Goal: Transaction & Acquisition: Purchase product/service

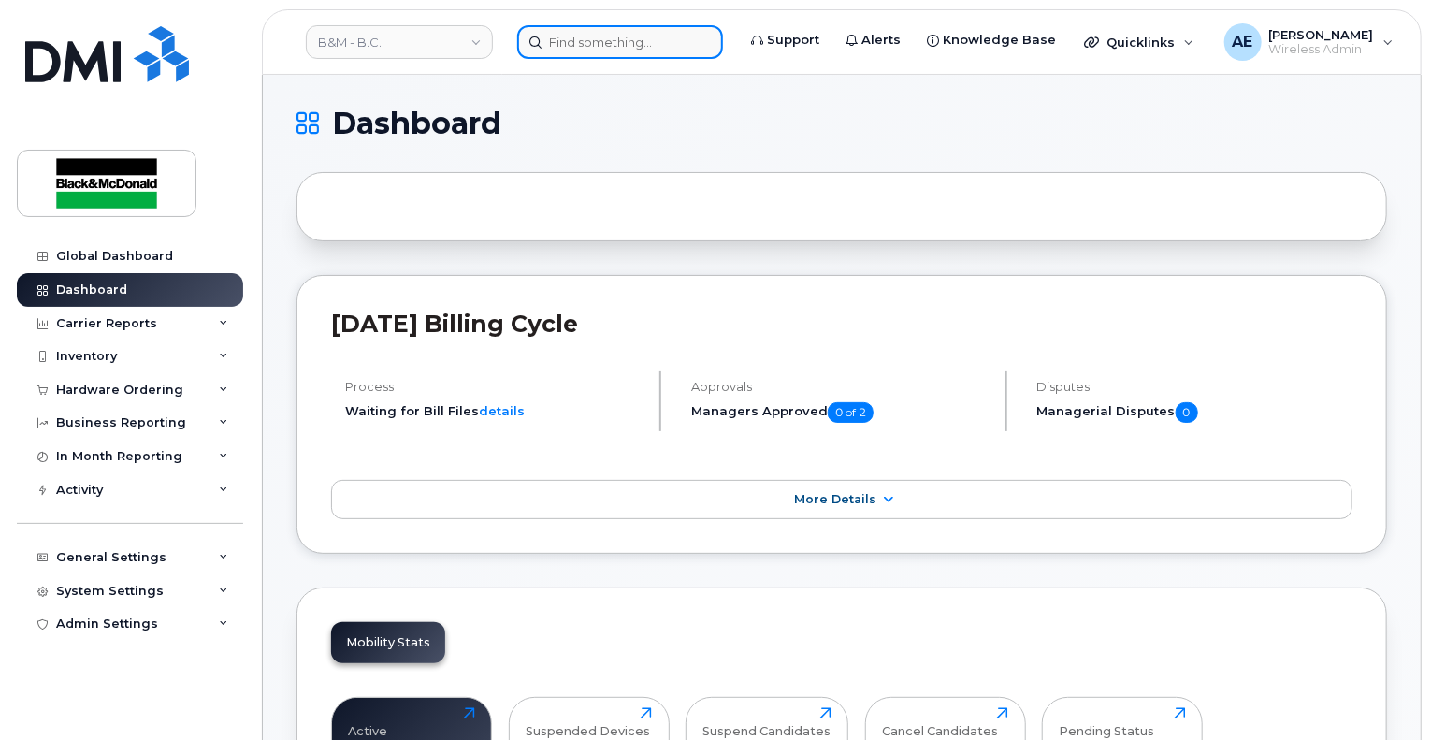
click at [640, 42] on input at bounding box center [620, 42] width 206 height 34
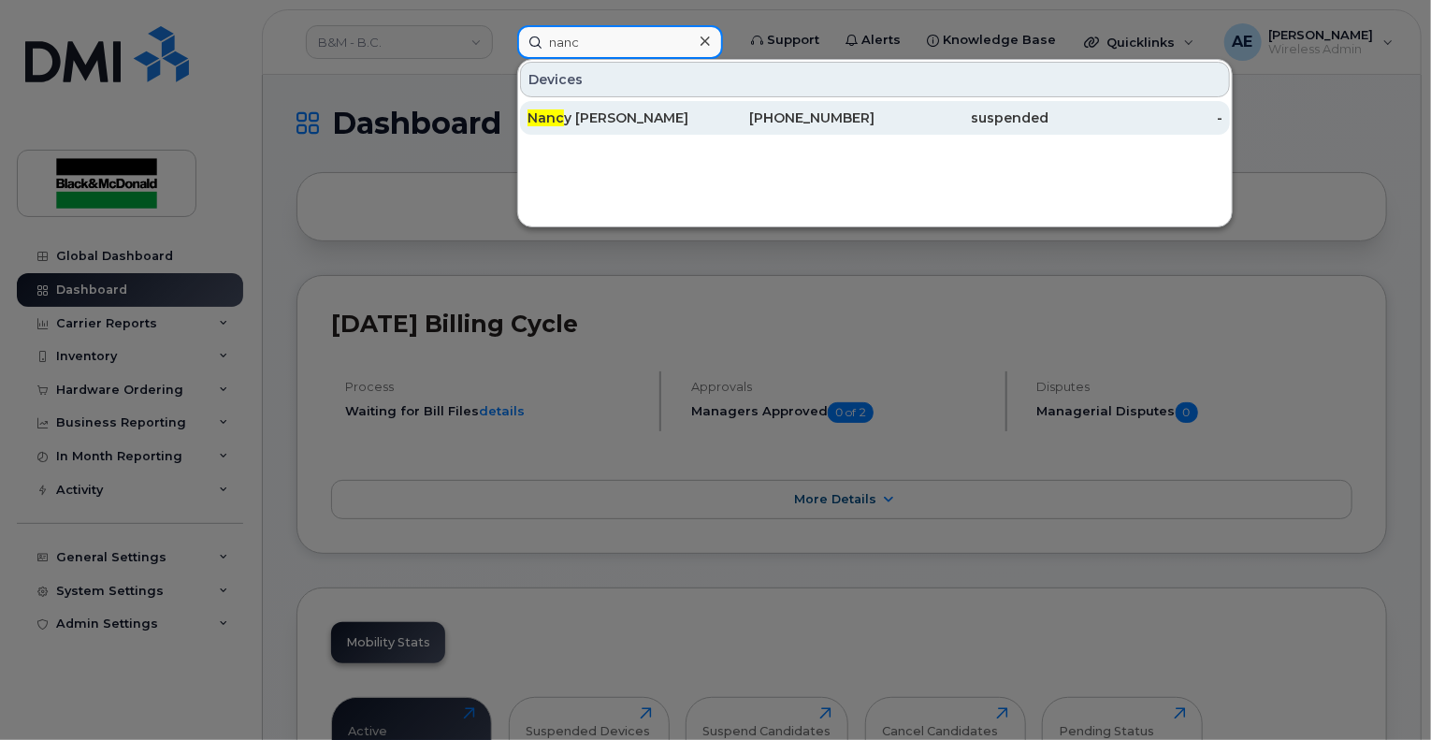
type input "nanc"
click at [595, 111] on div "Nanc y Gilker" at bounding box center [615, 117] width 174 height 19
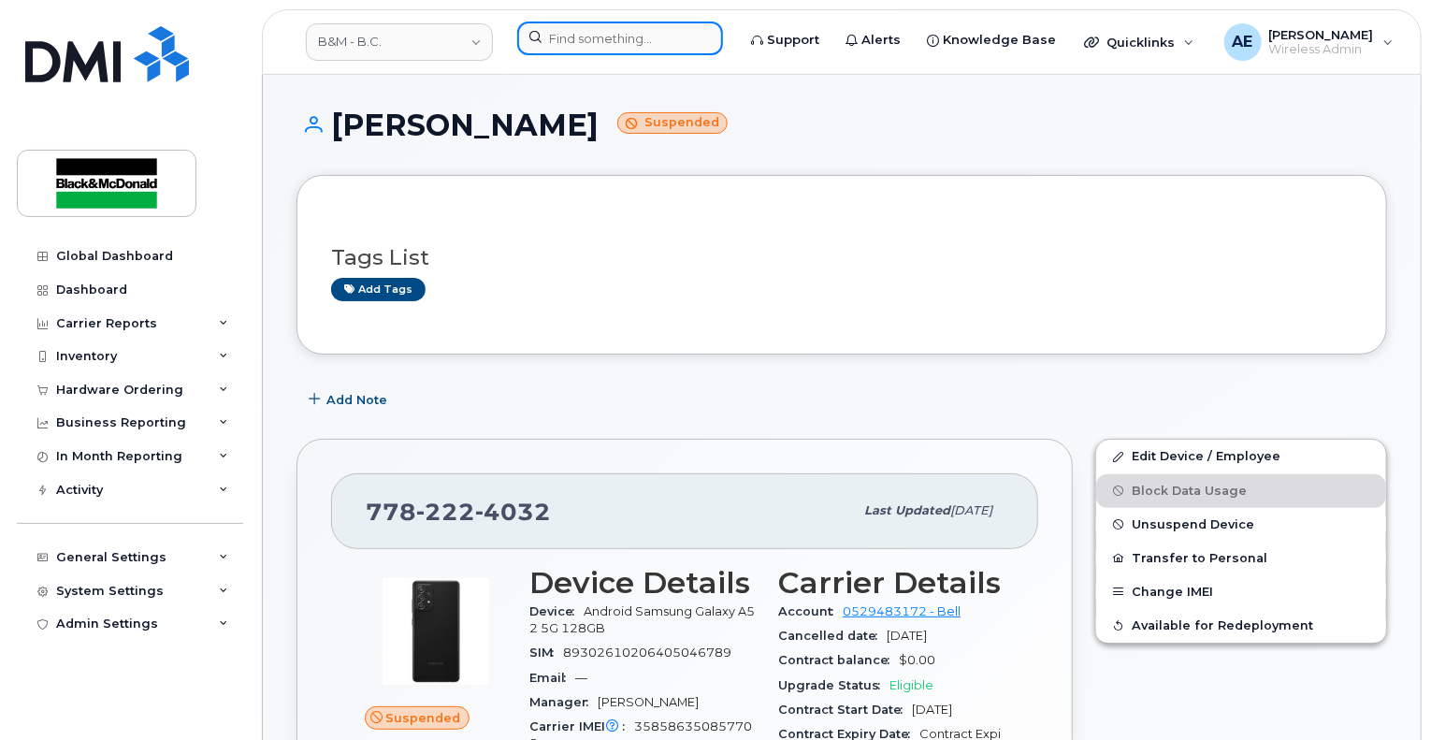
click at [625, 33] on input at bounding box center [620, 39] width 206 height 34
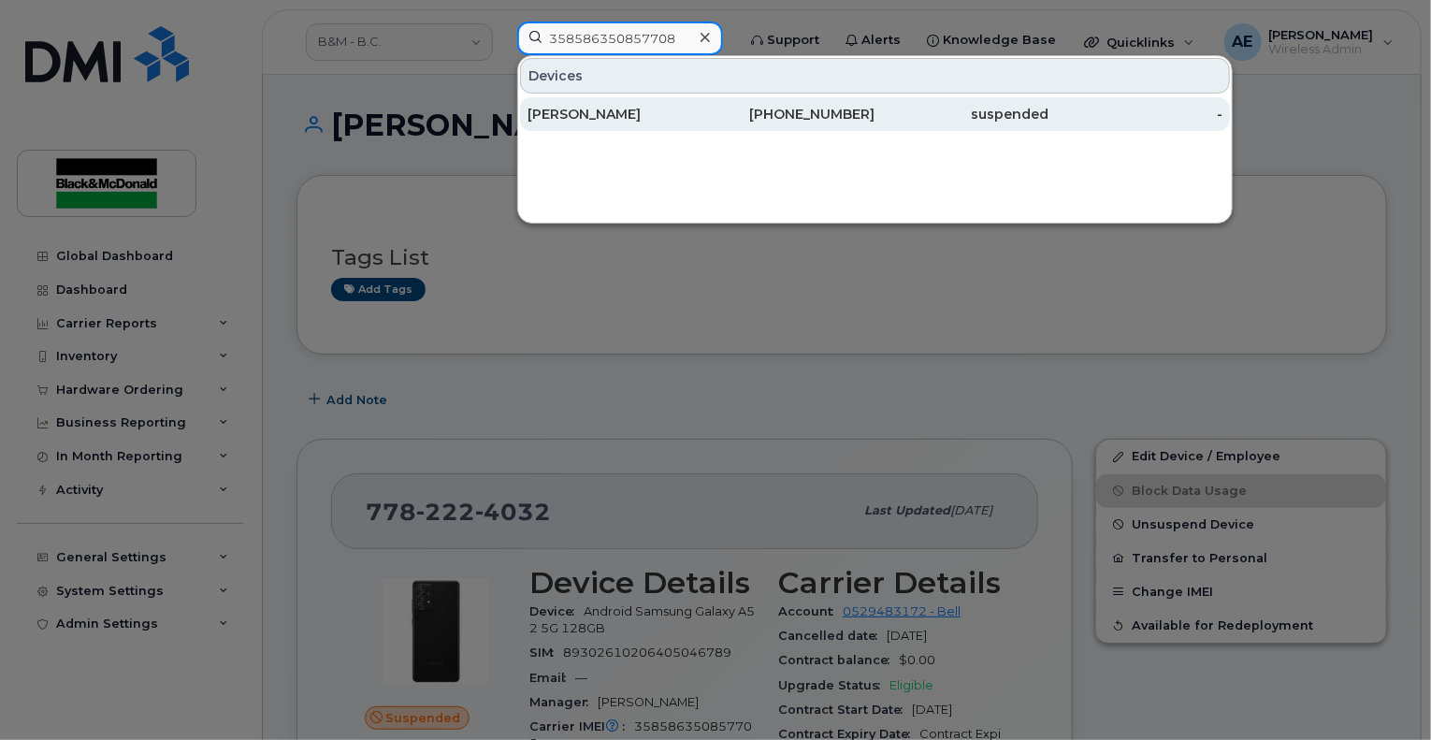
type input "358586350857708"
click at [631, 120] on div "Nancy Gilker" at bounding box center [615, 114] width 174 height 19
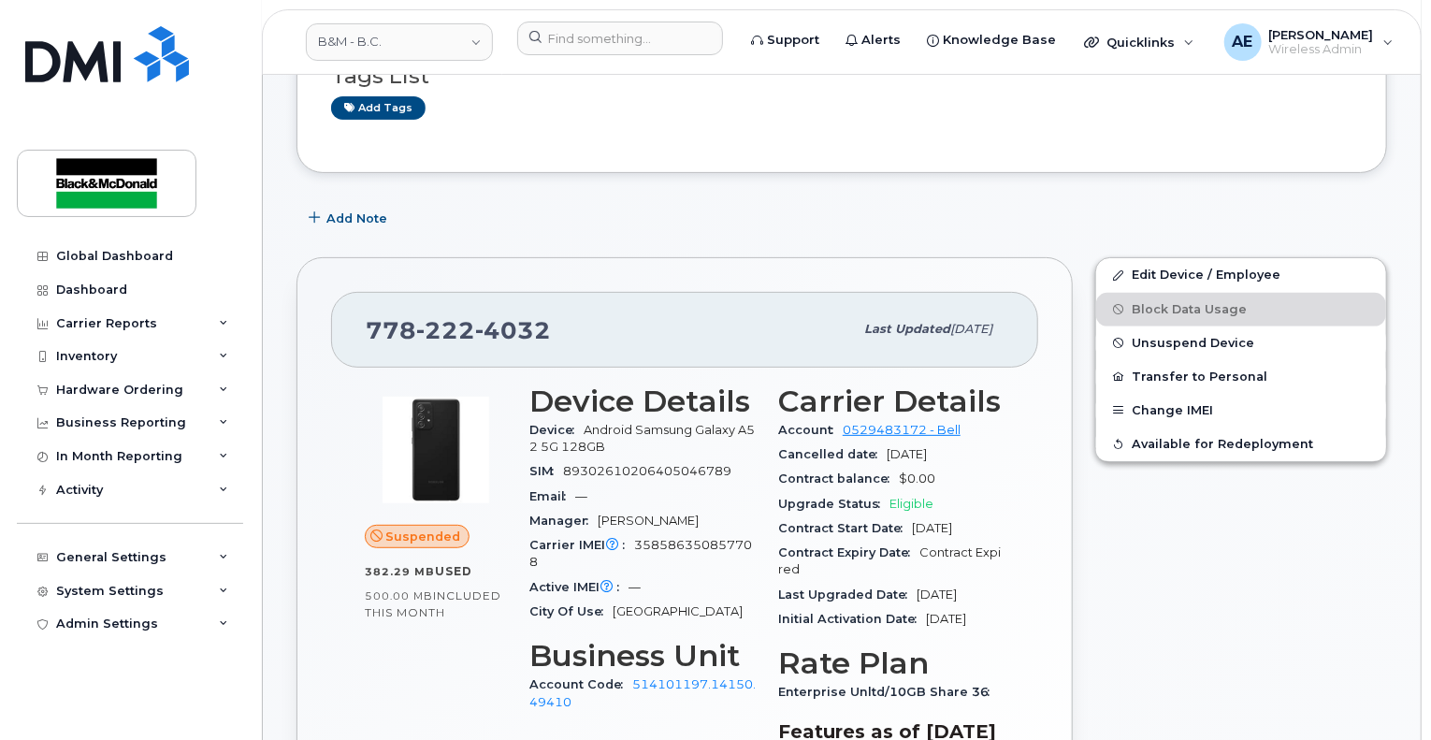
scroll to position [374, 0]
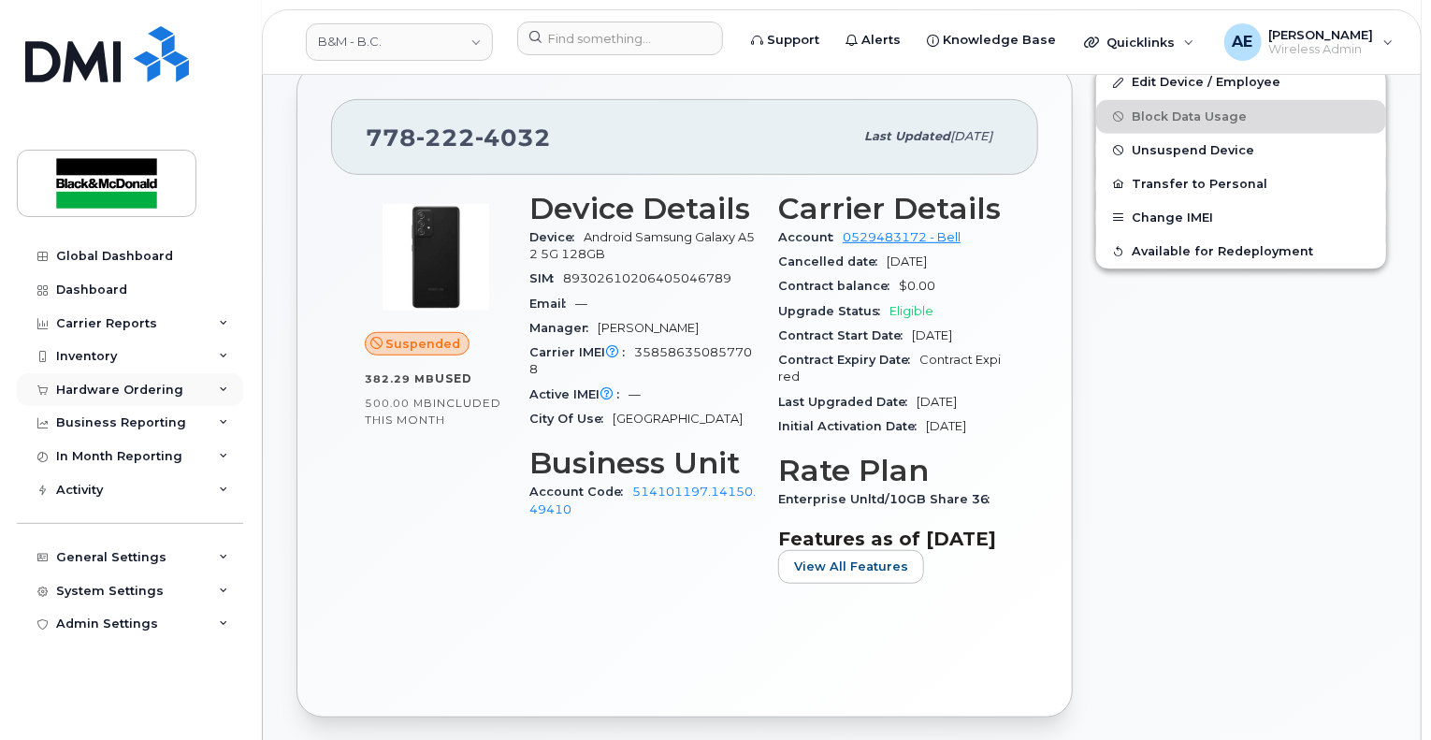
click at [148, 388] on div "Hardware Ordering" at bounding box center [119, 390] width 127 height 15
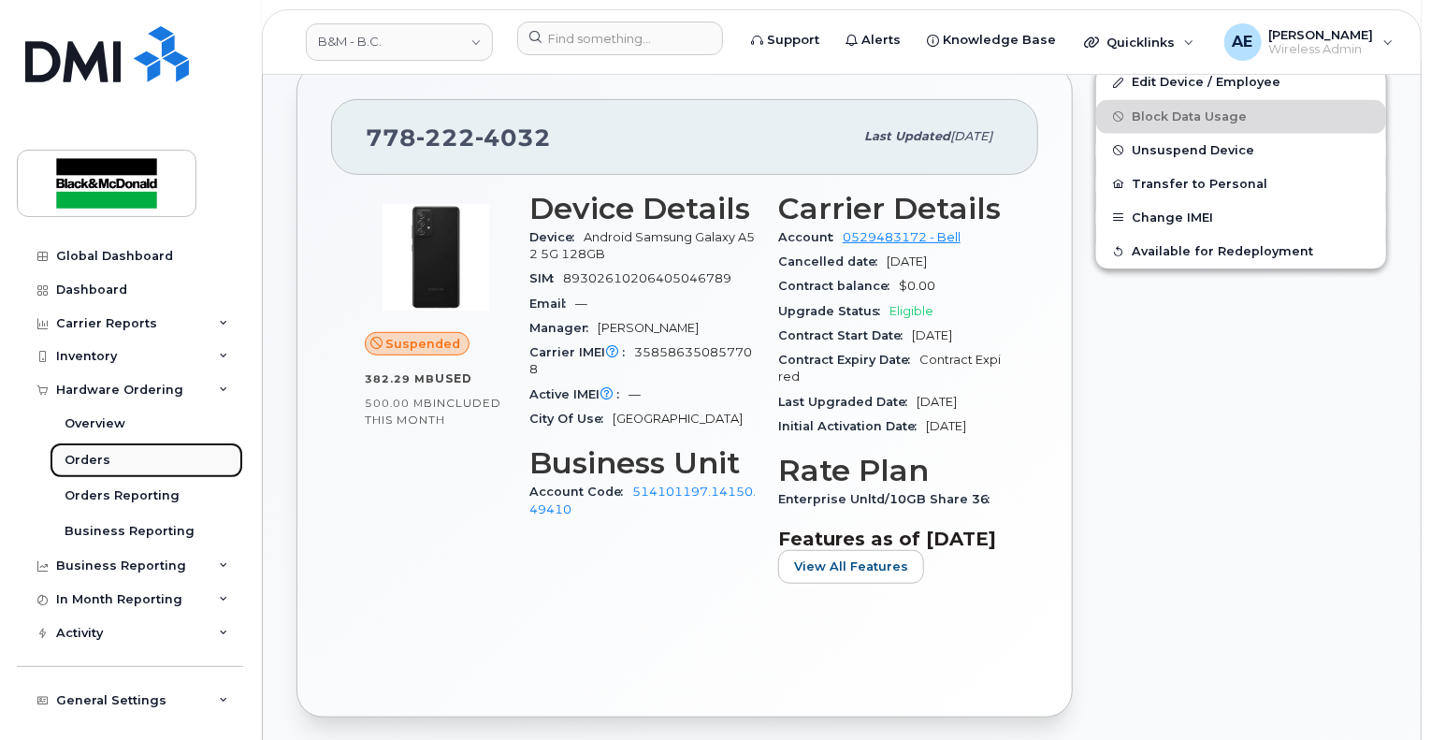
click at [74, 467] on div "Orders" at bounding box center [88, 460] width 46 height 17
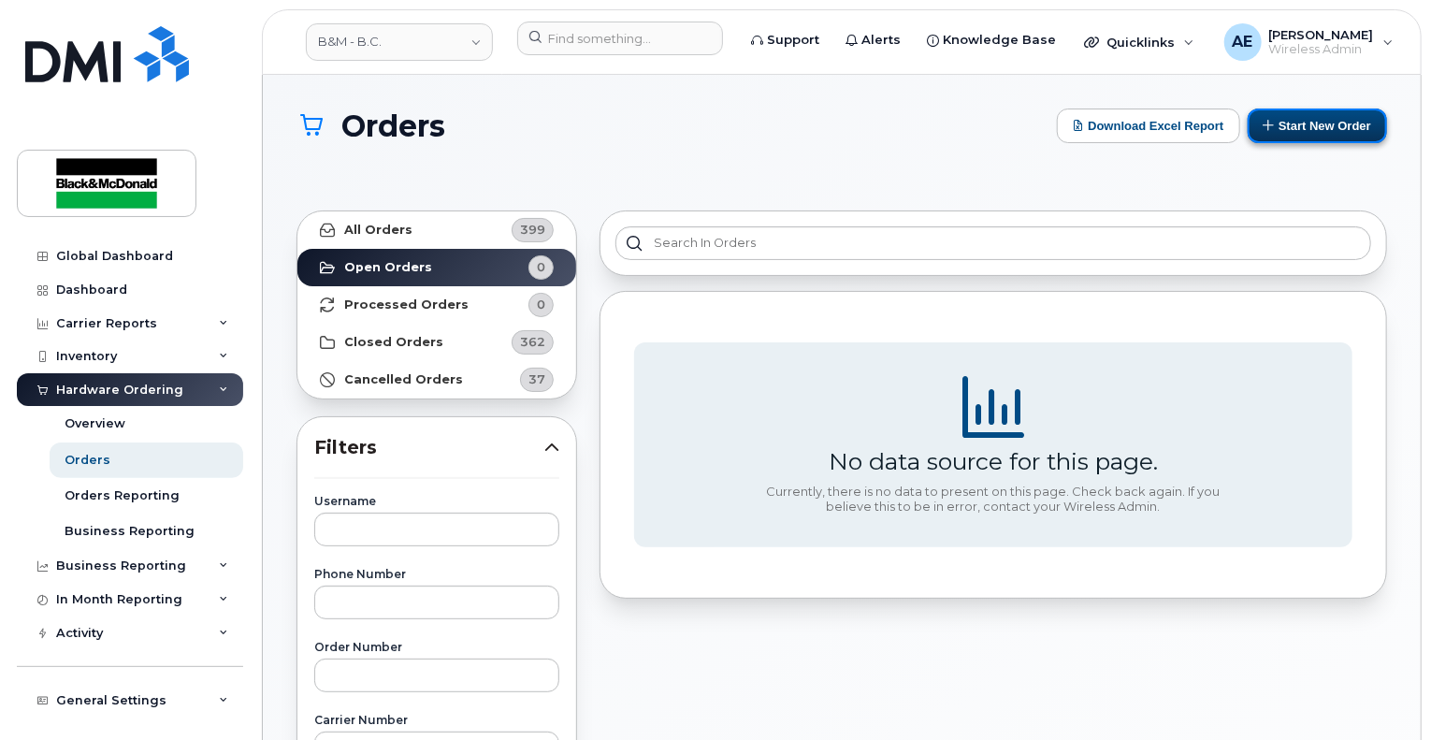
click at [1343, 131] on button "Start New Order" at bounding box center [1317, 125] width 139 height 35
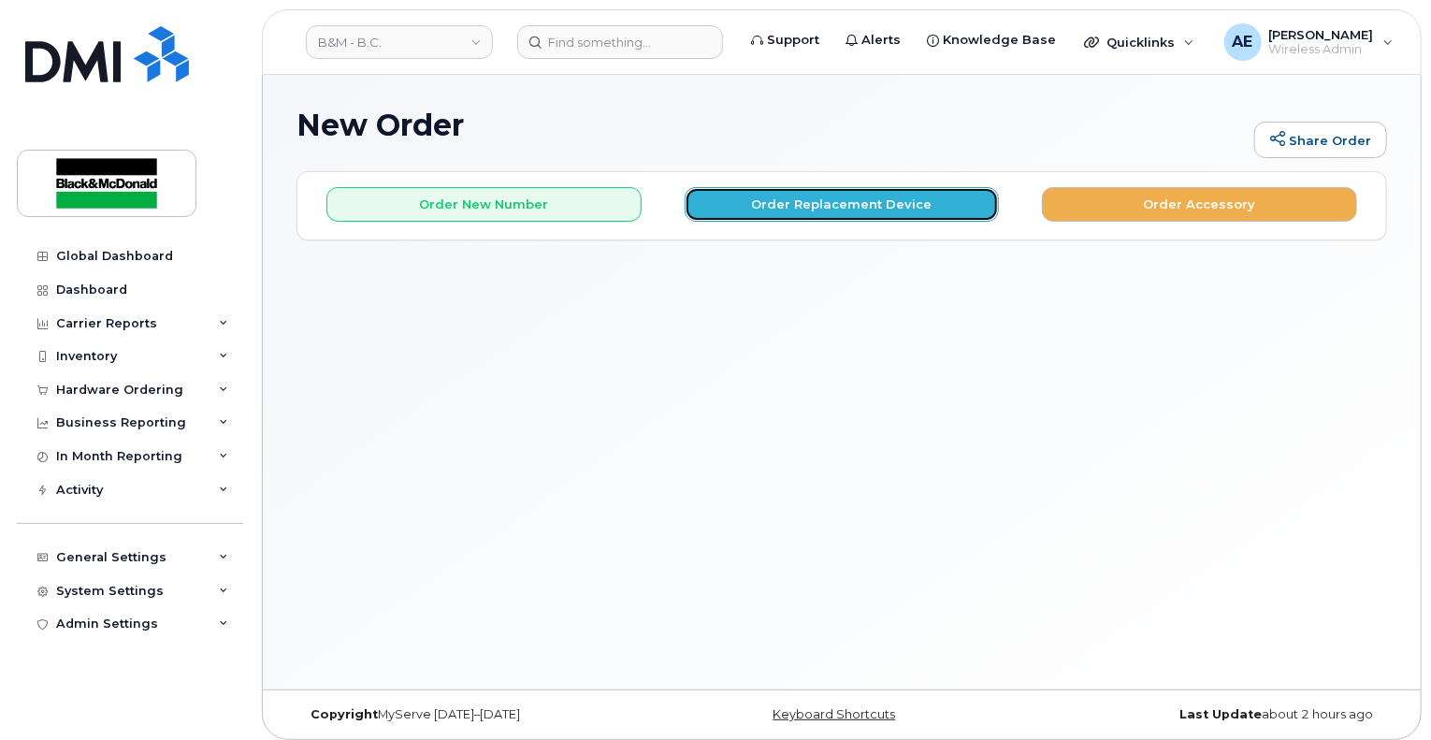
click at [905, 207] on button "Order Replacement Device" at bounding box center [842, 204] width 315 height 35
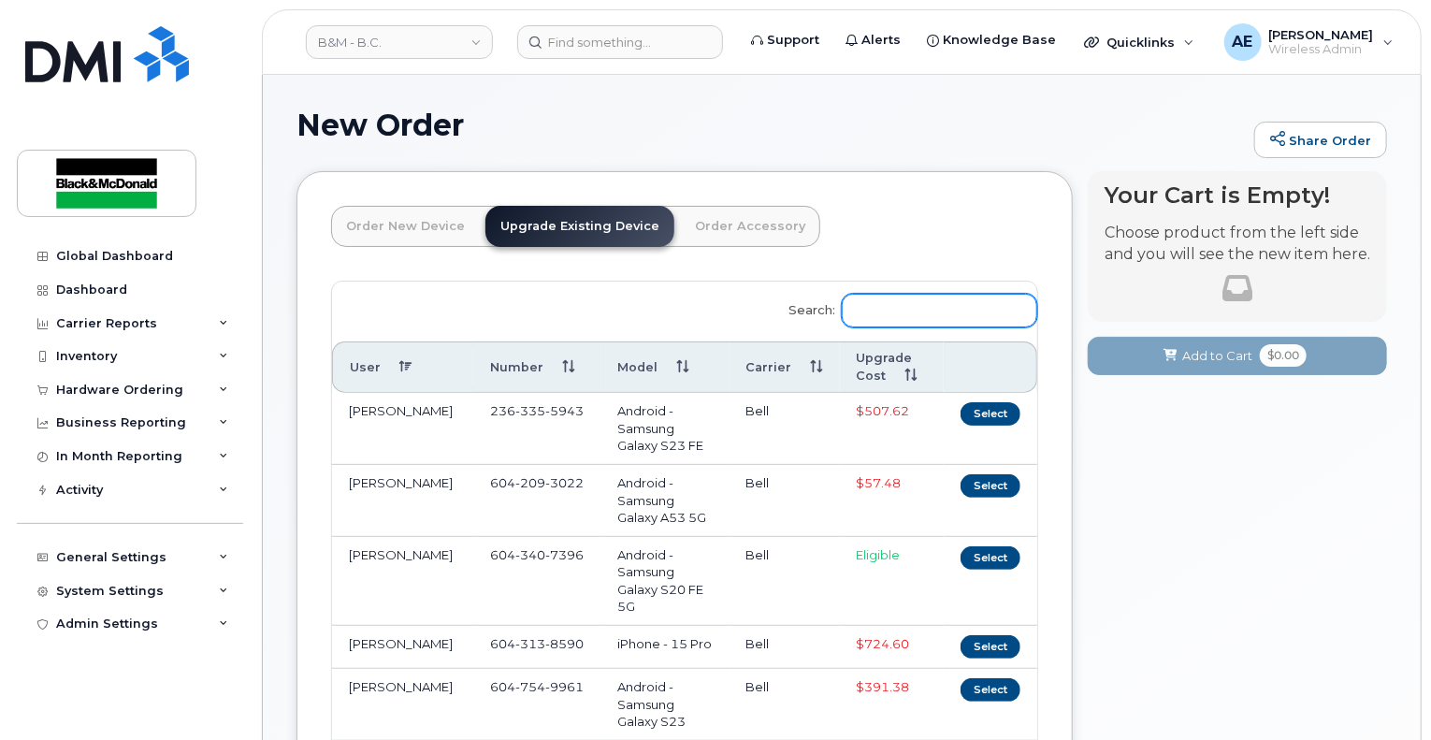
click at [949, 308] on input "Search:" at bounding box center [939, 311] width 195 height 34
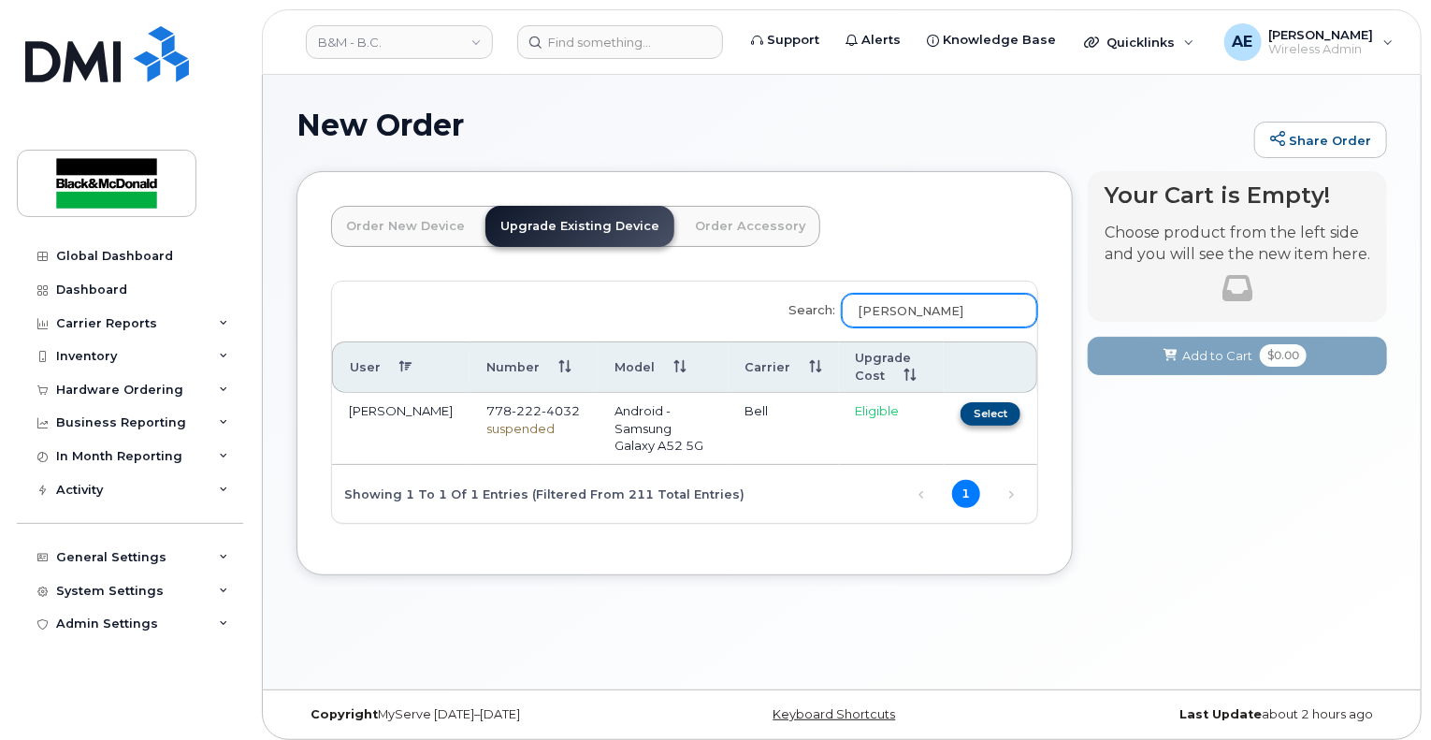
type input "nancy"
click at [996, 412] on button "Select" at bounding box center [991, 413] width 60 height 23
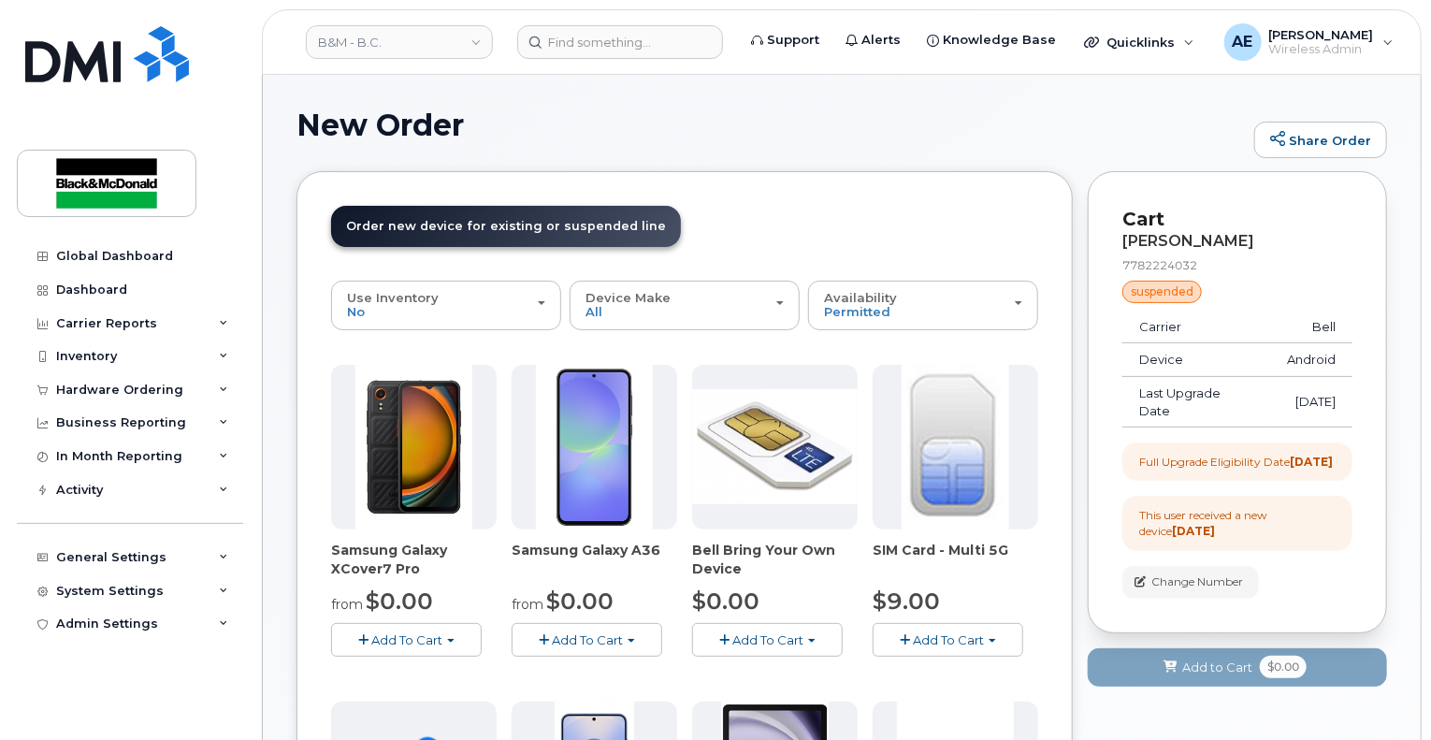
click at [849, 235] on header "Order New Device Upgrade Existing Device Order Accessory Order new device and n…" at bounding box center [684, 243] width 707 height 75
click at [535, 630] on button "Add To Cart" at bounding box center [587, 639] width 151 height 33
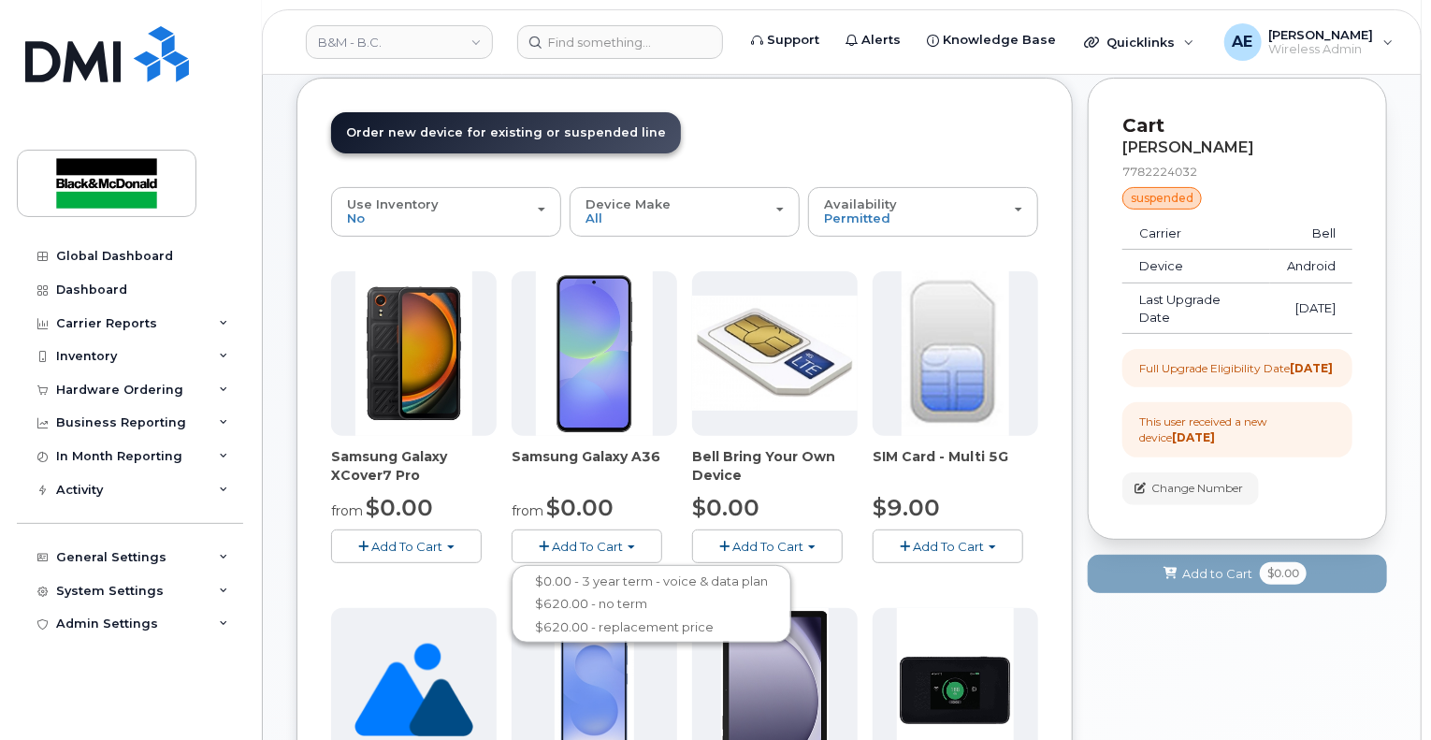
scroll to position [187, 0]
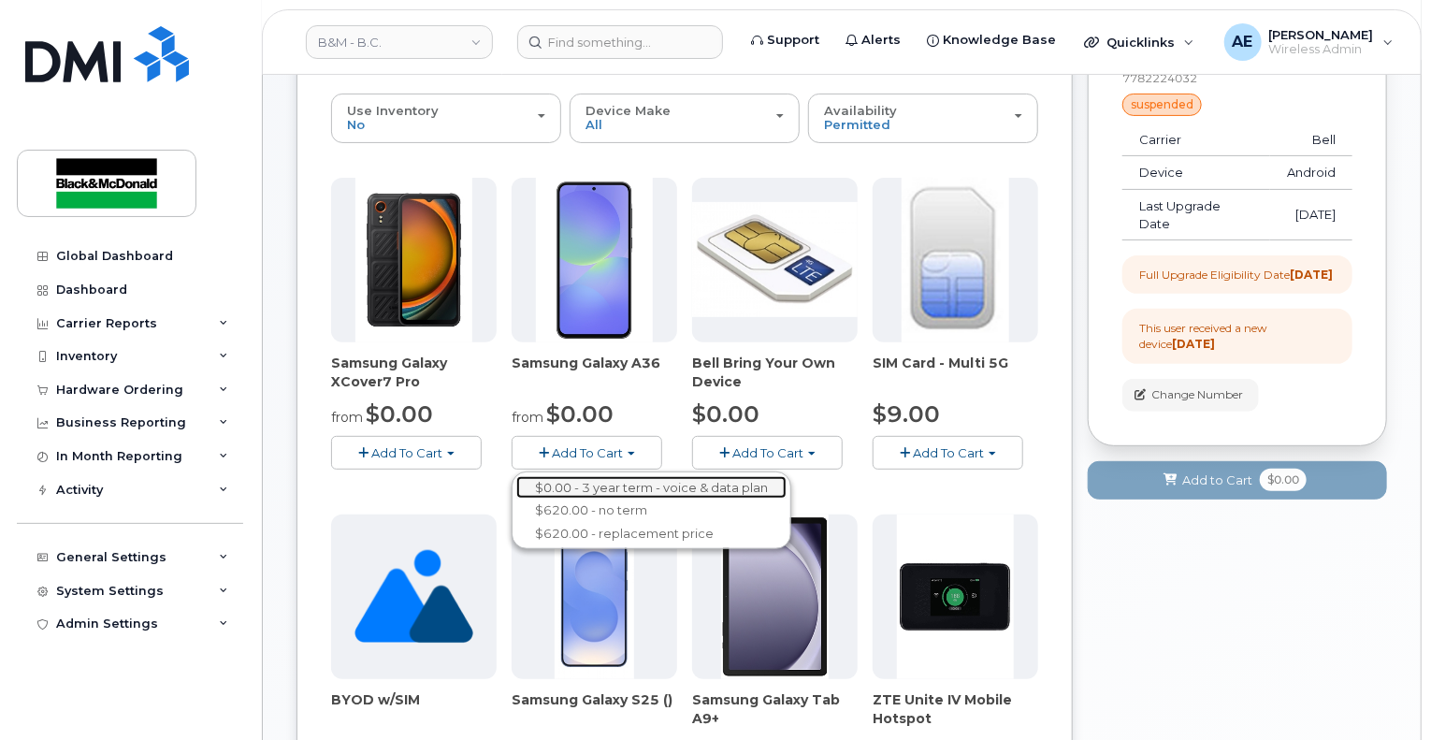
click at [624, 489] on link "$0.00 - 3 year term - voice & data plan" at bounding box center [651, 487] width 270 height 23
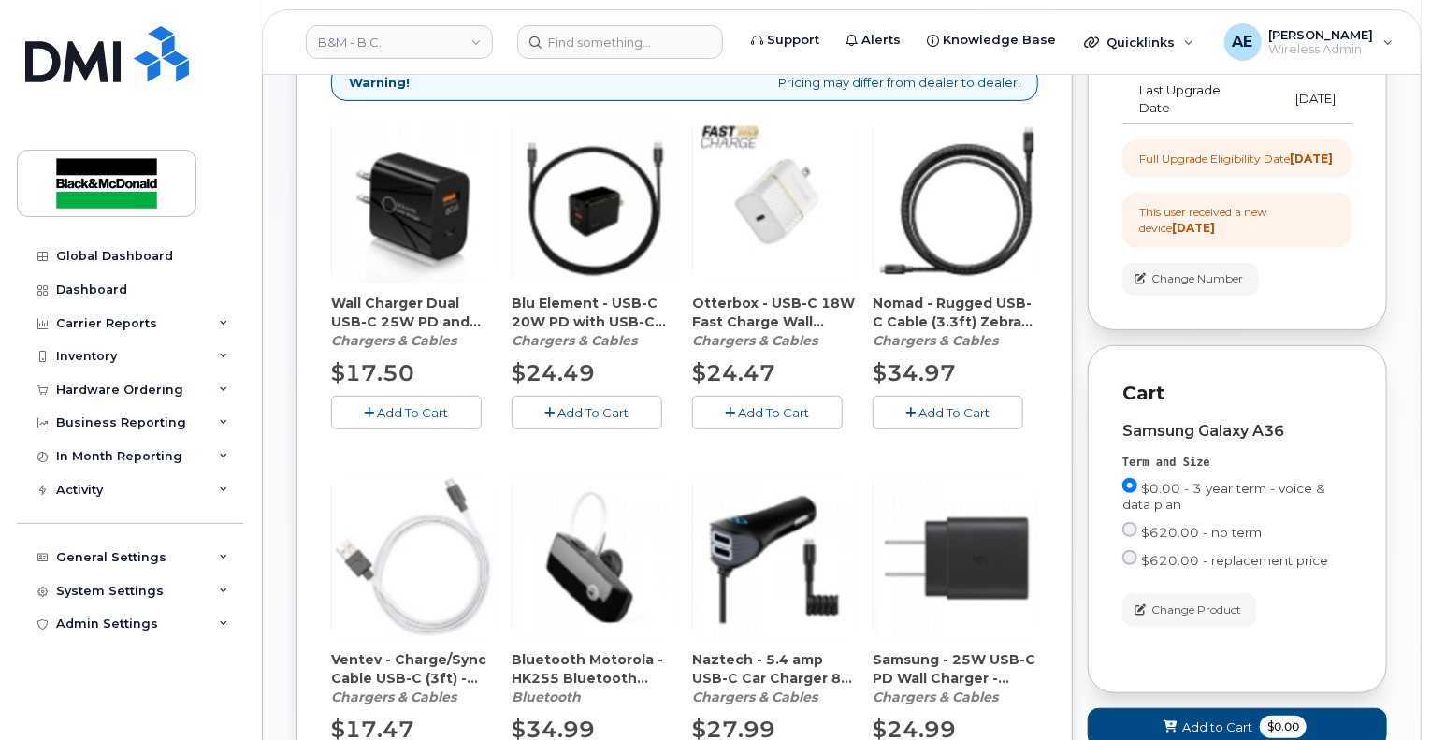
scroll to position [210, 0]
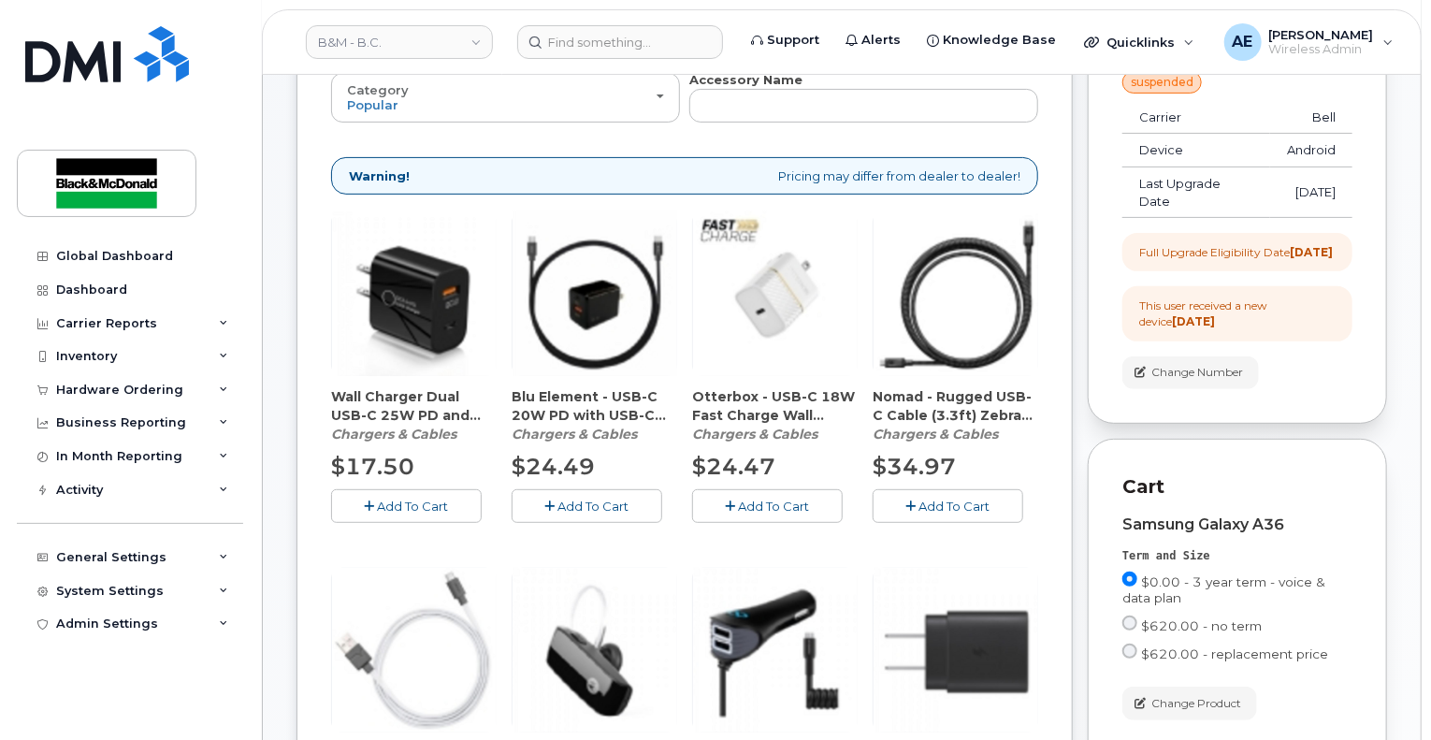
click at [359, 505] on button "Add To Cart" at bounding box center [406, 505] width 151 height 33
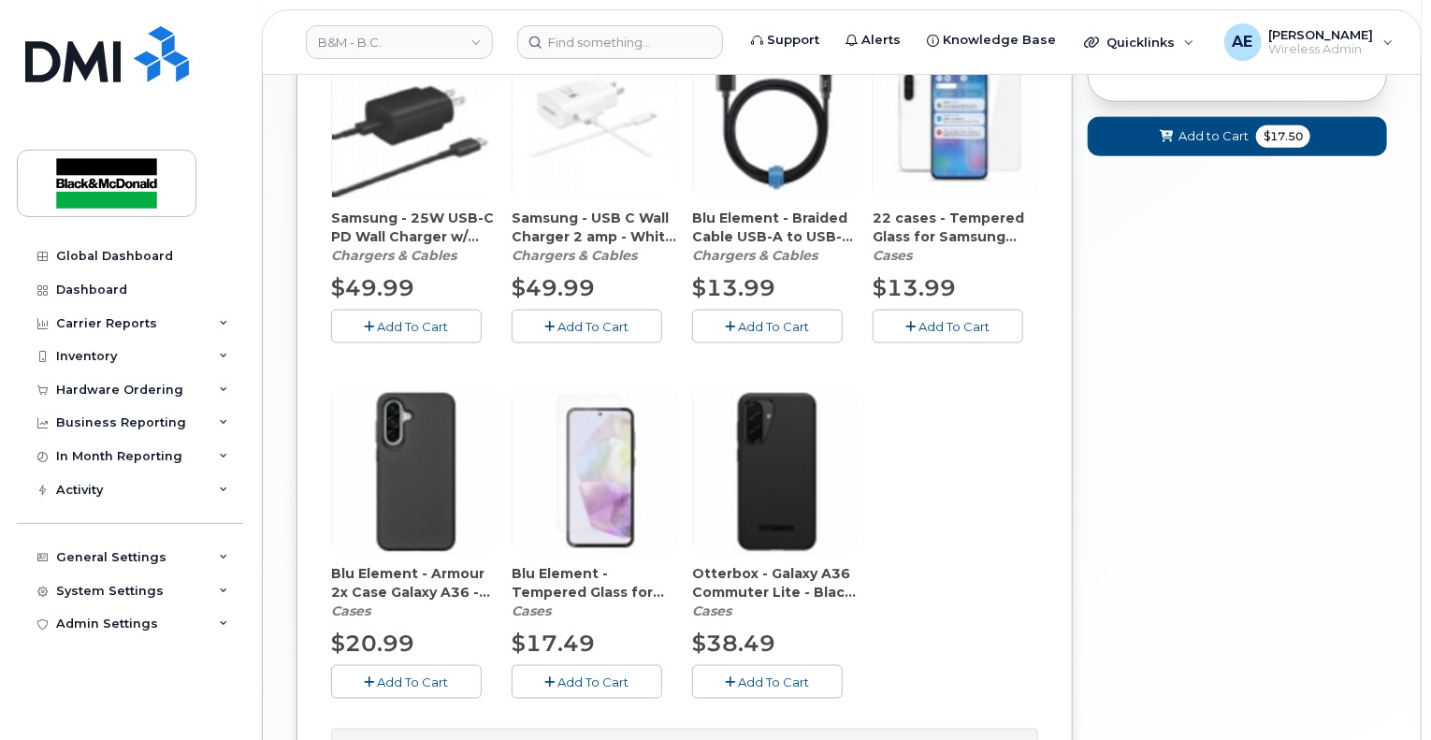
scroll to position [1145, 0]
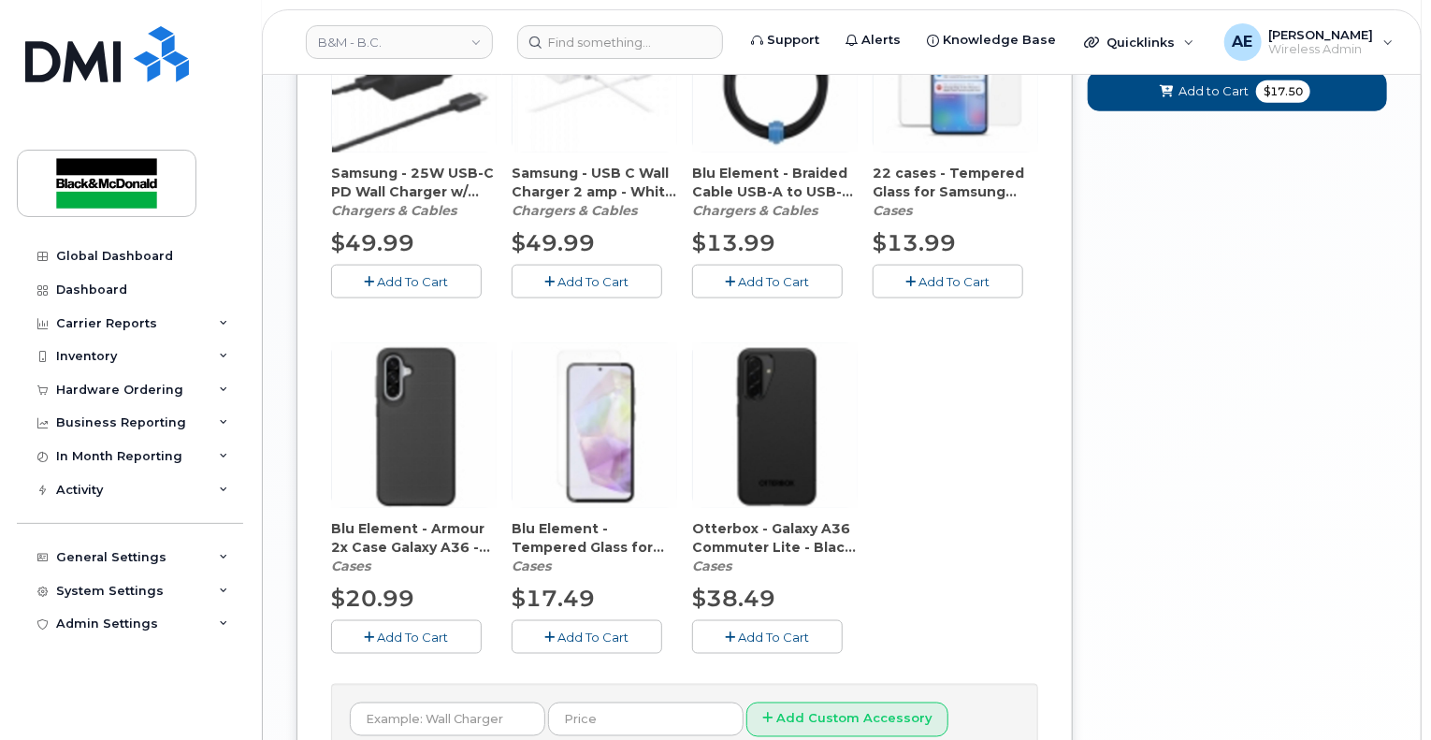
click at [369, 637] on icon "button" at bounding box center [370, 637] width 10 height 12
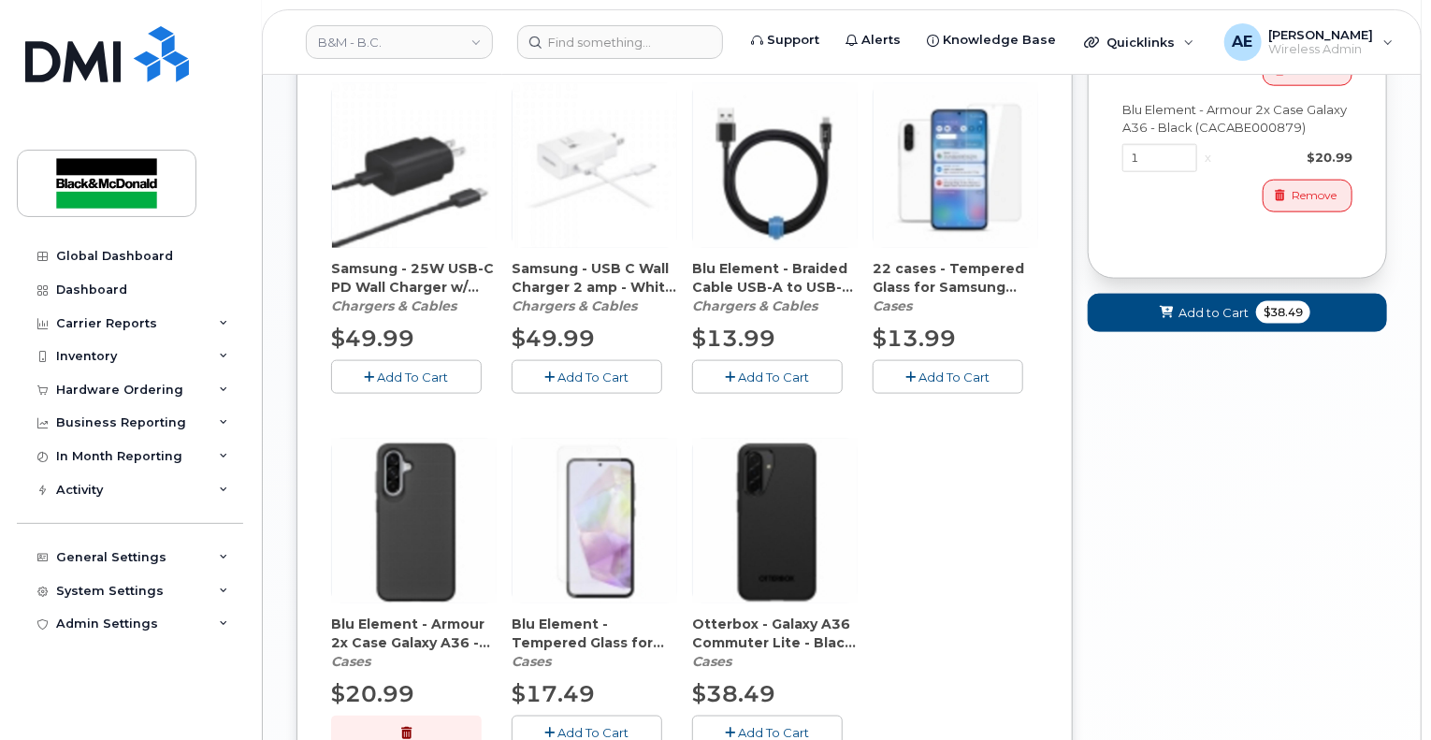
scroll to position [1051, 0]
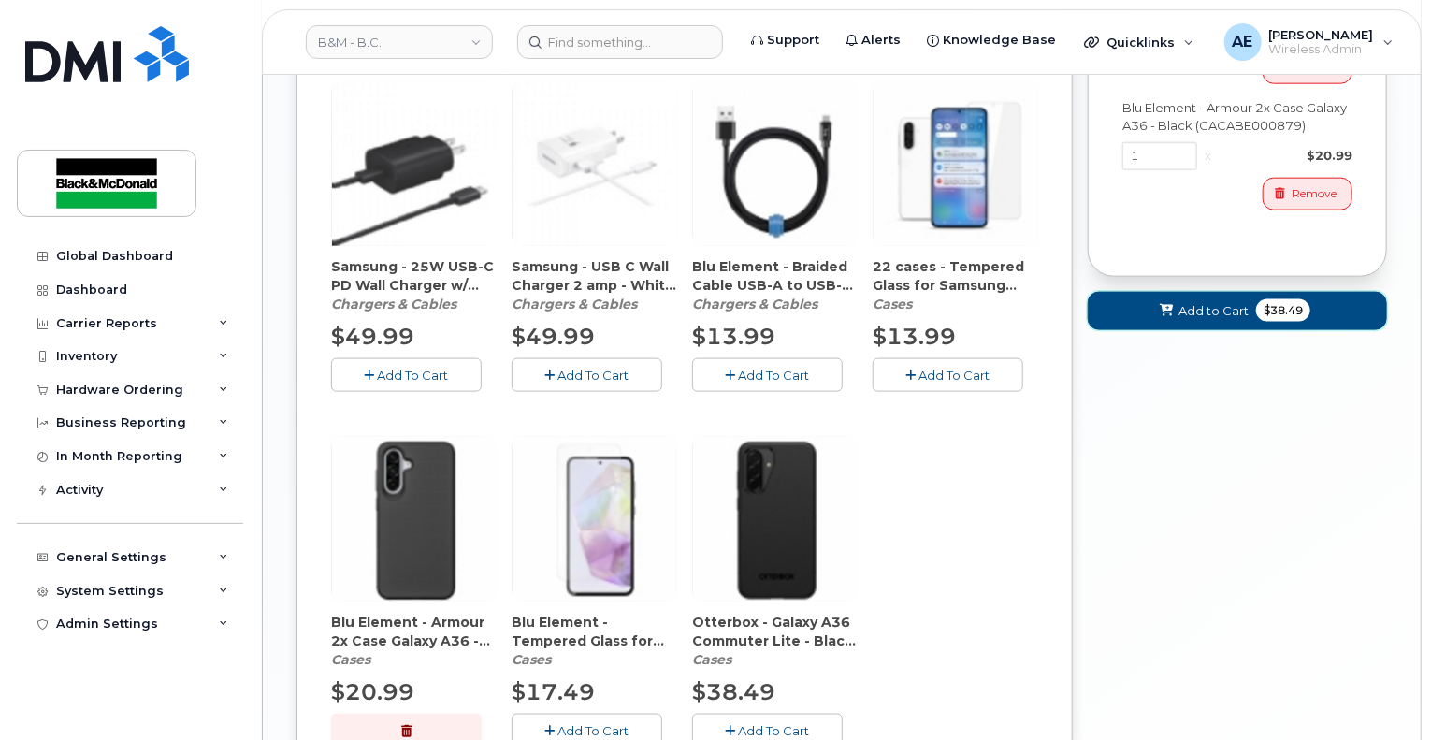
click at [1232, 330] on button "Add to Cart $38.49" at bounding box center [1237, 311] width 299 height 38
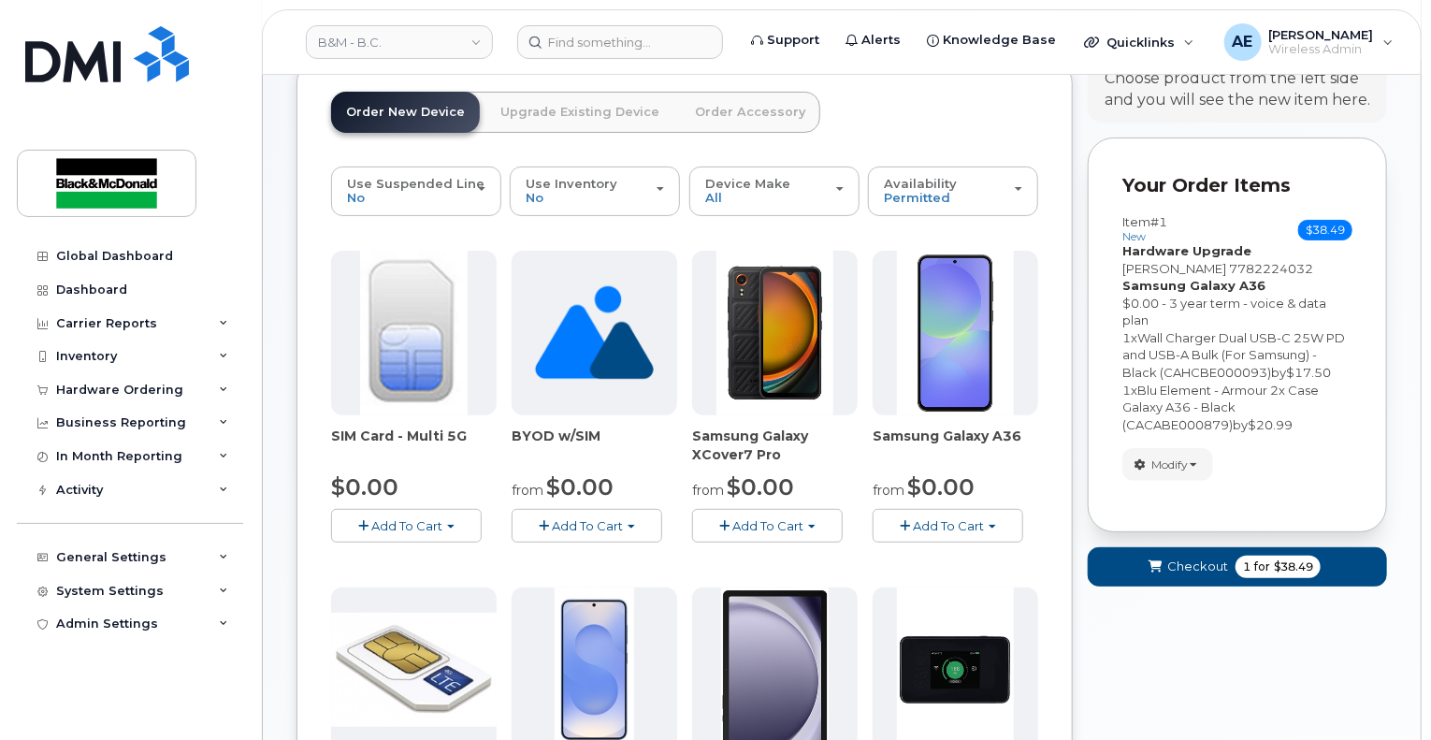
scroll to position [0, 0]
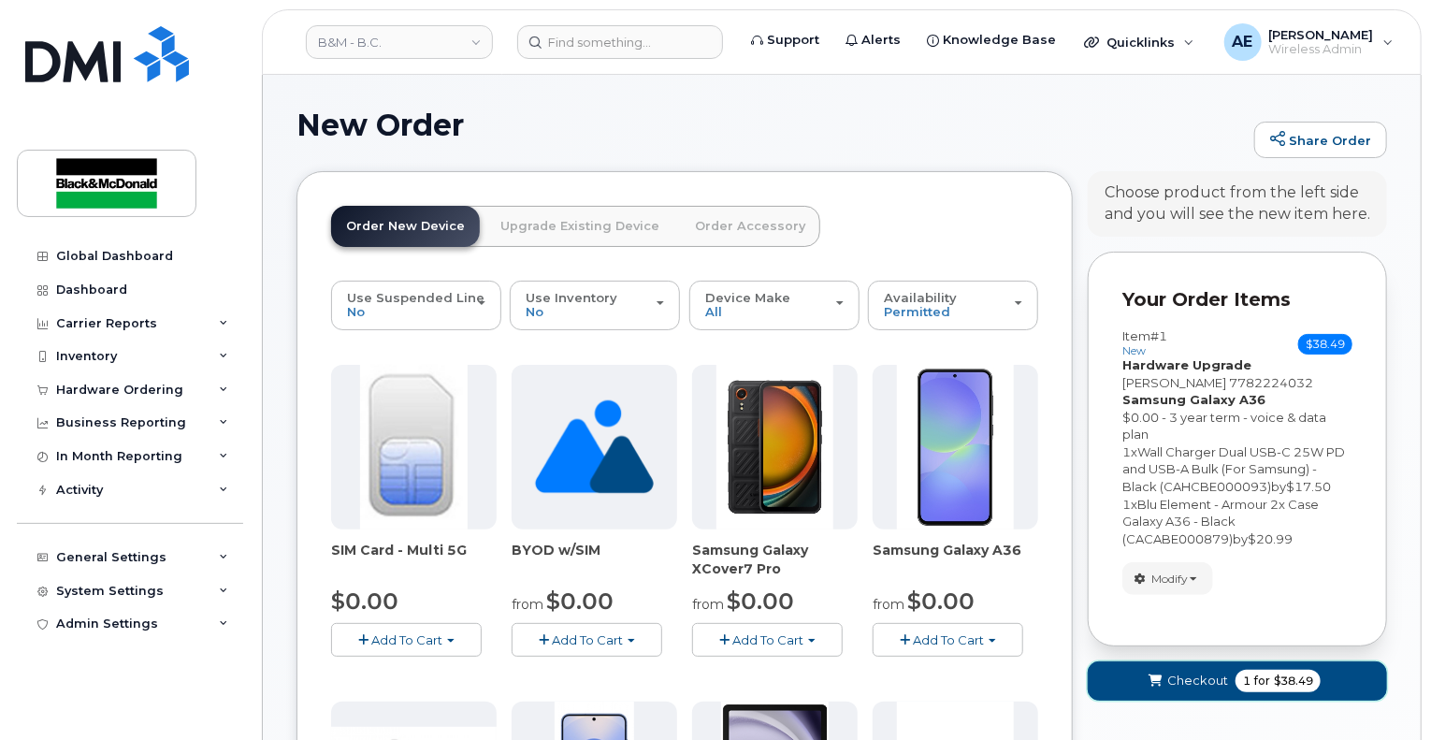
click at [1178, 683] on span "Checkout" at bounding box center [1197, 681] width 61 height 18
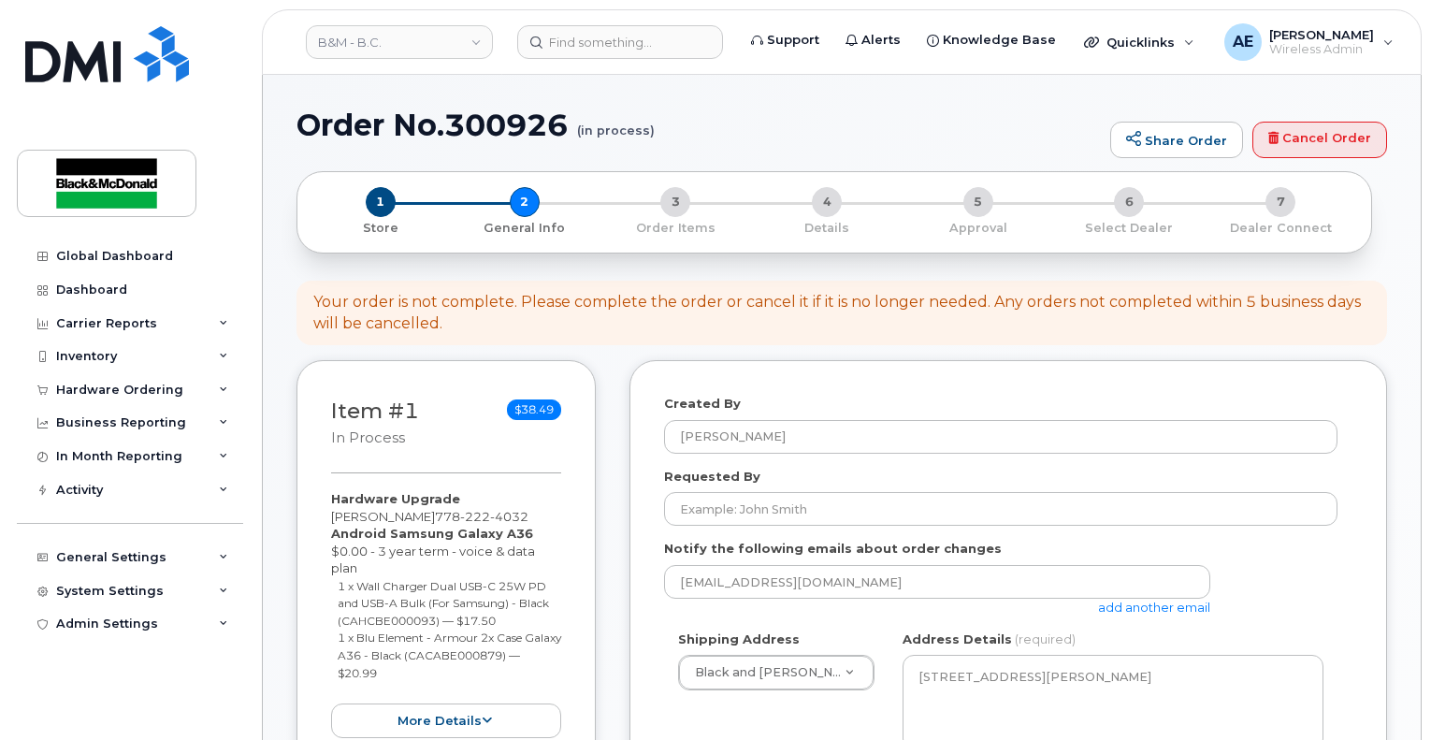
select select
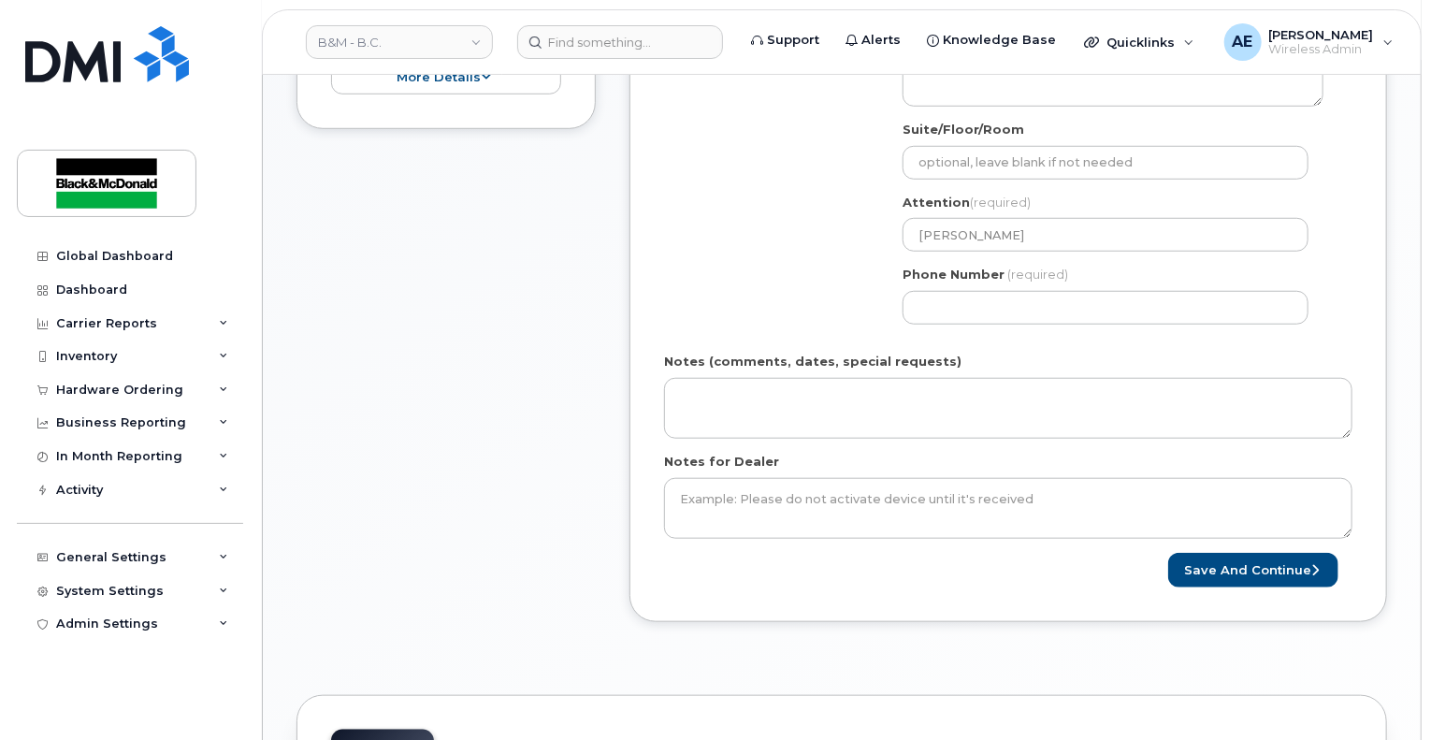
scroll to position [655, 0]
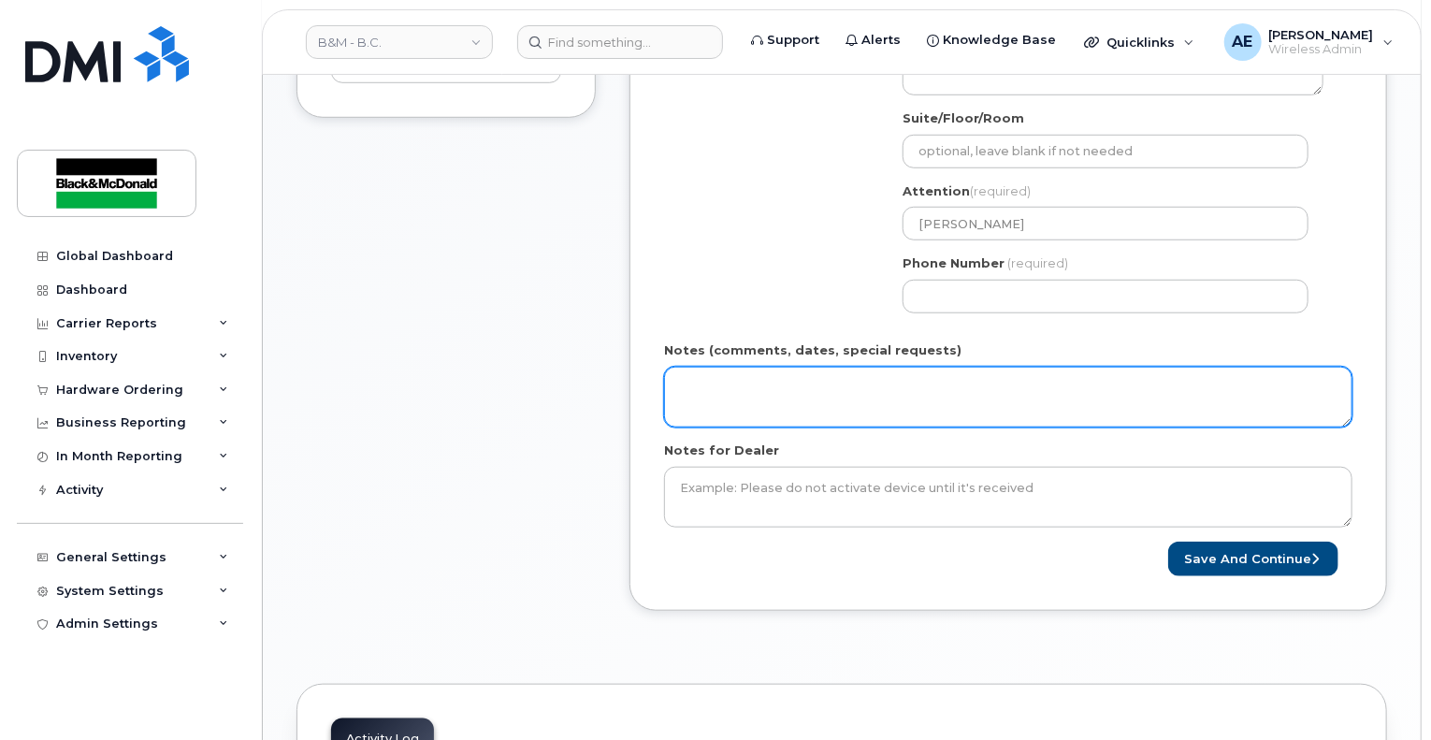
click at [818, 371] on textarea "Notes (comments, dates, special requests)" at bounding box center [1008, 398] width 688 height 62
type textarea "P"
drag, startPoint x: 1235, startPoint y: 382, endPoint x: 629, endPoint y: 408, distance: 606.7
click at [629, 408] on div "Created By Angelica Emnacen Requested By Notify the following emails about orde…" at bounding box center [1008, 157] width 758 height 905
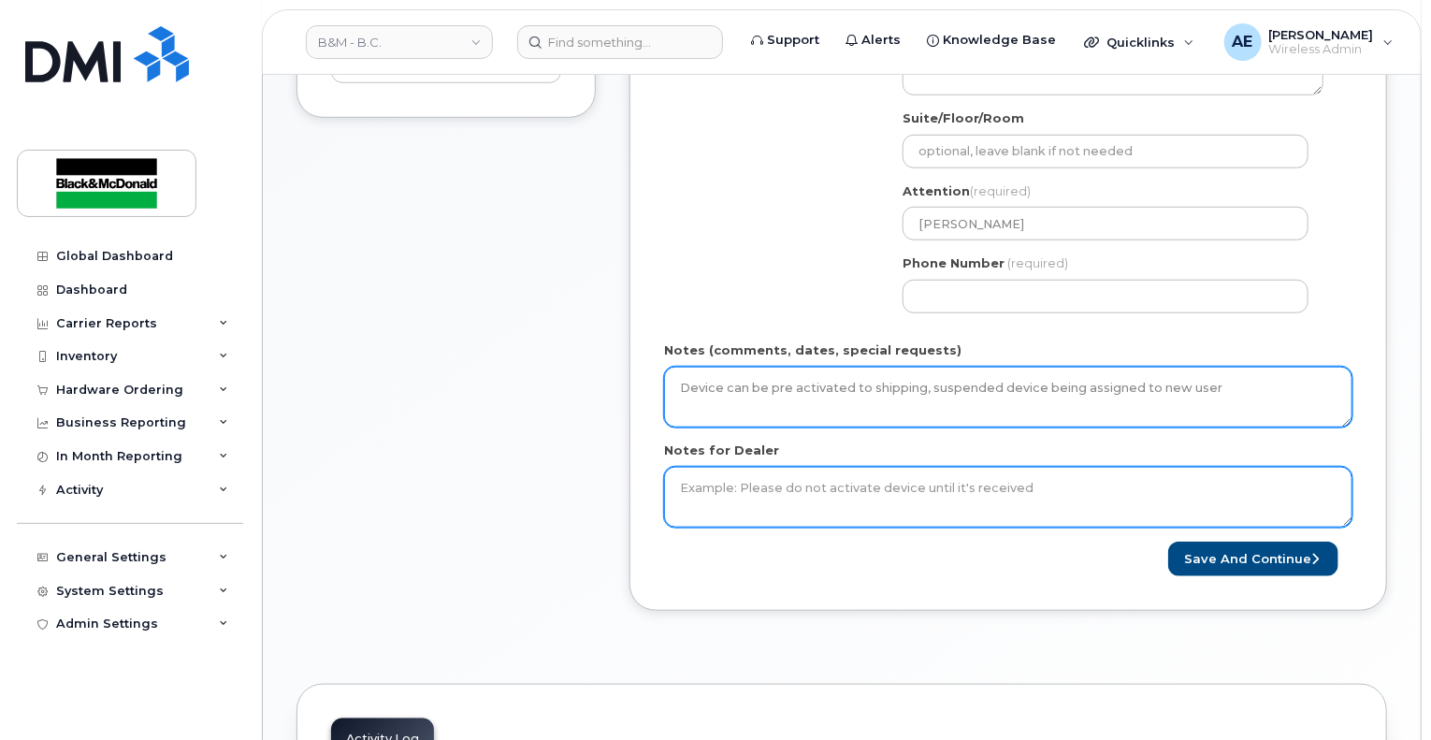
type textarea "Device can be pre activated to shipping, suspended device being assigned to new…"
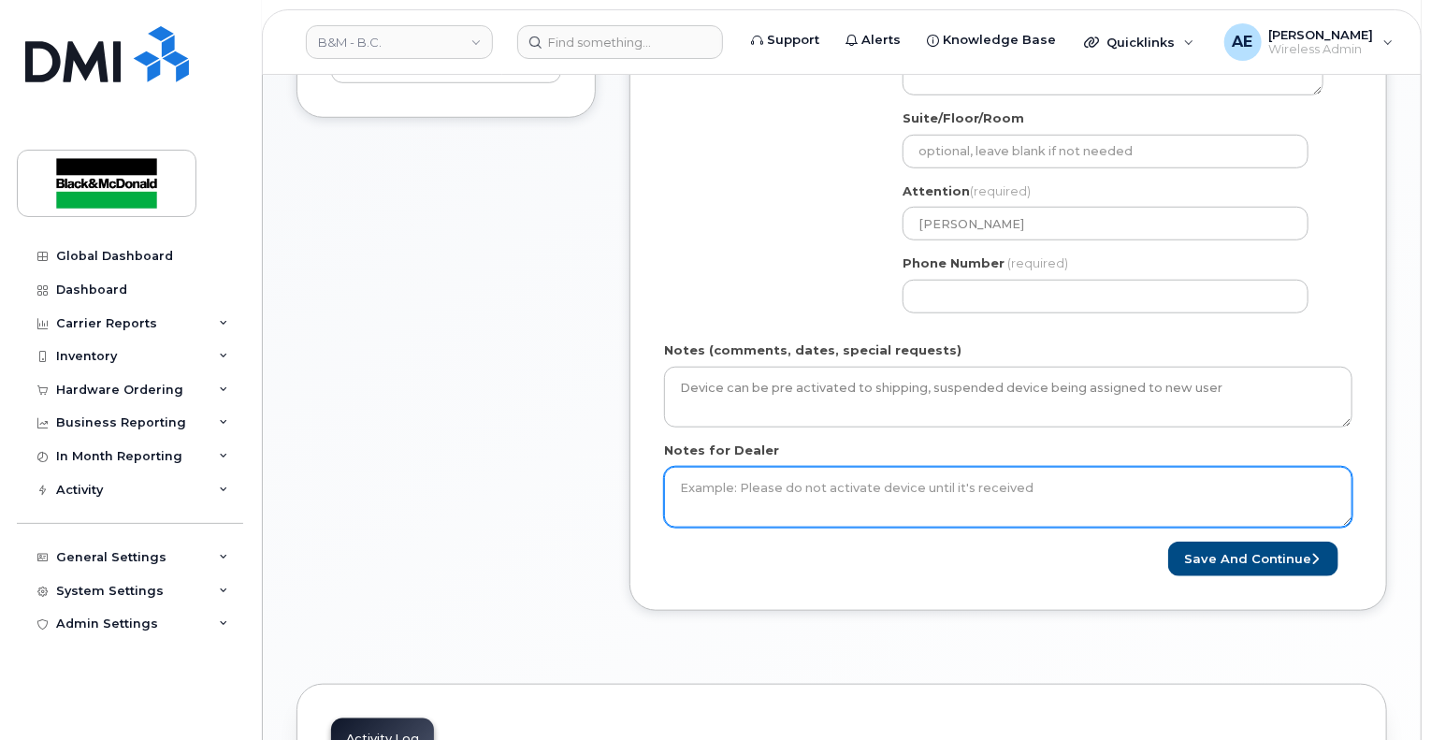
click at [755, 493] on textarea "Notes for Dealer" at bounding box center [1008, 498] width 688 height 62
paste textarea "Device can be pre activated to shipping, suspended device being assigned to new…"
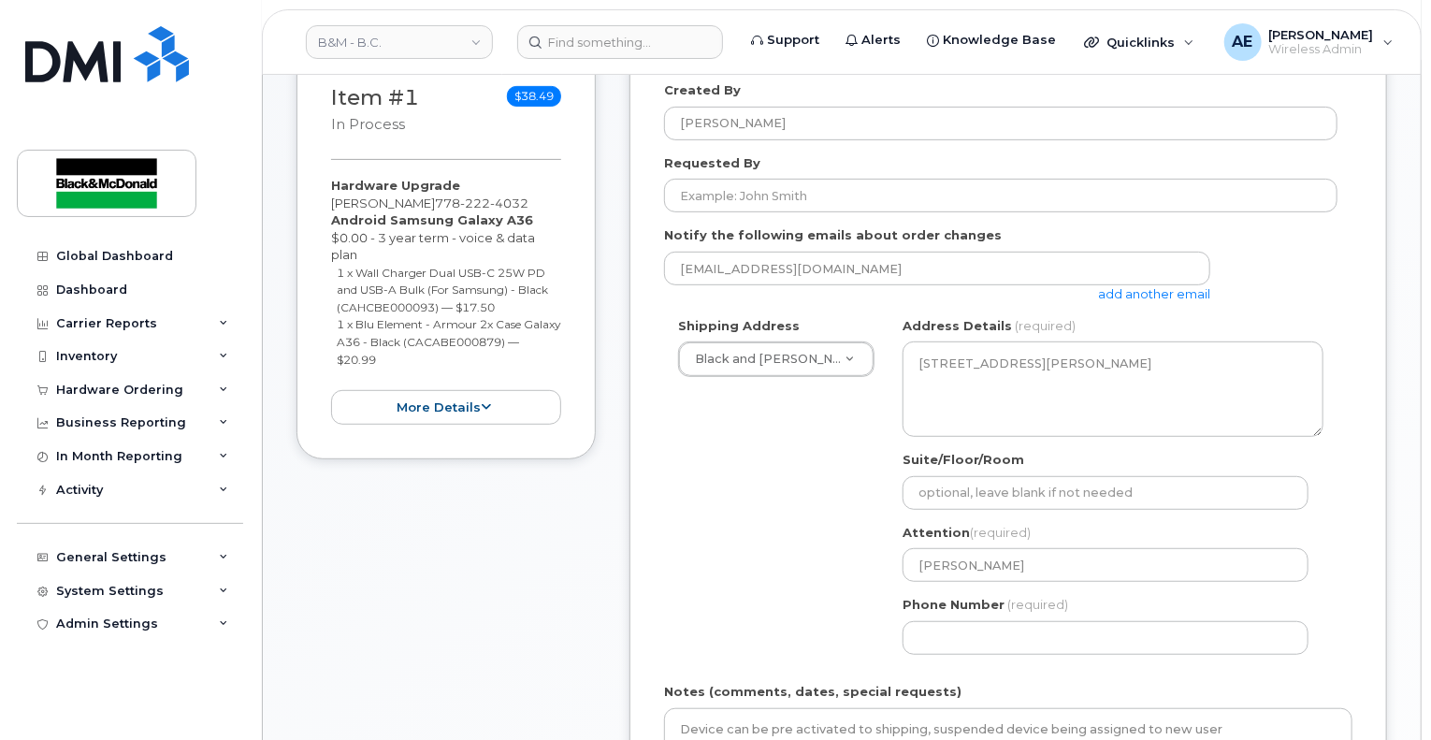
scroll to position [281, 0]
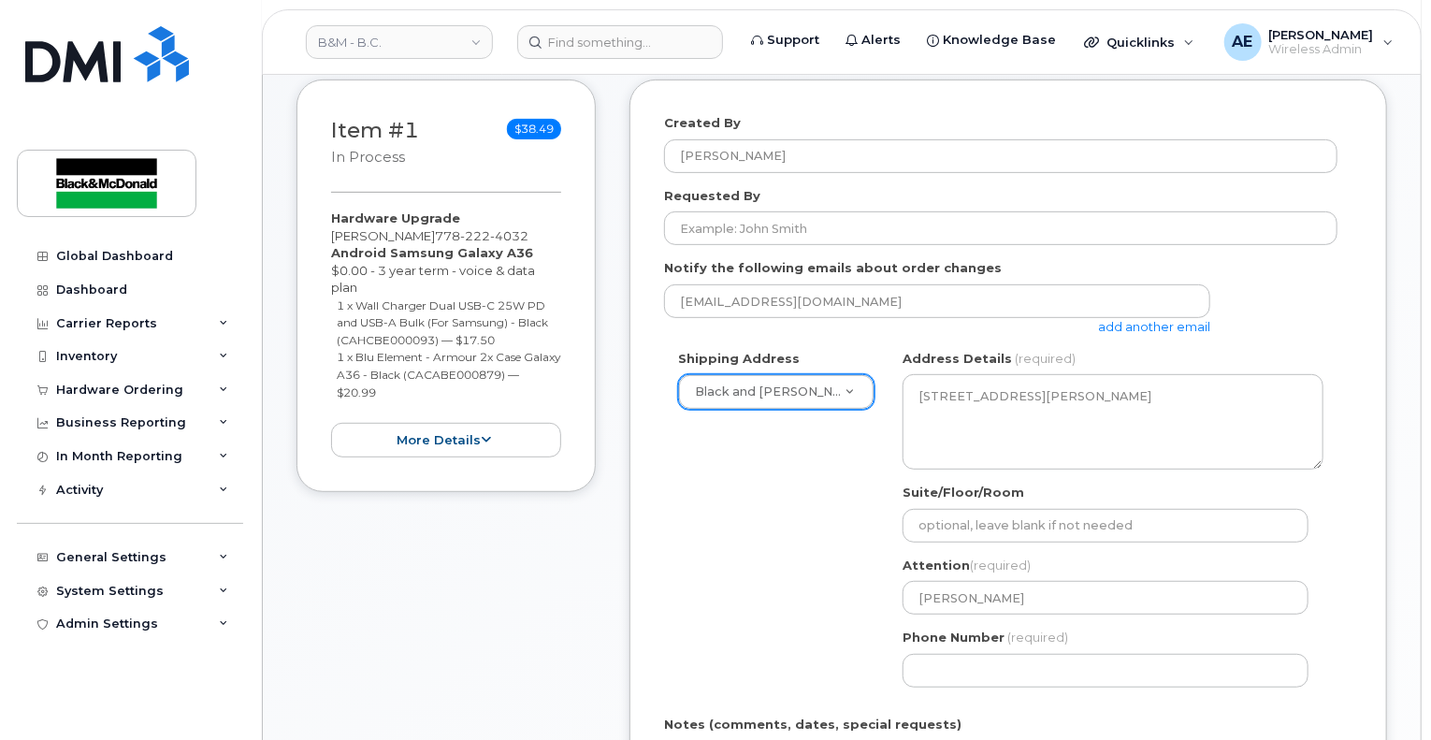
type textarea "Device can be pre activated to shipping, suspended device being assigned to new…"
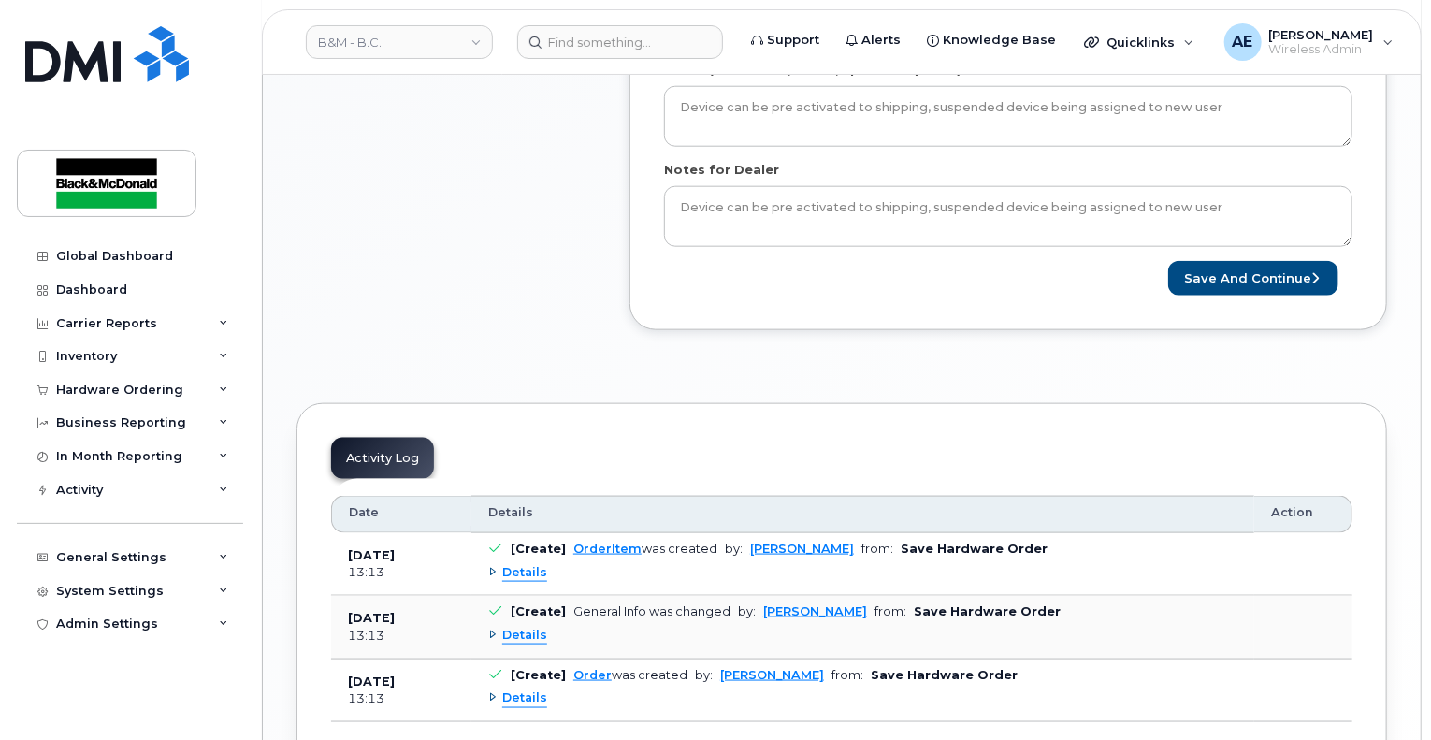
scroll to position [842, 0]
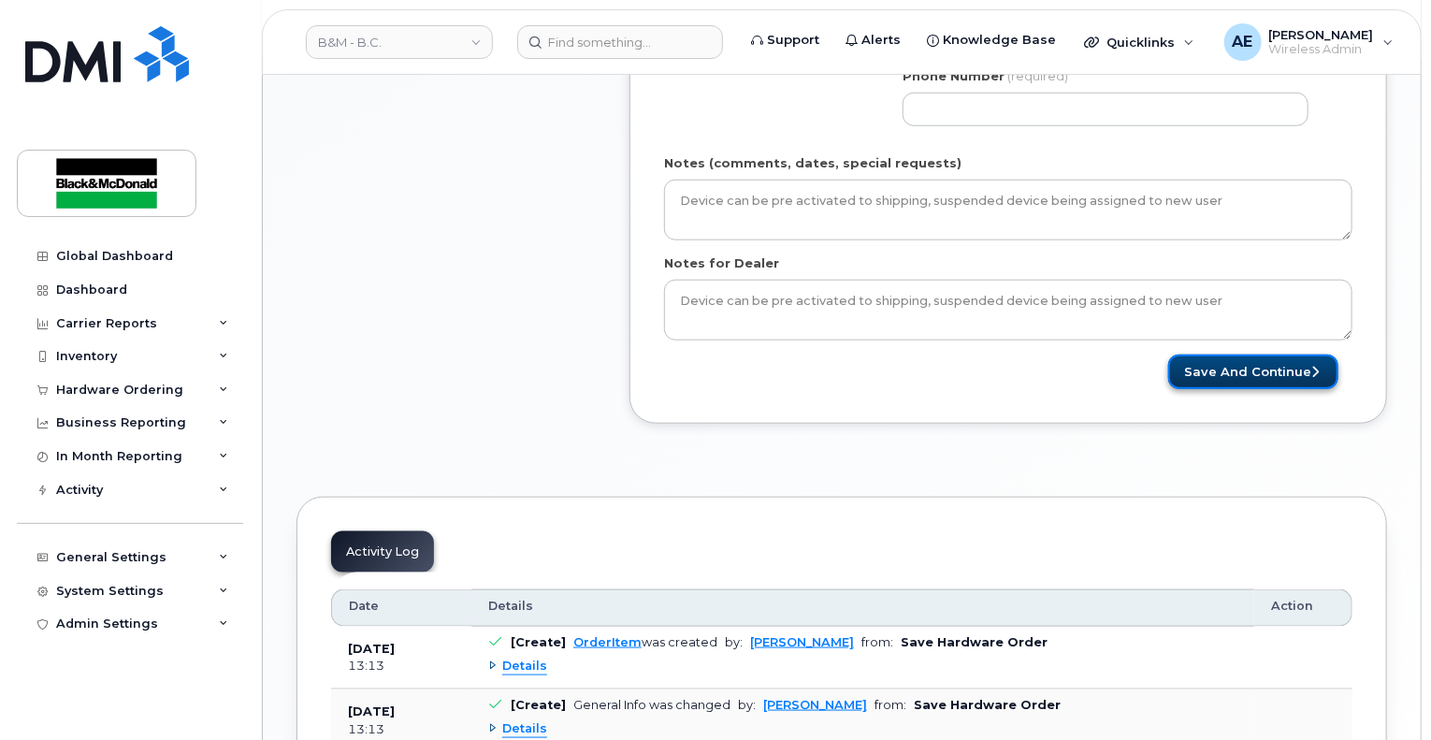
click at [1273, 377] on button "Save and Continue" at bounding box center [1253, 371] width 170 height 35
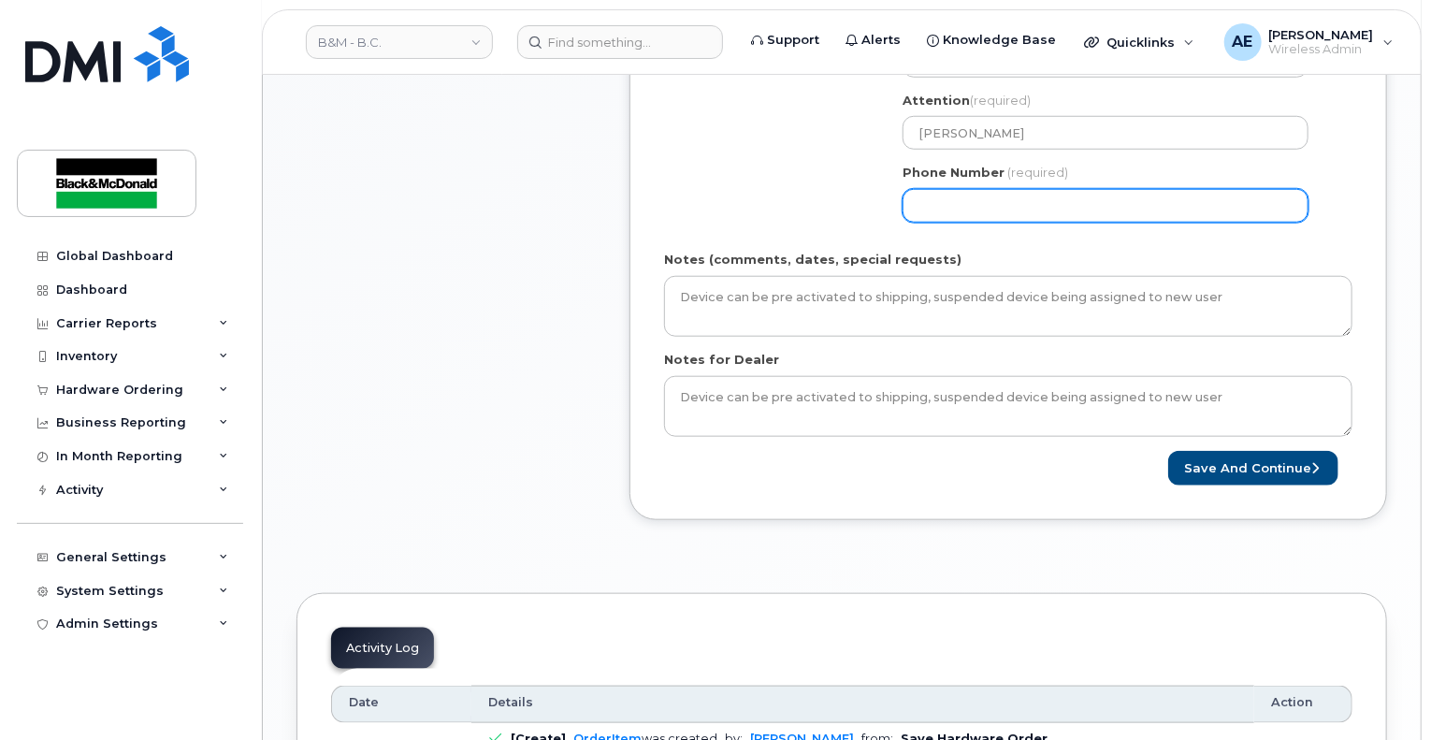
scroll to position [655, 0]
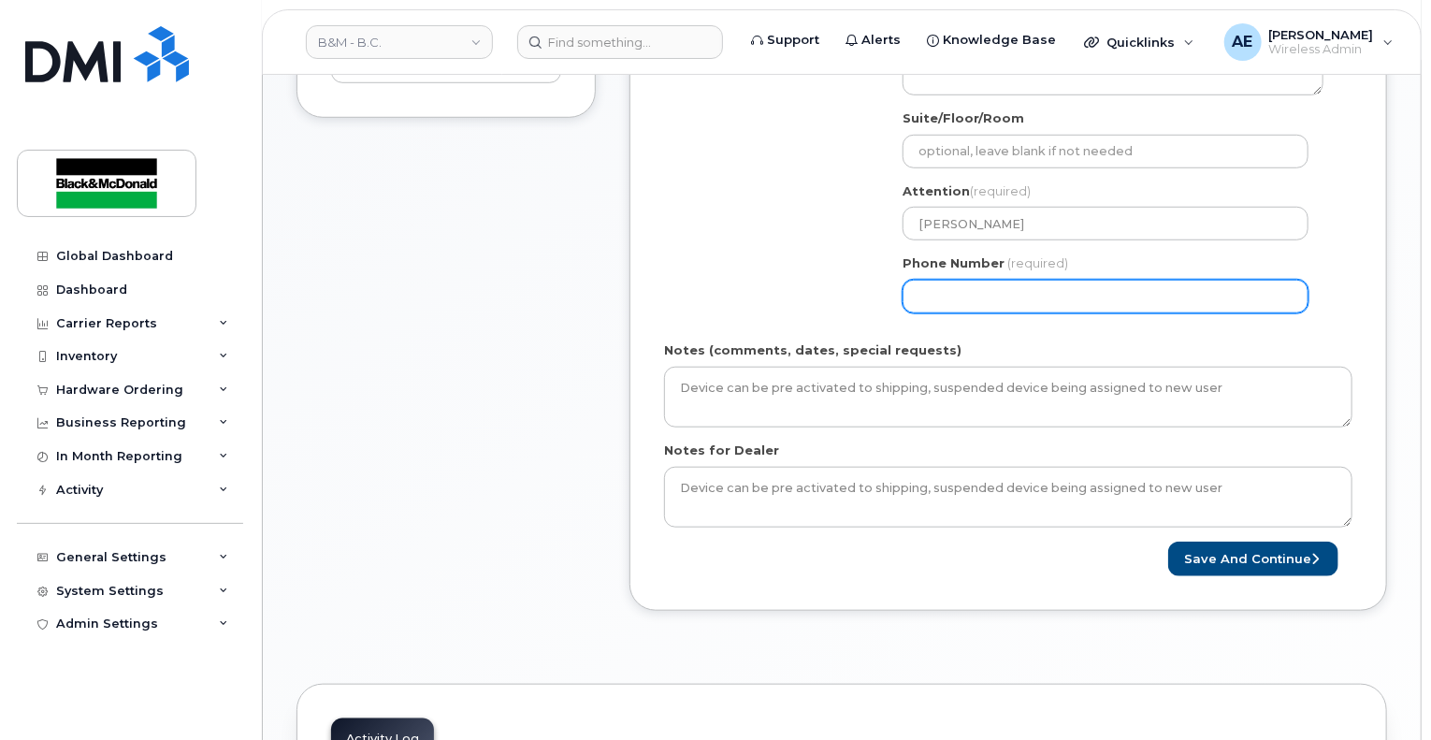
click at [987, 304] on input "Phone Number" at bounding box center [1106, 297] width 406 height 34
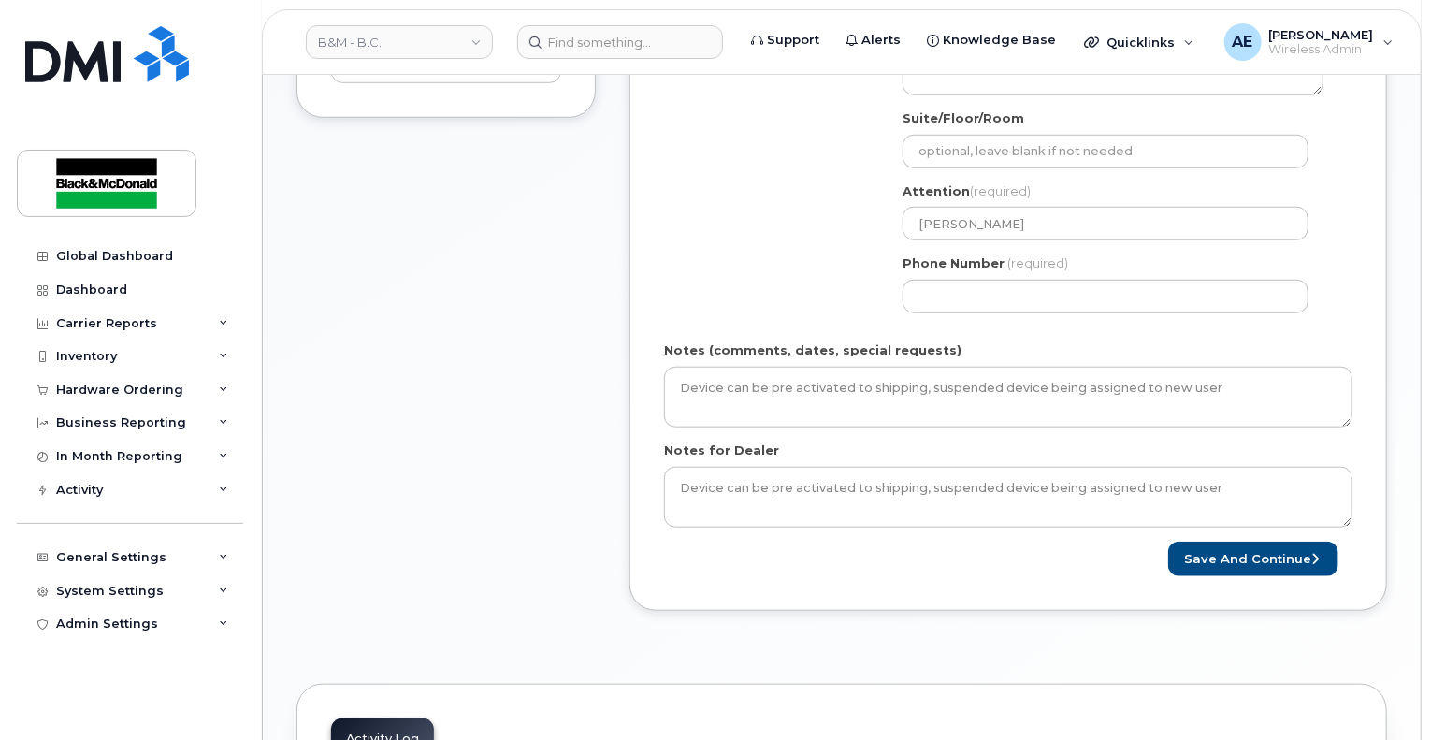
click at [722, 238] on div "Shipping Address Black and McDonald (Vancouver) Black and McDonald (Vancouver) …" at bounding box center [1000, 152] width 673 height 352
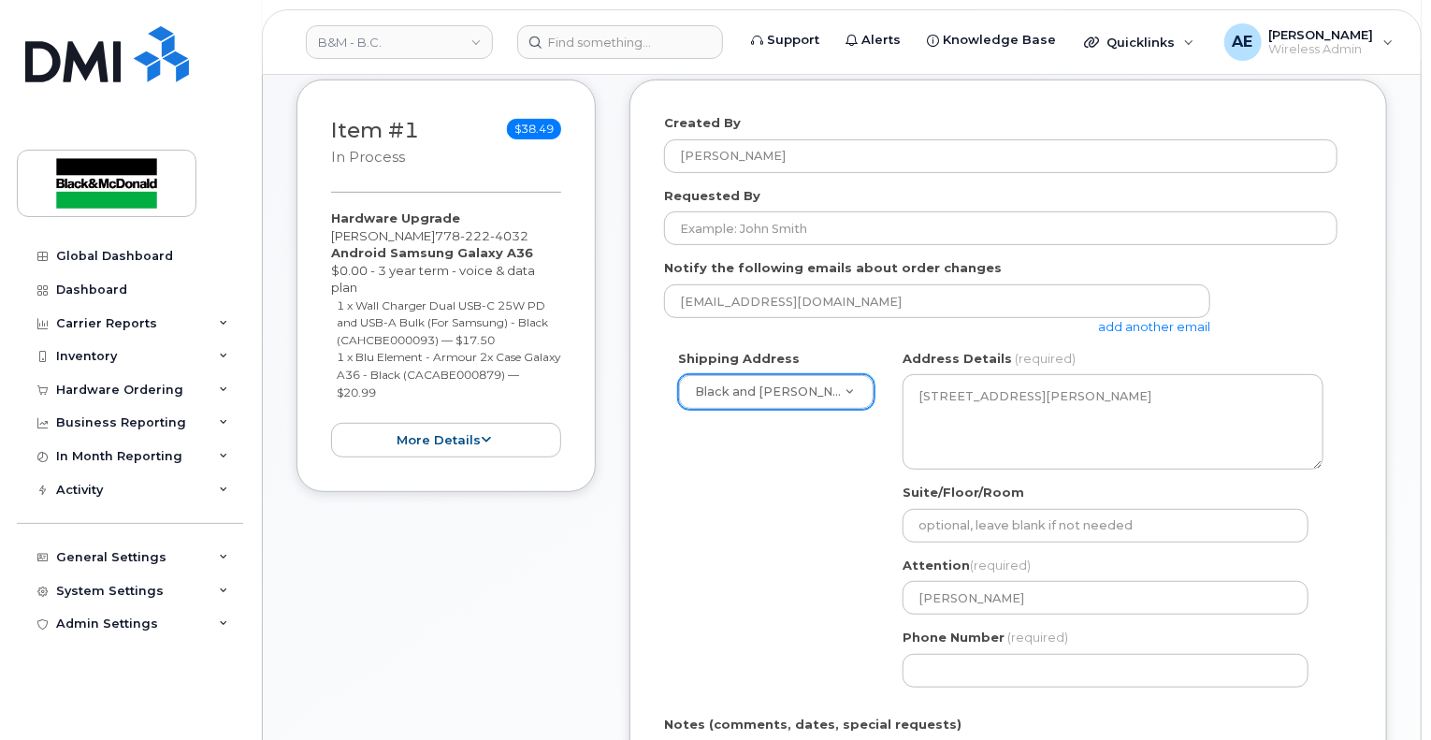
scroll to position [748, 0]
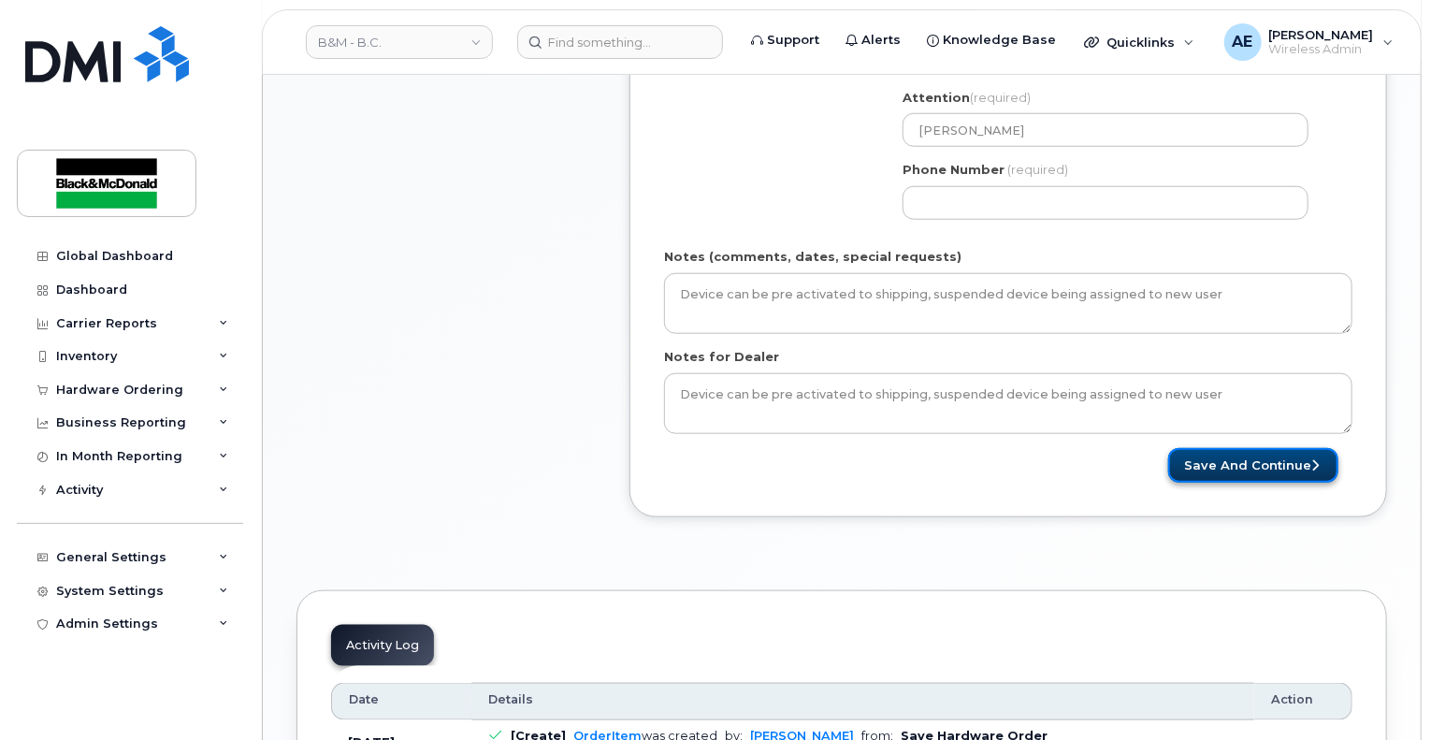
click at [1286, 456] on button "Save and Continue" at bounding box center [1253, 465] width 170 height 35
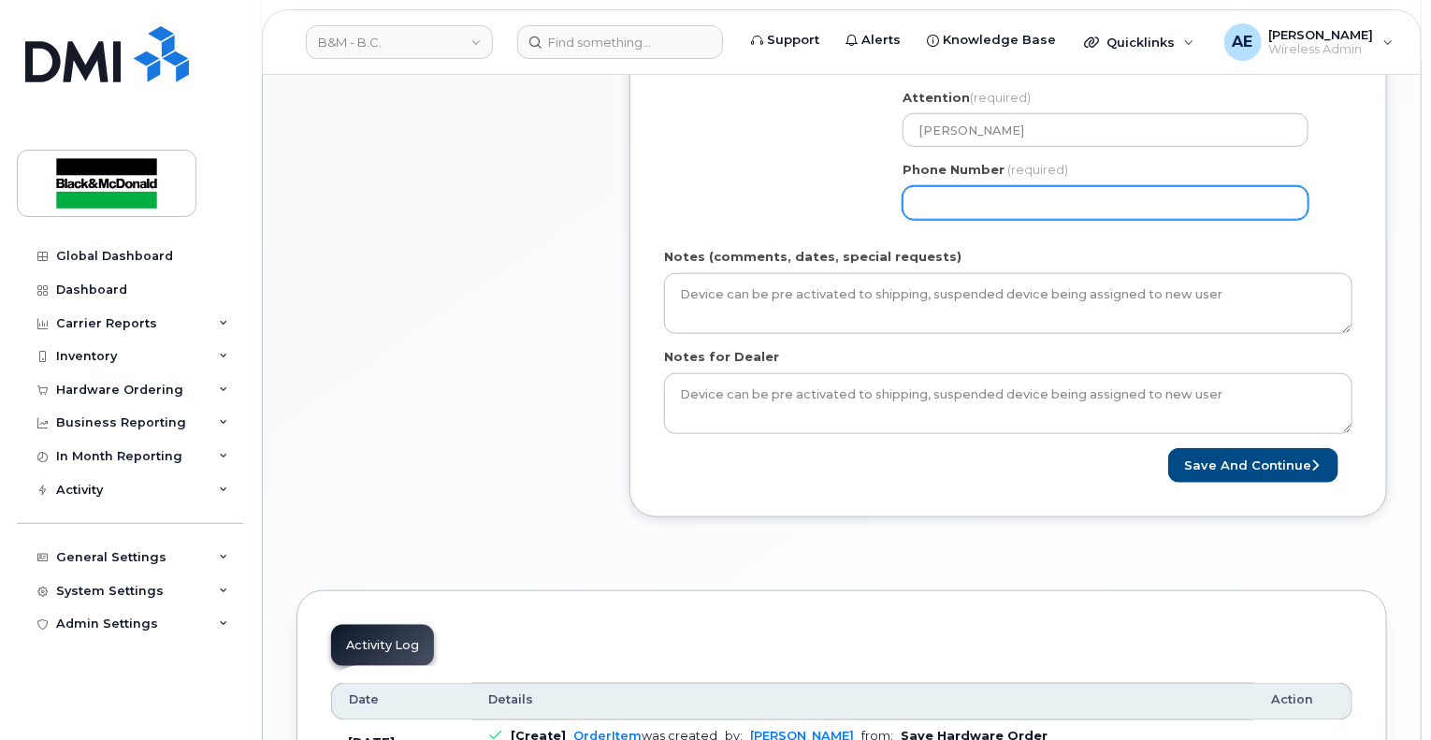
click at [976, 204] on input "Phone Number" at bounding box center [1106, 203] width 406 height 34
select select
type input "6043012415"
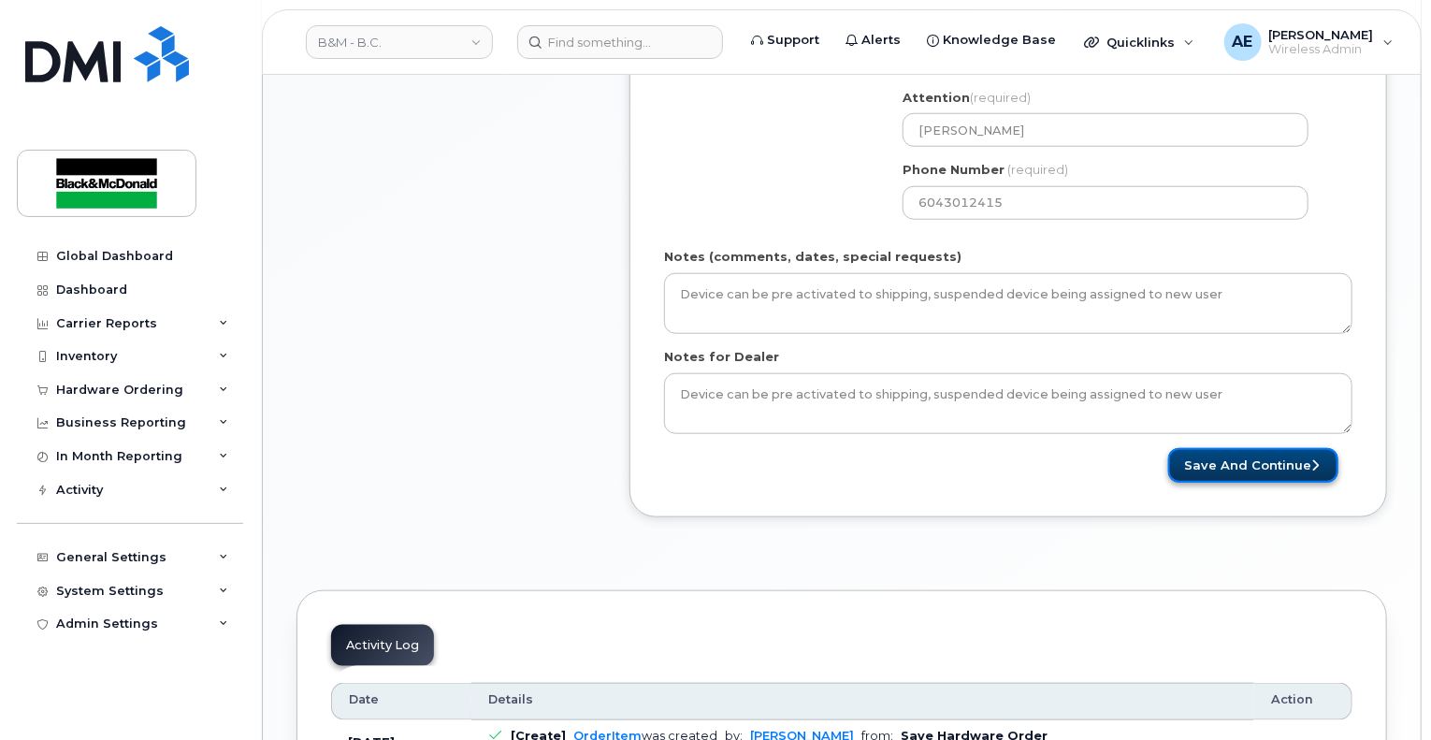
click at [1232, 470] on button "Save and Continue" at bounding box center [1253, 465] width 170 height 35
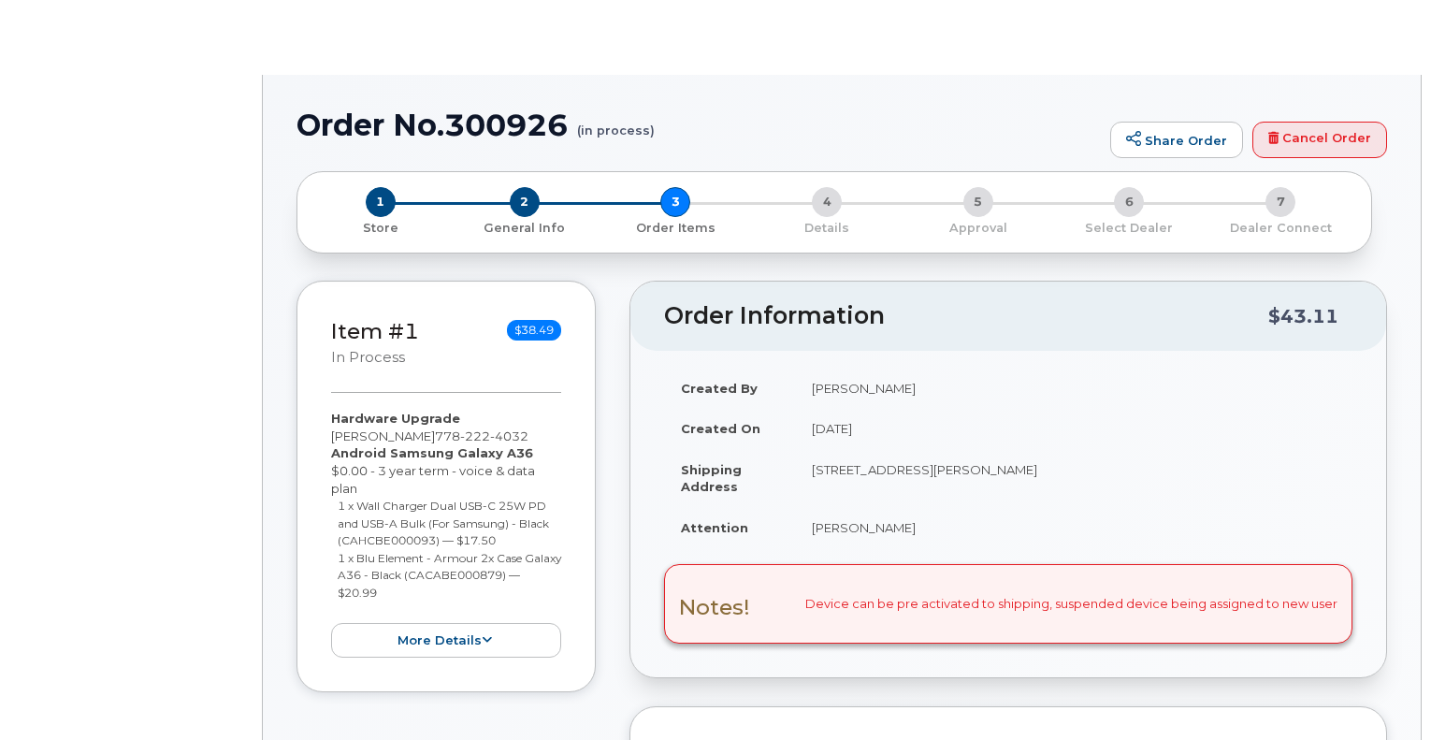
type input "[PERSON_NAME]"
select select "286239"
radio input "true"
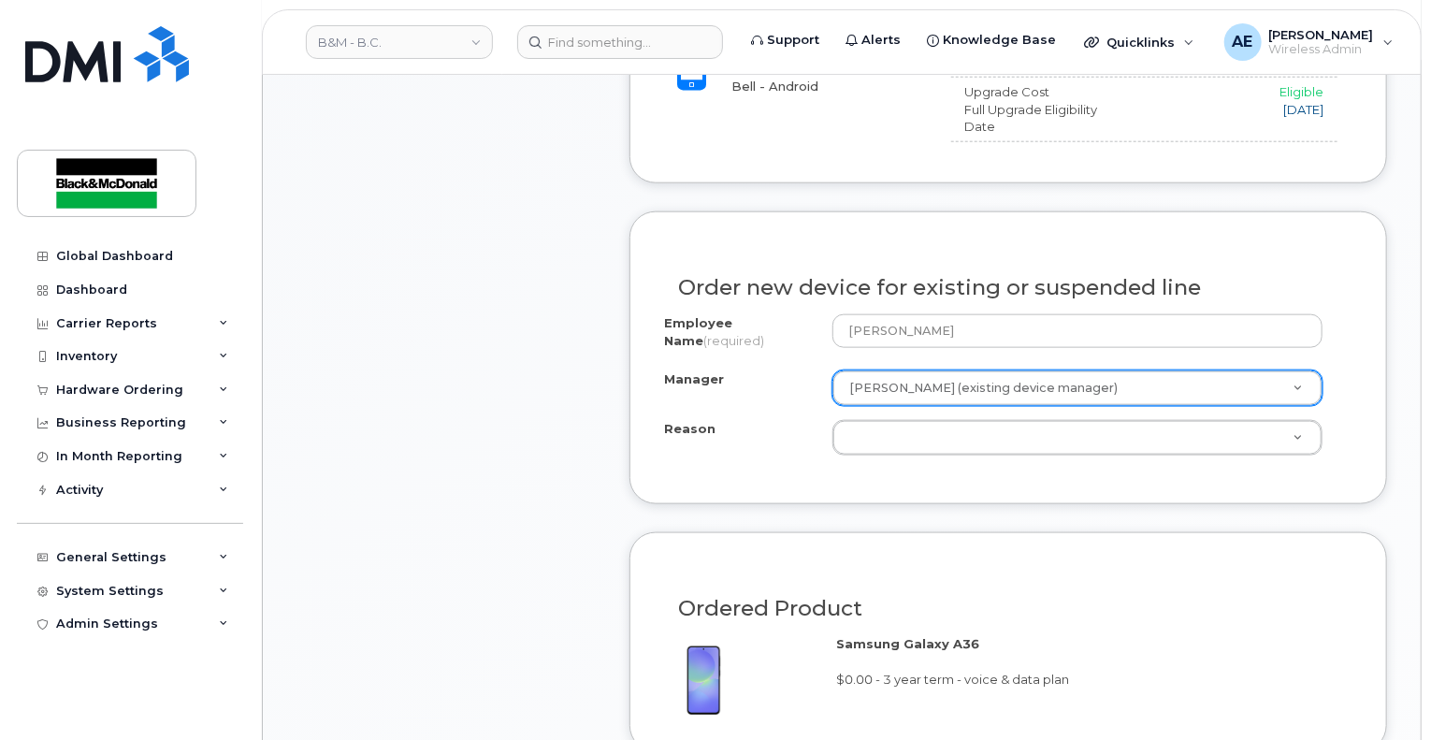
scroll to position [1029, 0]
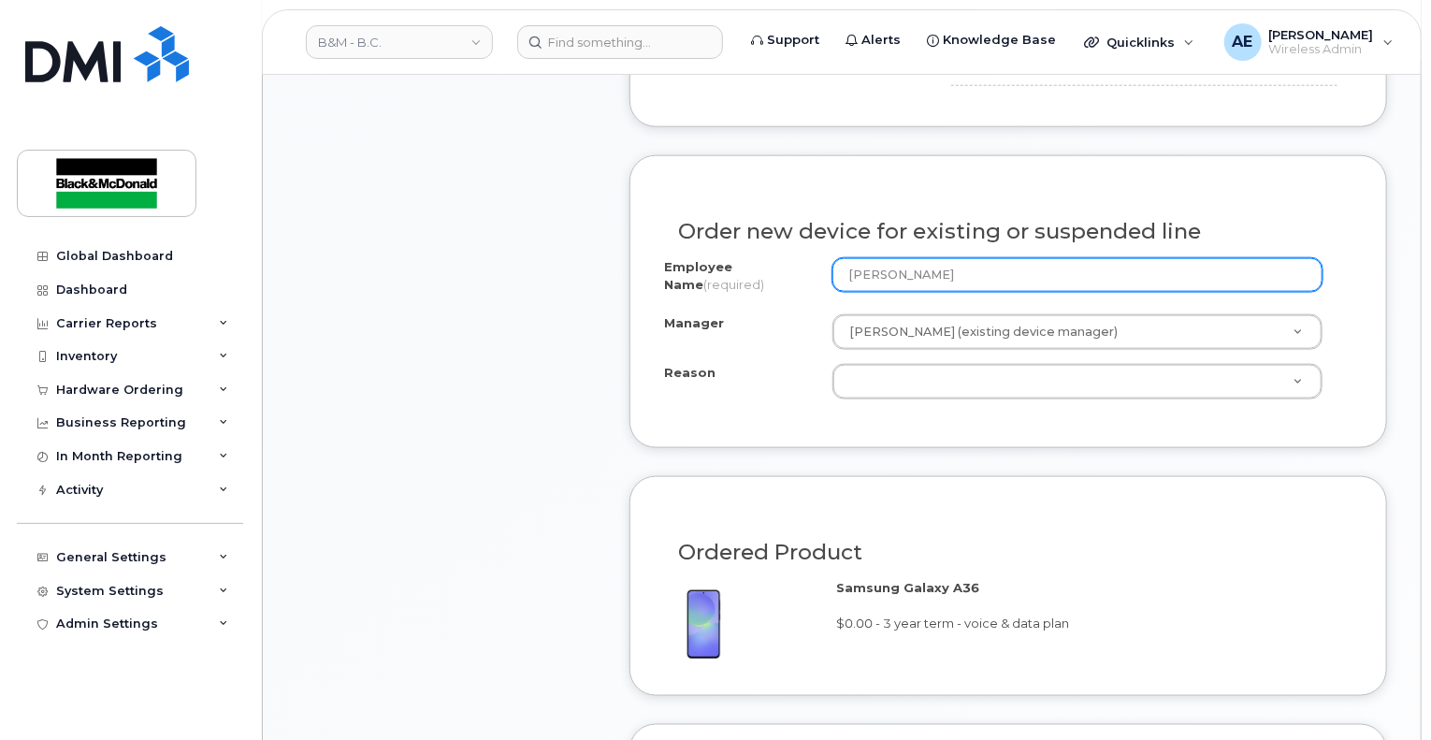
click at [1003, 275] on input "Nancy Gilker" at bounding box center [1077, 275] width 490 height 34
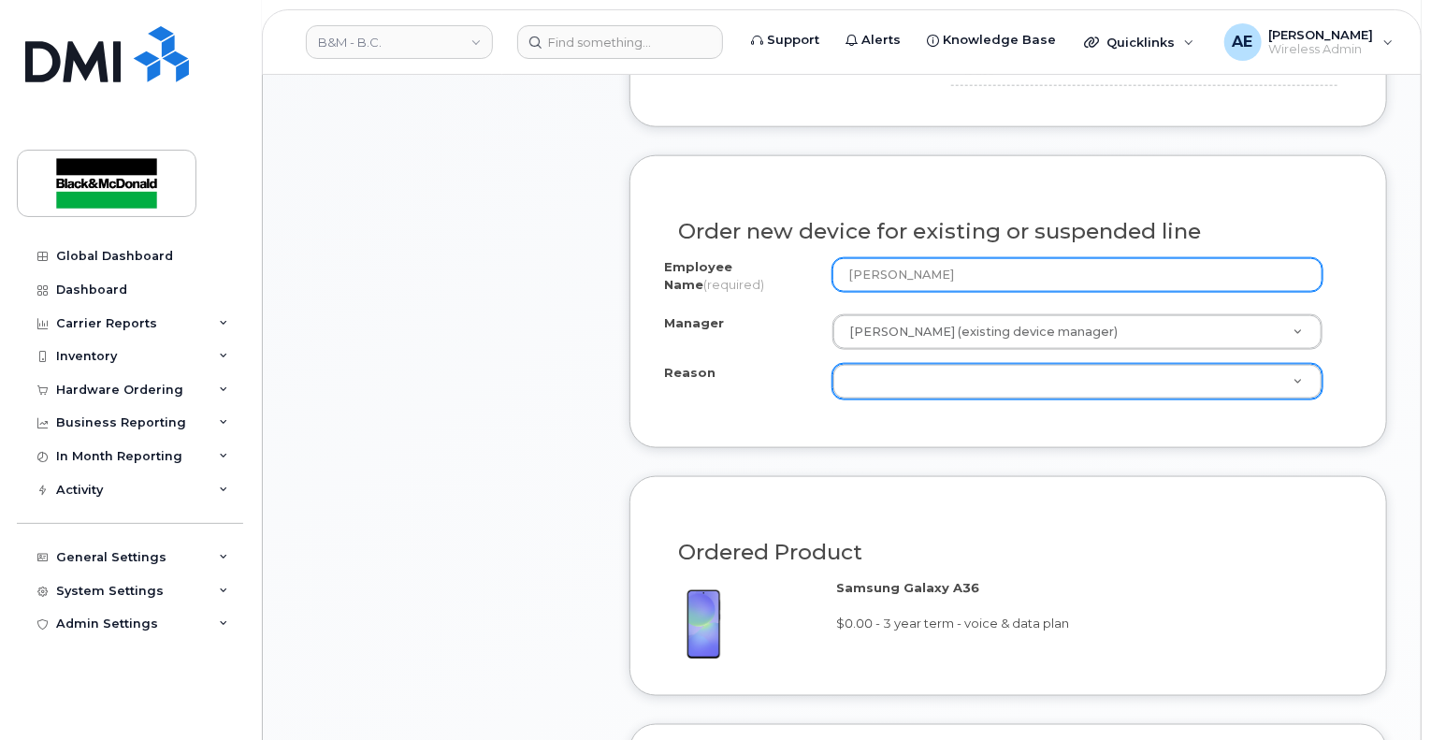
type input "[PERSON_NAME]"
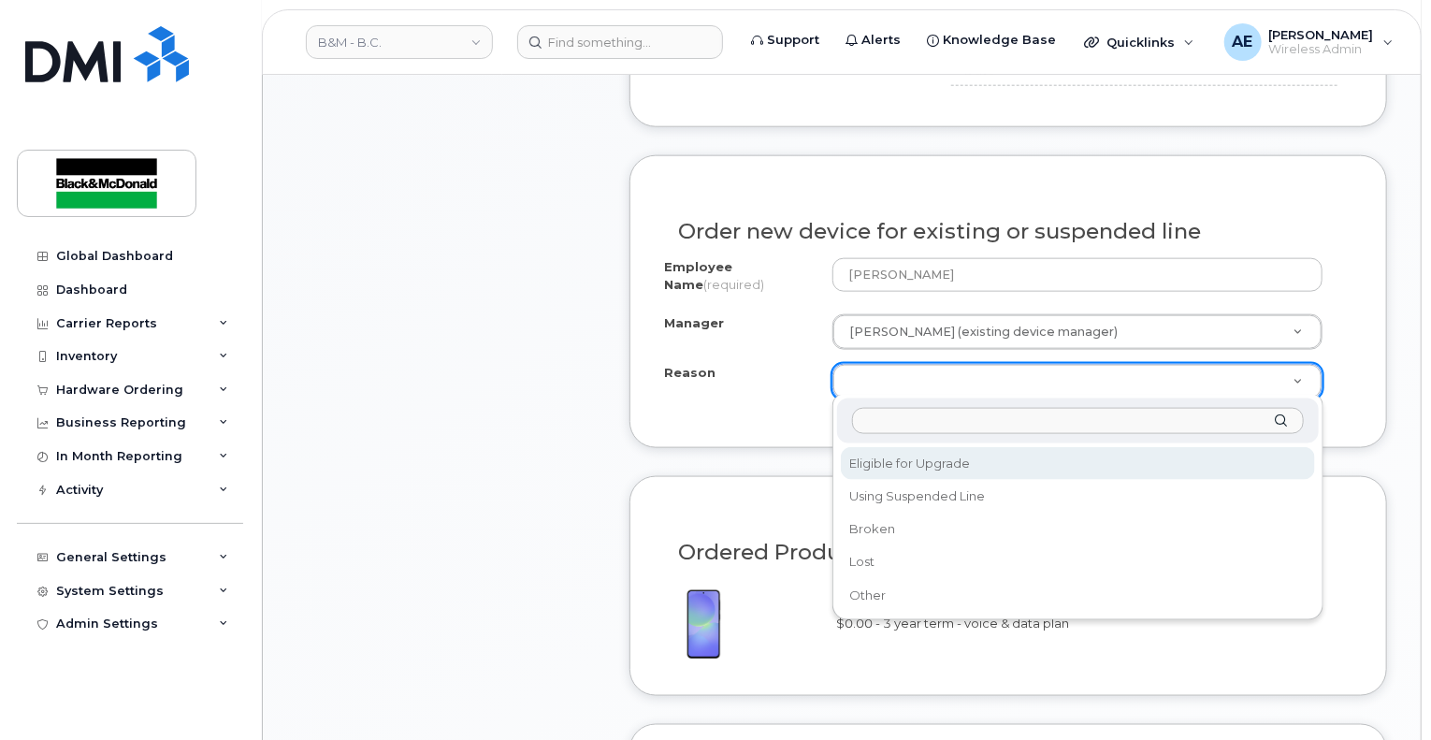
select select "eligible_for_upgrade"
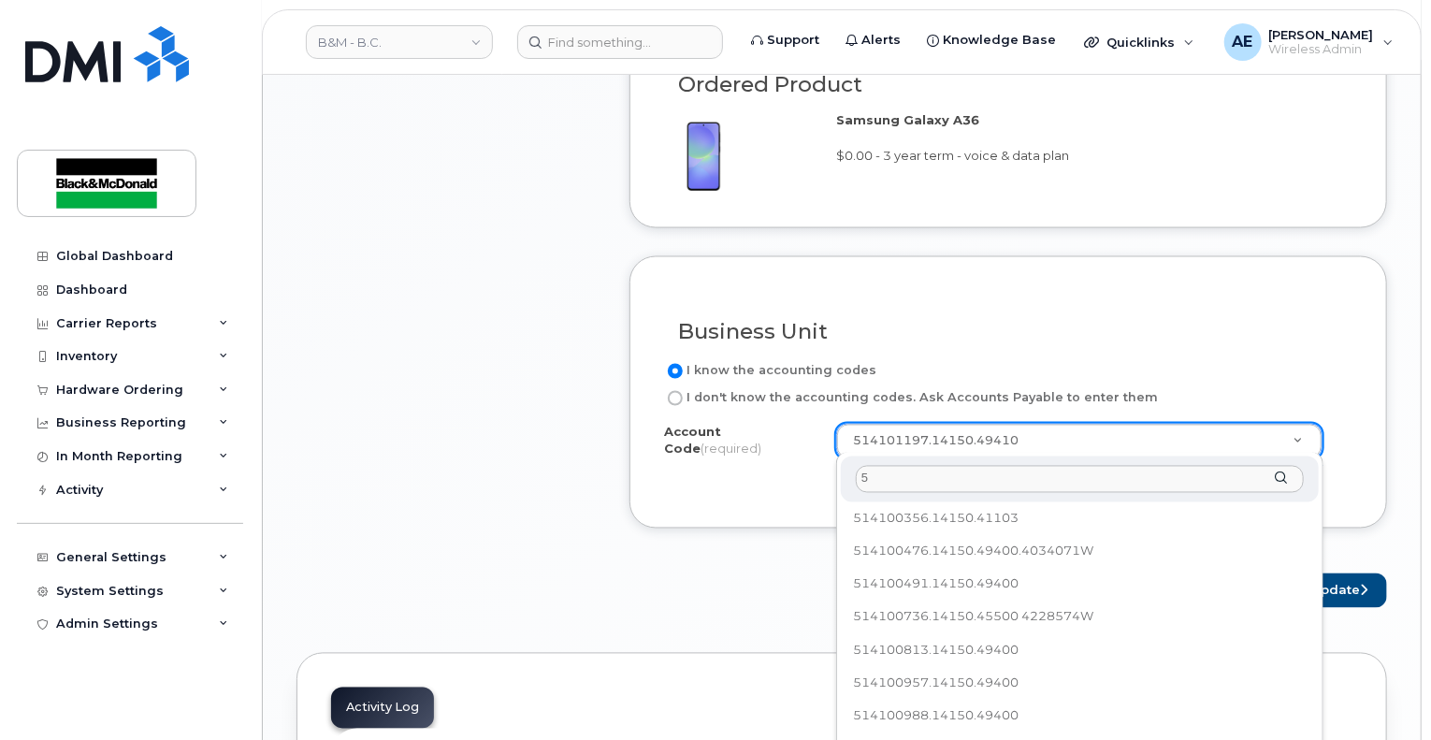
scroll to position [0, 0]
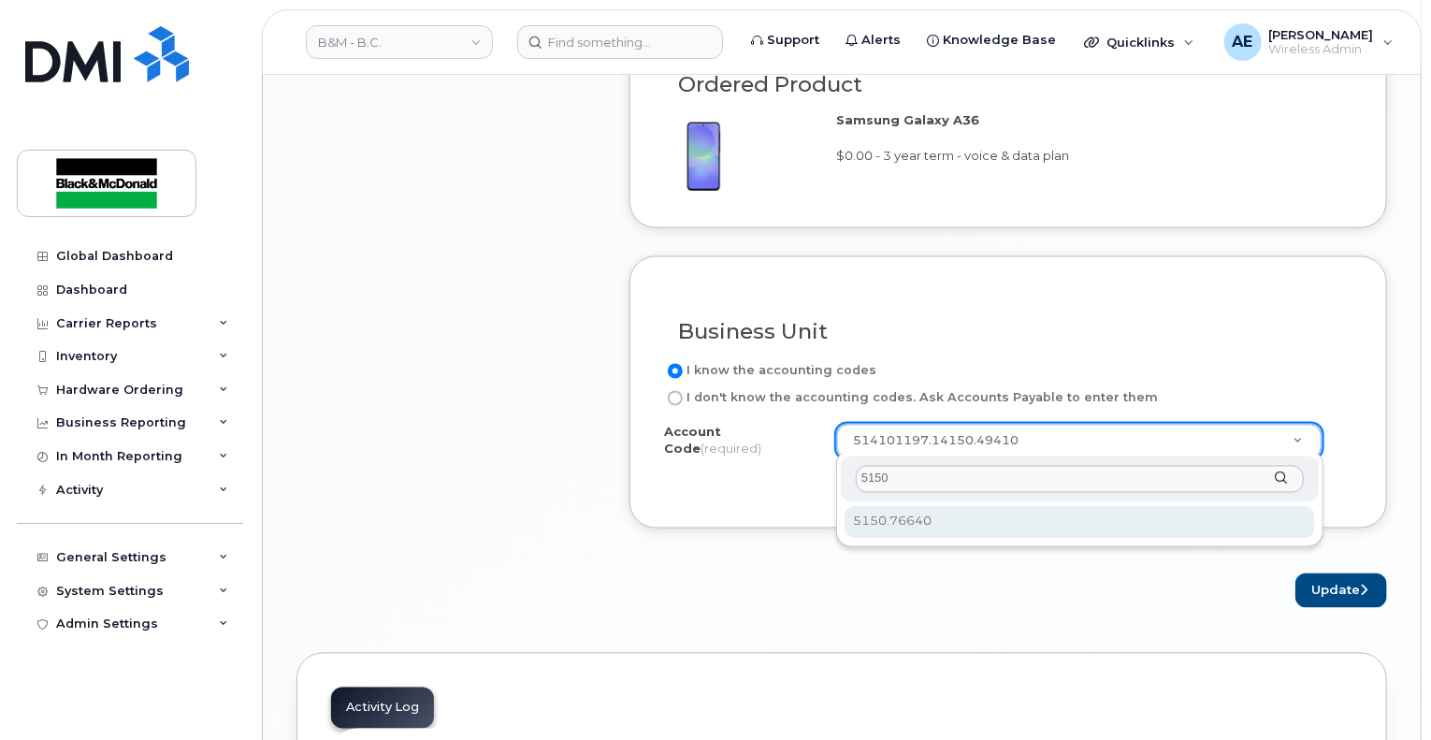
type input "5150"
select select "5150.76640"
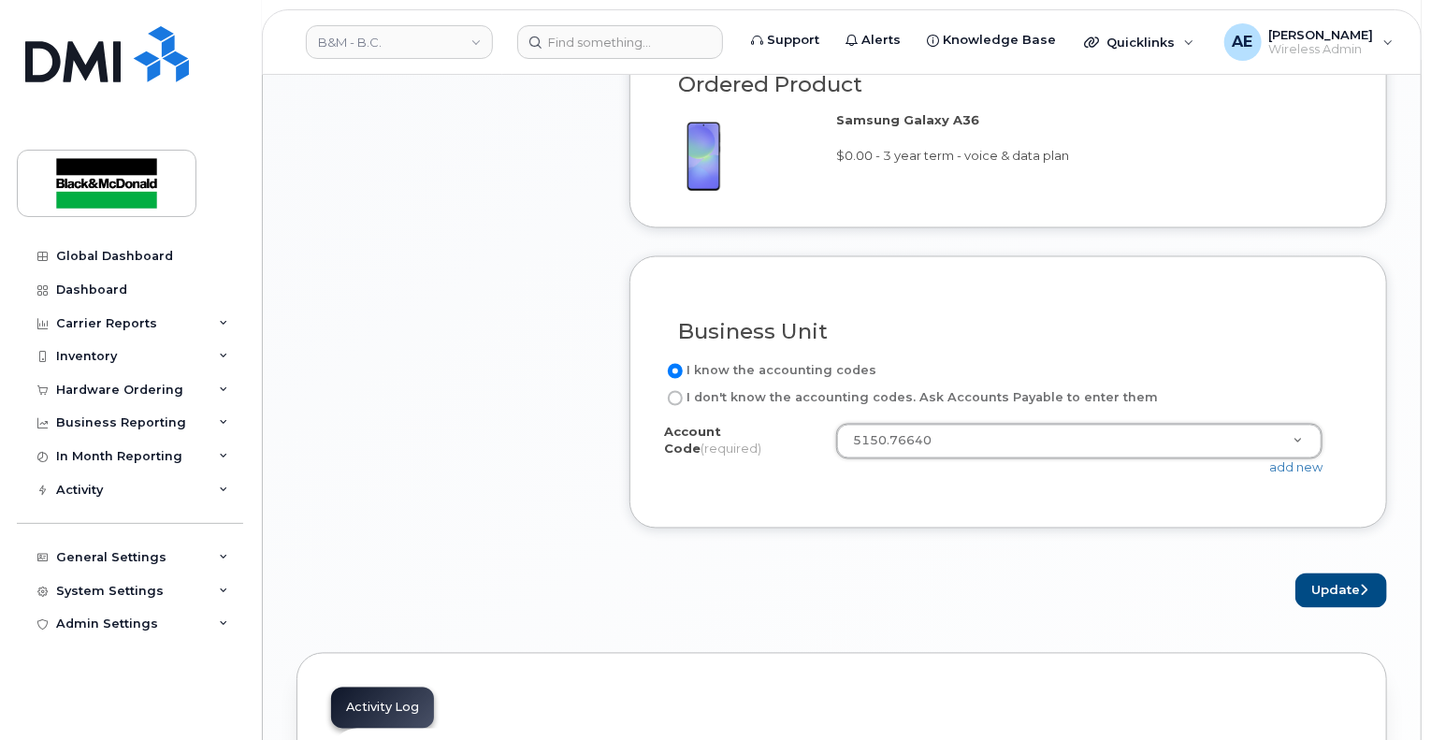
scroll to position [1590, 0]
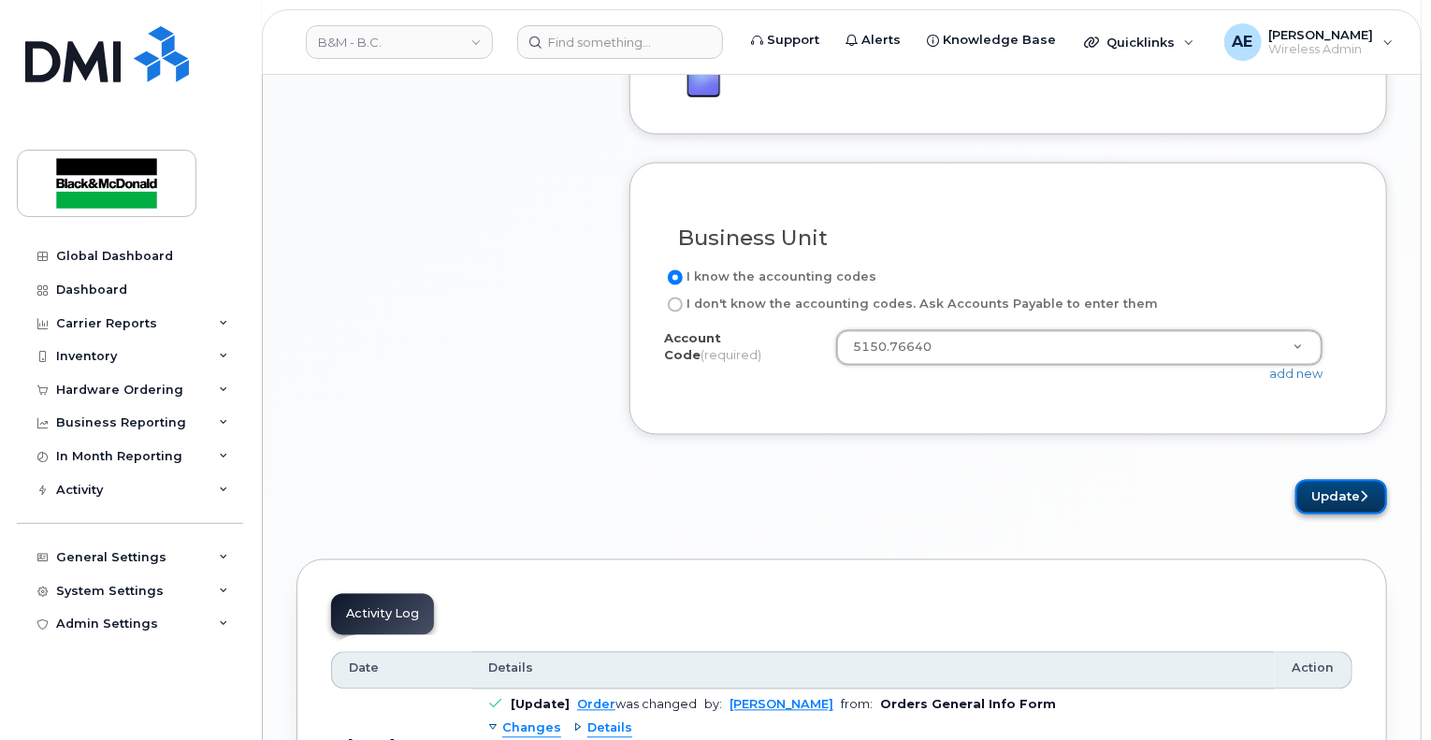
click at [1340, 493] on button "Update" at bounding box center [1341, 497] width 92 height 35
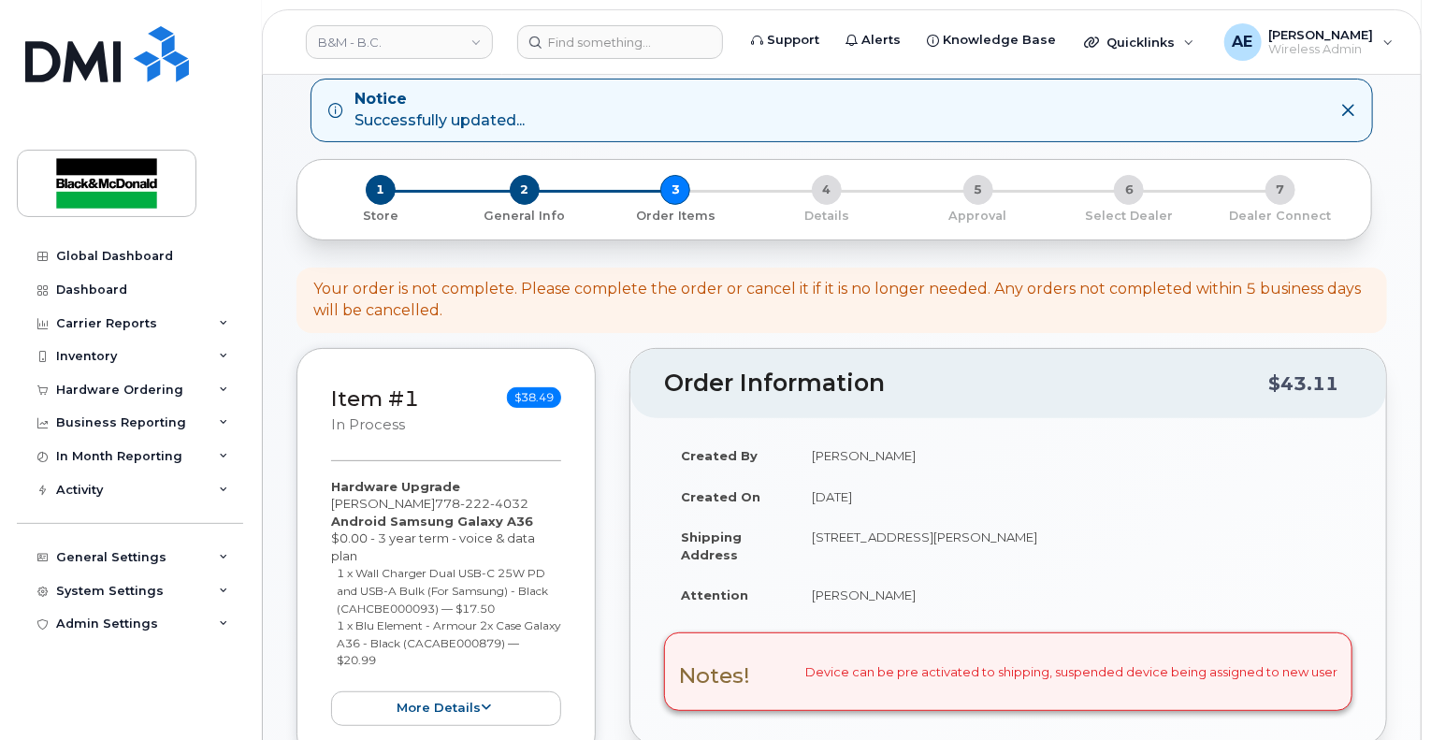
scroll to position [94, 0]
drag, startPoint x: 389, startPoint y: 277, endPoint x: 505, endPoint y: 286, distance: 116.4
click at [506, 284] on div "Your order is not complete. Please complete the order or cancel it if it is no …" at bounding box center [841, 299] width 1057 height 43
drag, startPoint x: 539, startPoint y: 317, endPoint x: 563, endPoint y: 317, distance: 24.3
click at [539, 317] on div "Your order is not complete. Please complete the order or cancel it if it is no …" at bounding box center [841, 299] width 1057 height 43
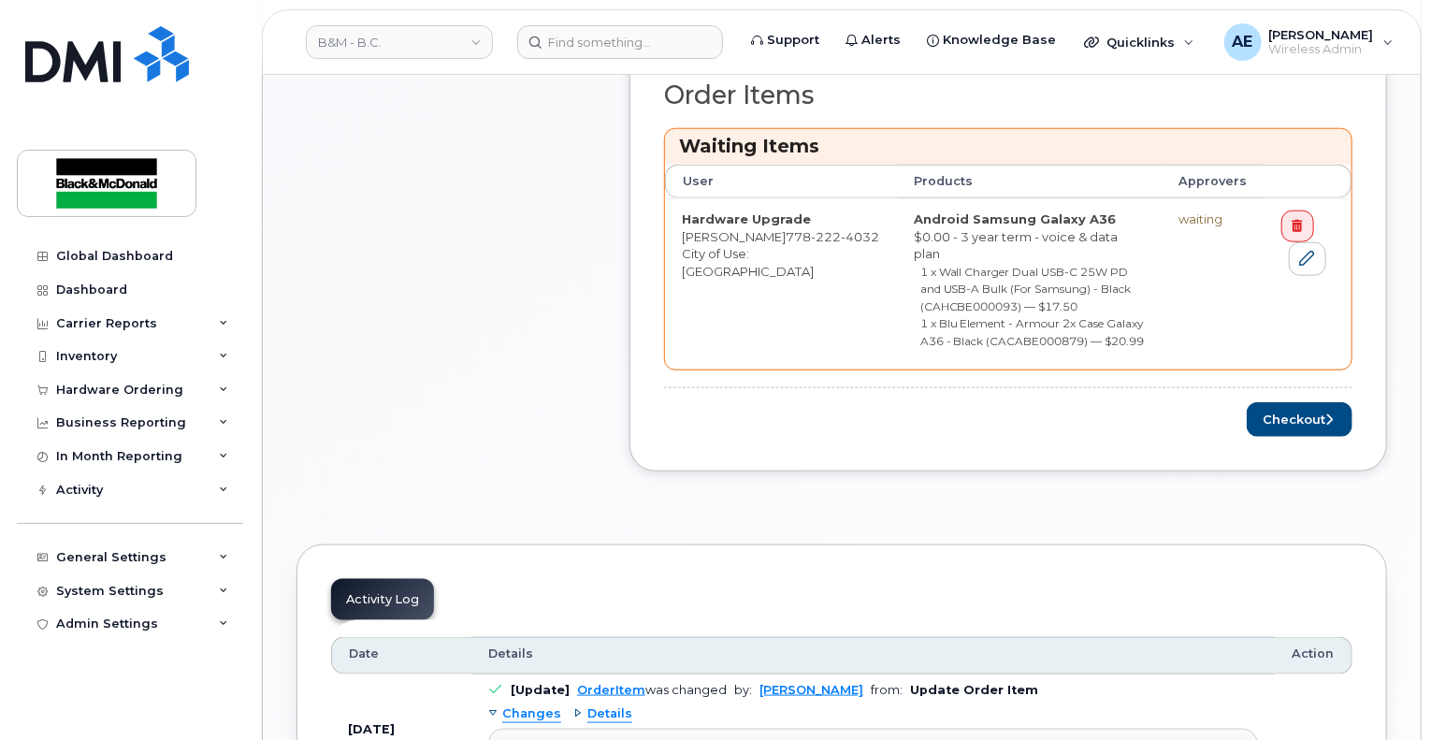
scroll to position [842, 0]
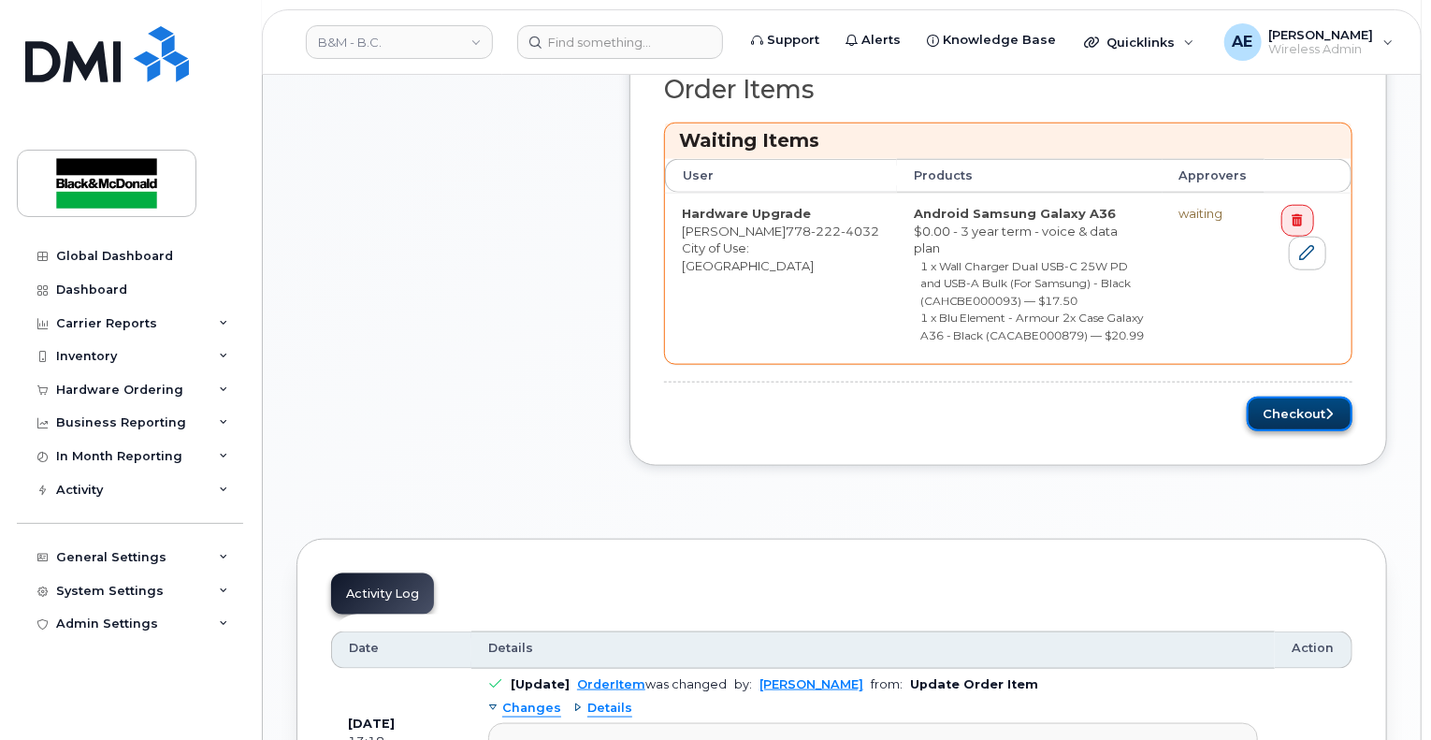
click at [1287, 399] on button "Checkout" at bounding box center [1300, 414] width 106 height 35
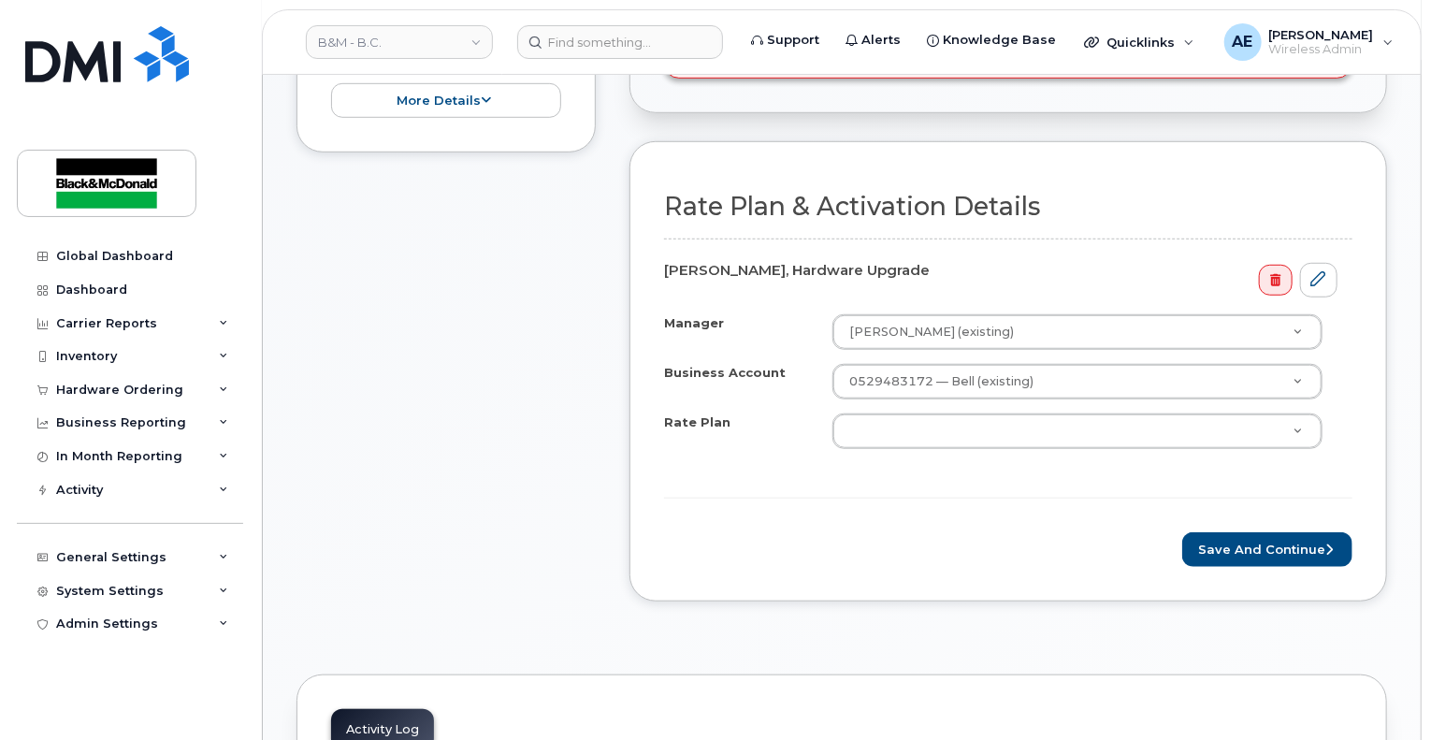
scroll to position [561, 0]
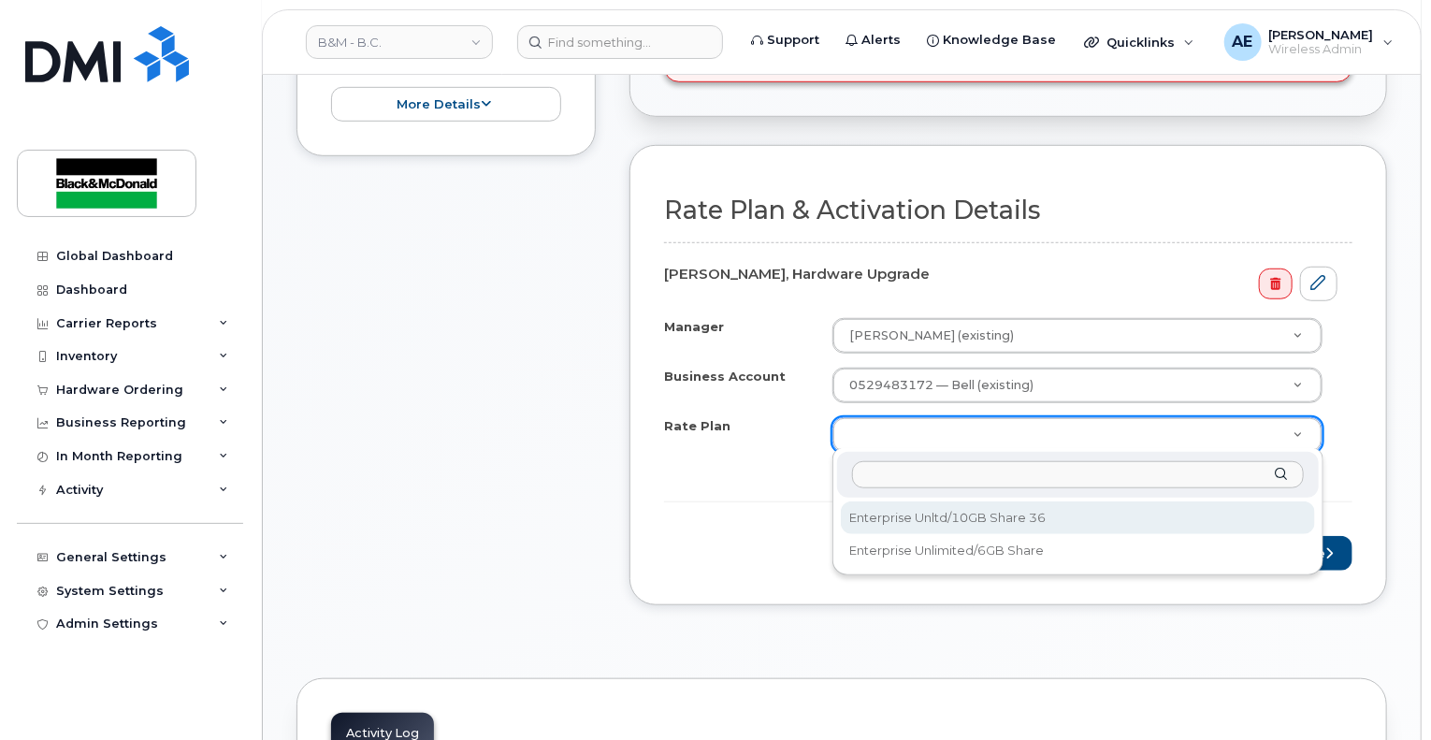
select select "Enterprise Unltd/10GB Share 36"
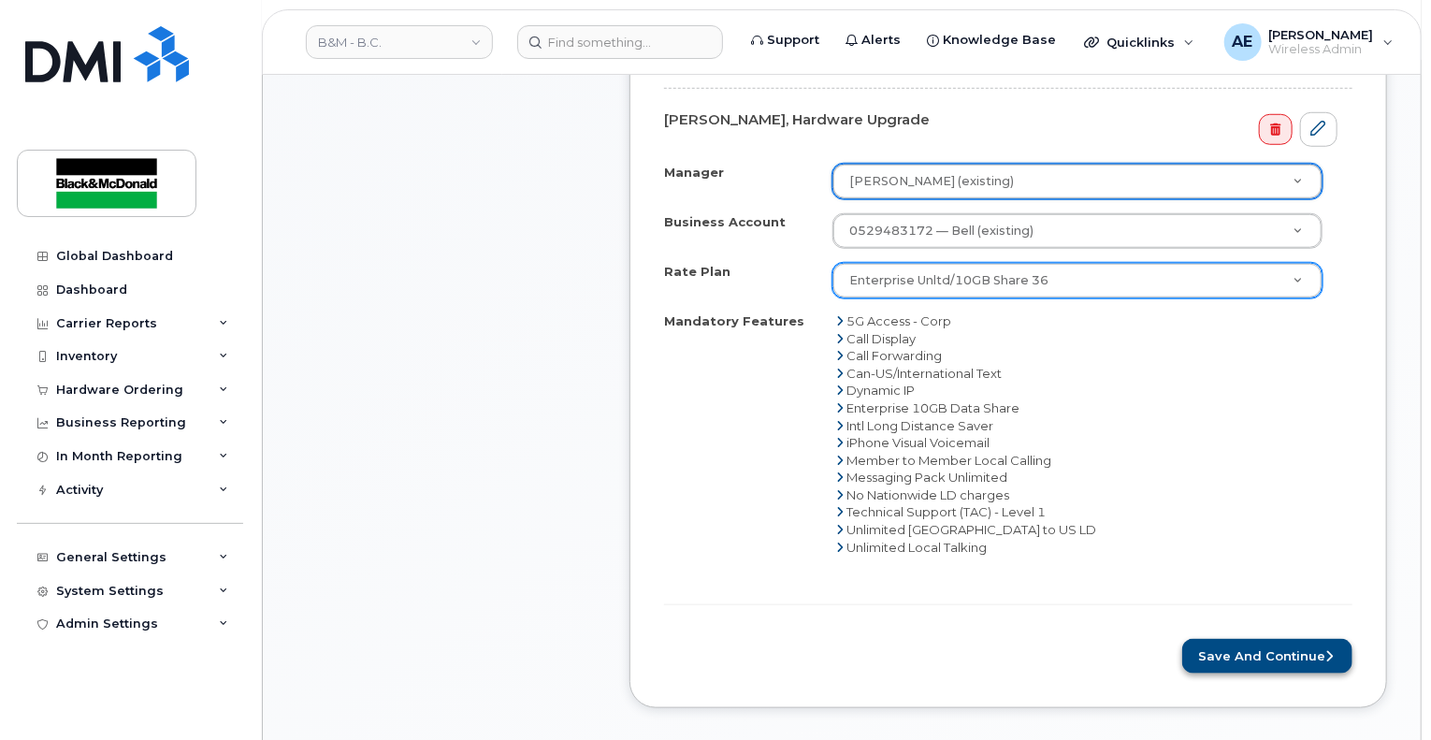
scroll to position [748, 0]
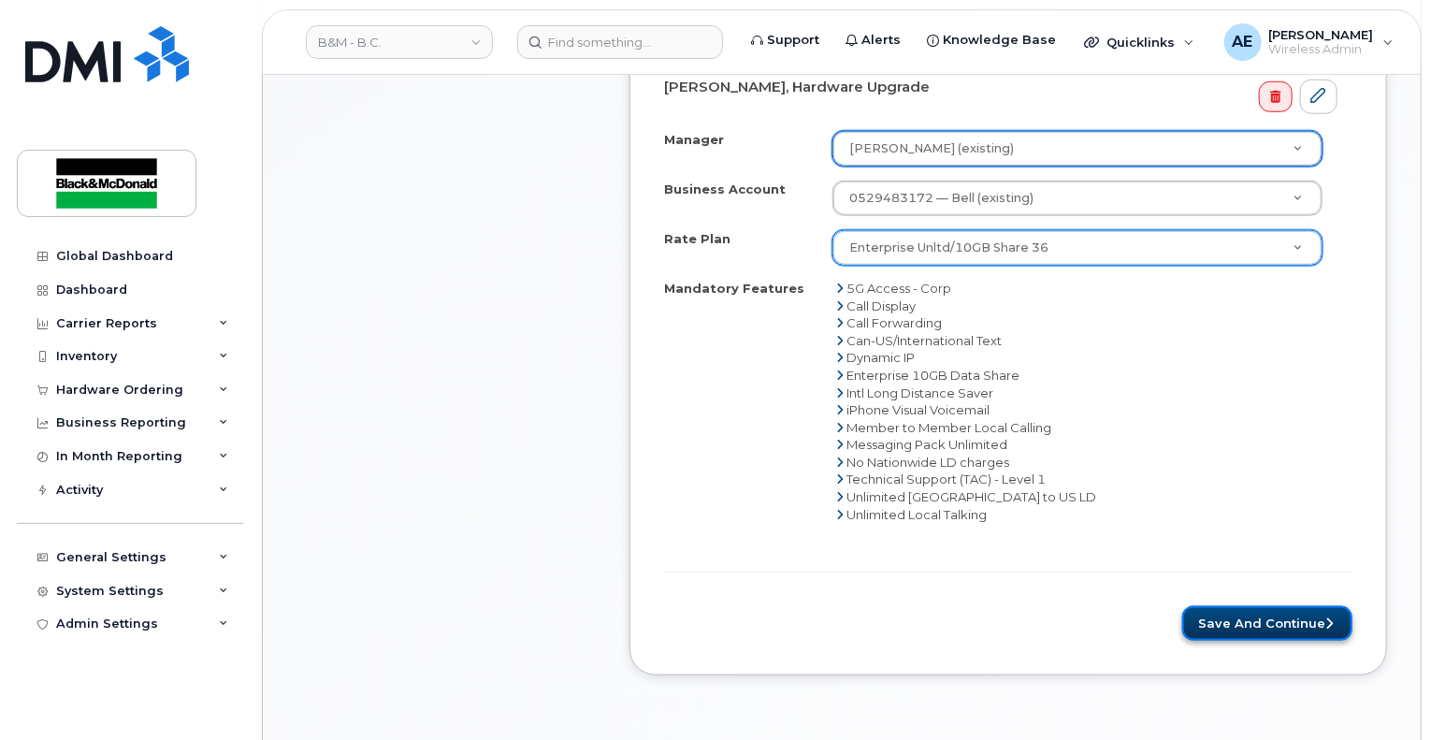
click at [1278, 622] on button "Save and Continue" at bounding box center [1267, 623] width 170 height 35
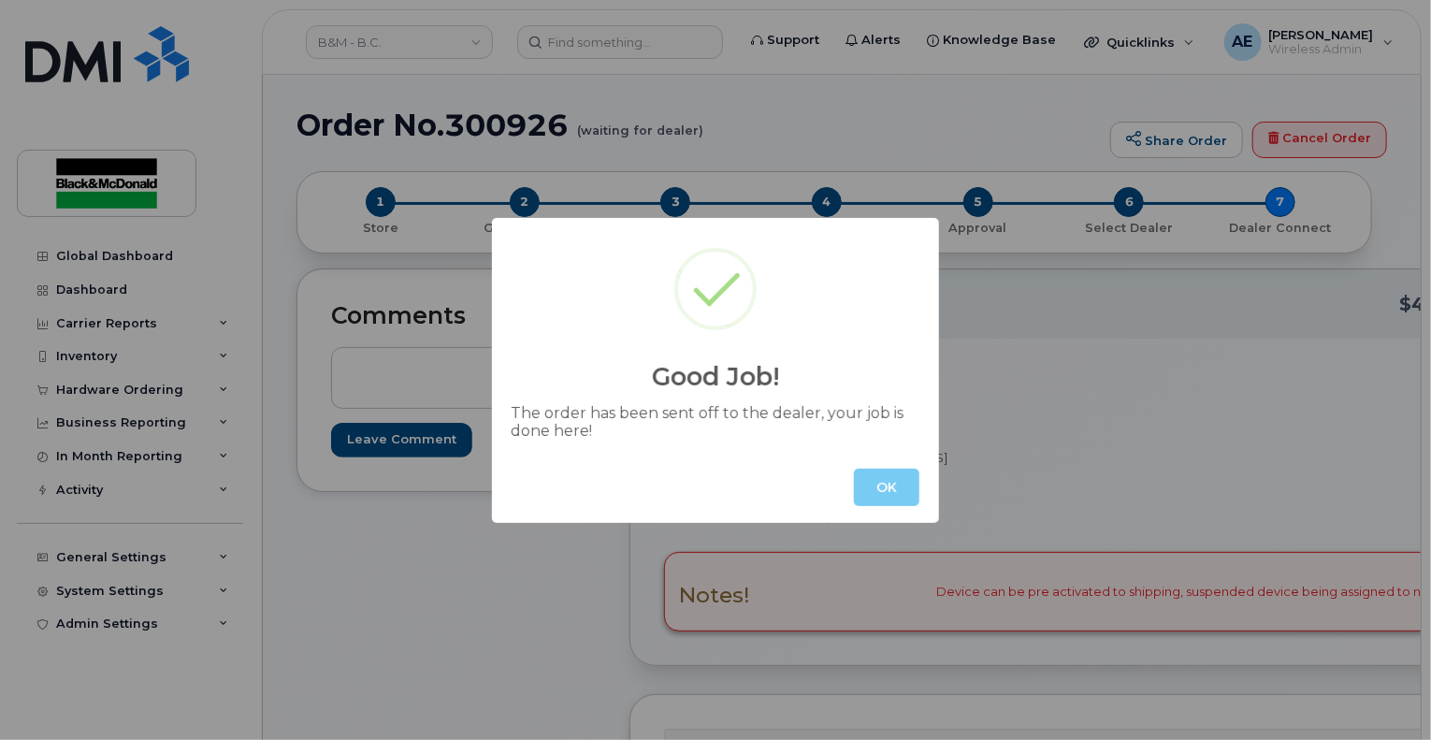
click at [886, 485] on button "OK" at bounding box center [886, 487] width 65 height 37
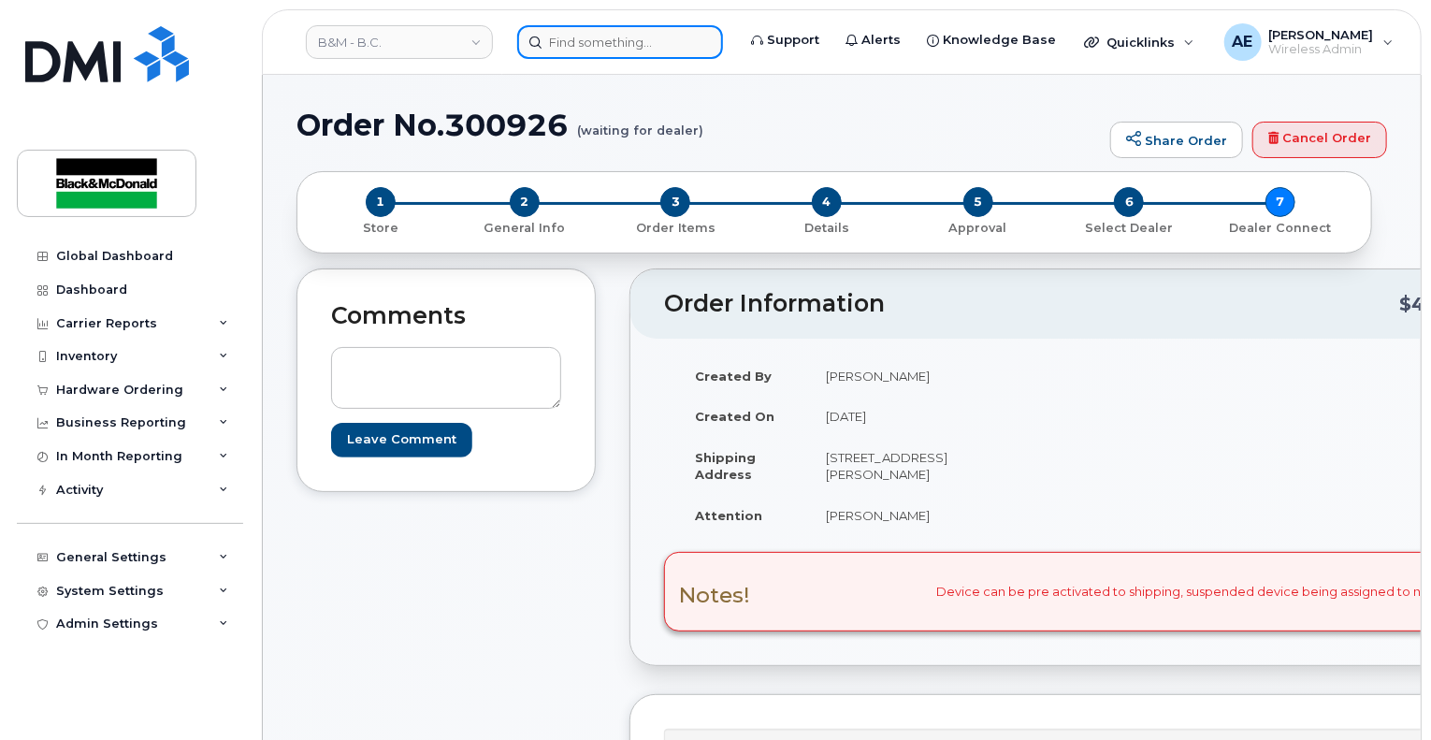
click at [644, 50] on input at bounding box center [620, 42] width 206 height 34
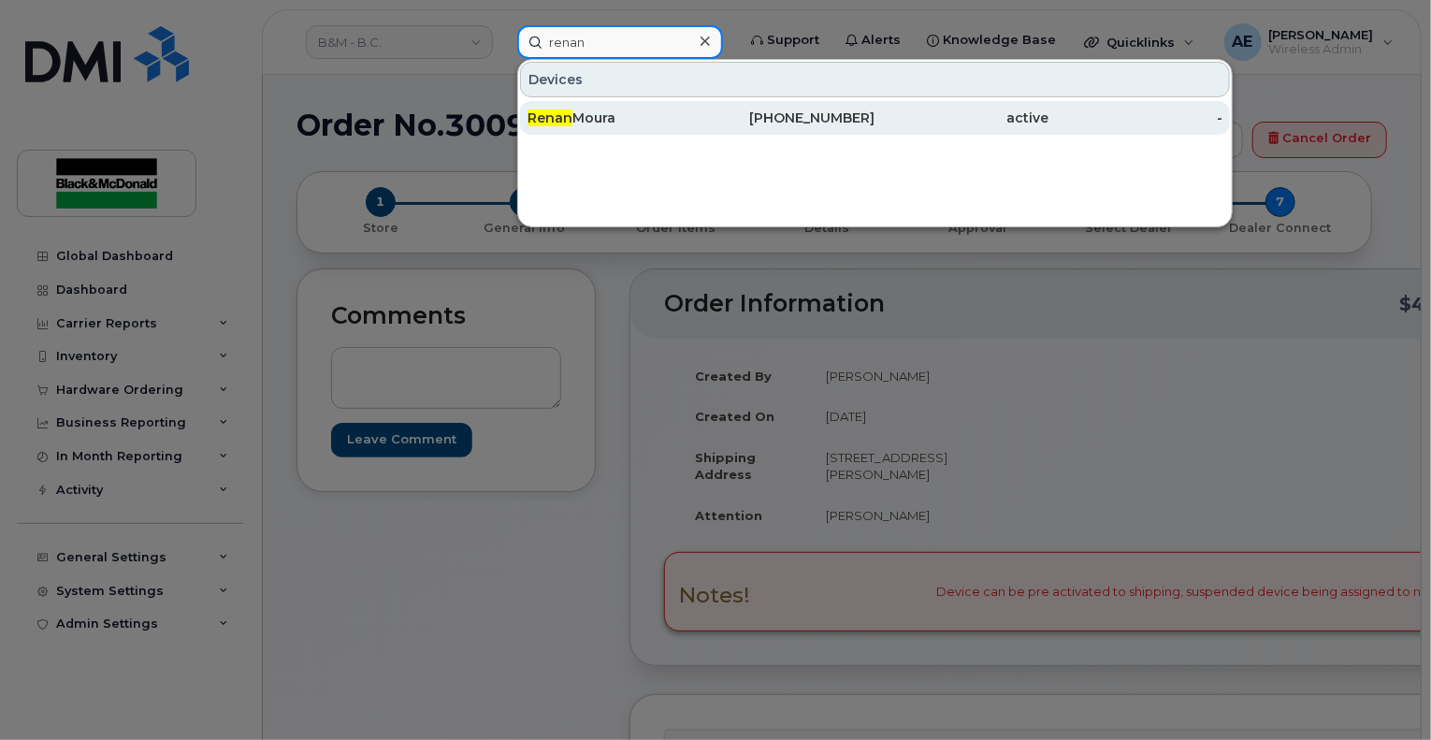
type input "renan"
click at [634, 111] on div "Renan Moura" at bounding box center [615, 117] width 174 height 19
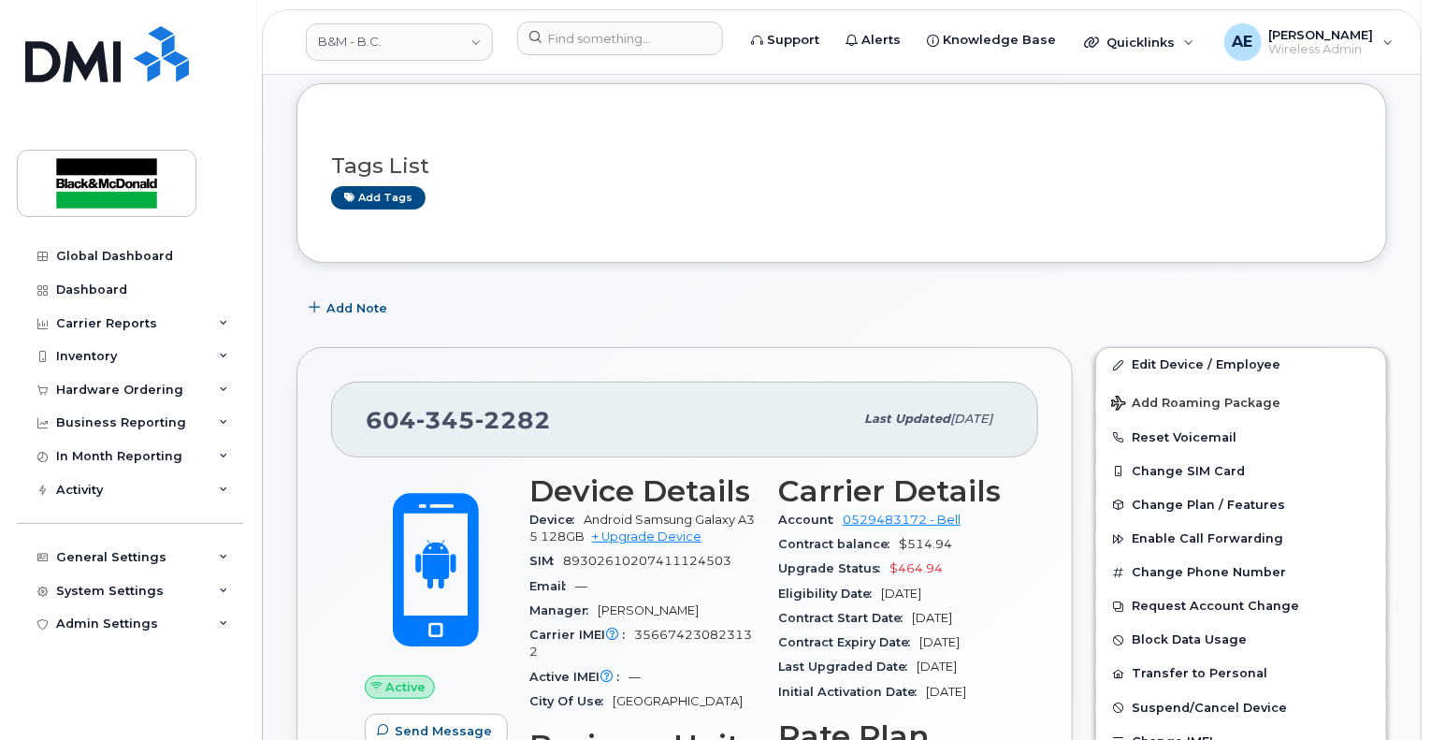
scroll to position [187, 0]
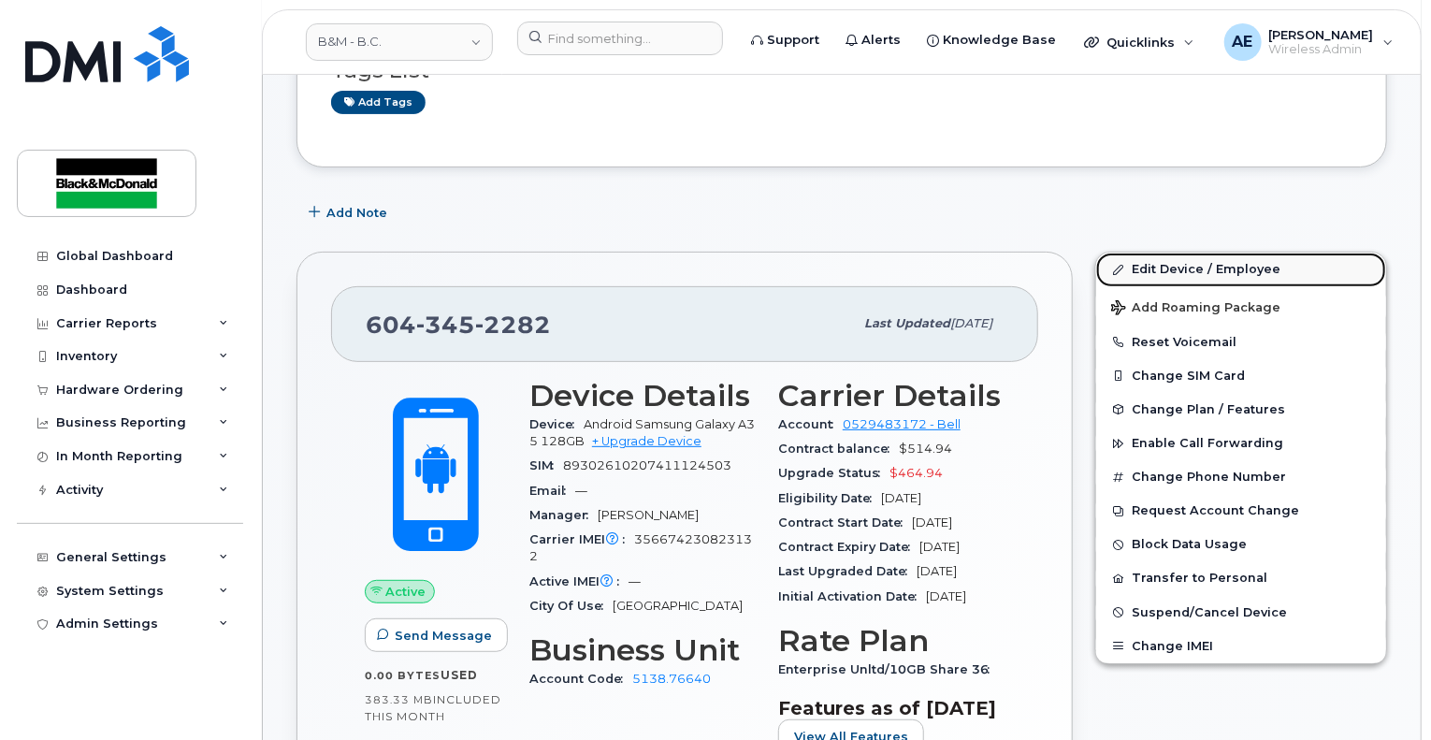
click at [1201, 264] on link "Edit Device / Employee" at bounding box center [1241, 270] width 290 height 34
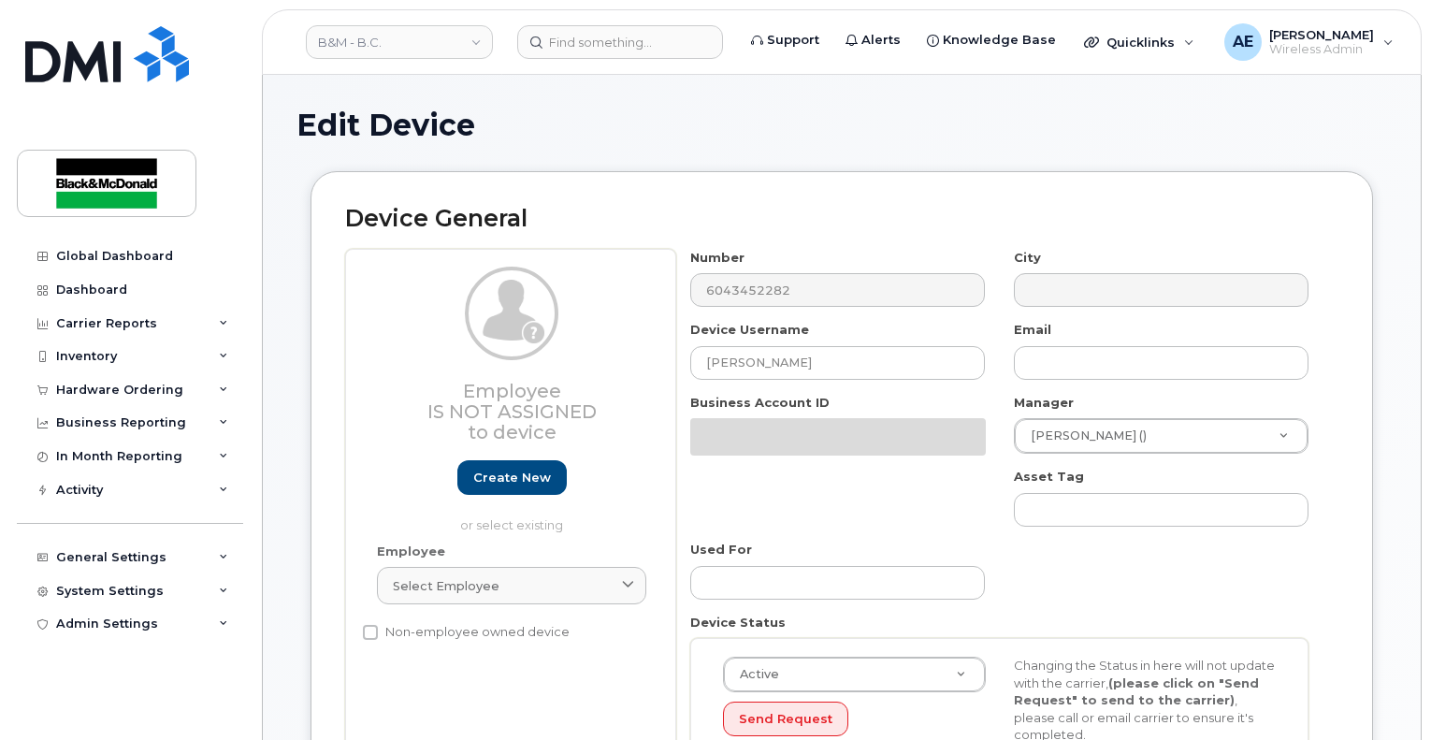
select select "91456"
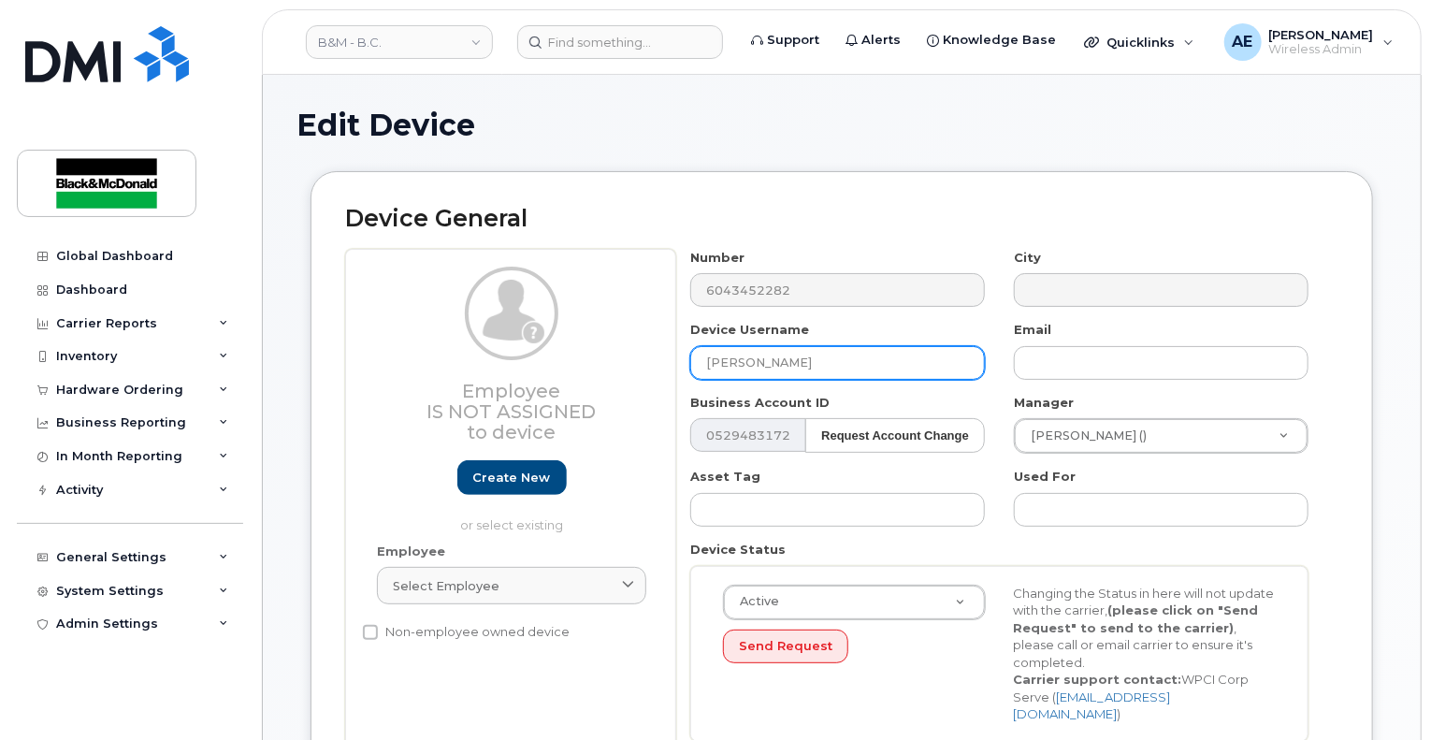
click at [814, 361] on input "[PERSON_NAME]" at bounding box center [837, 363] width 295 height 34
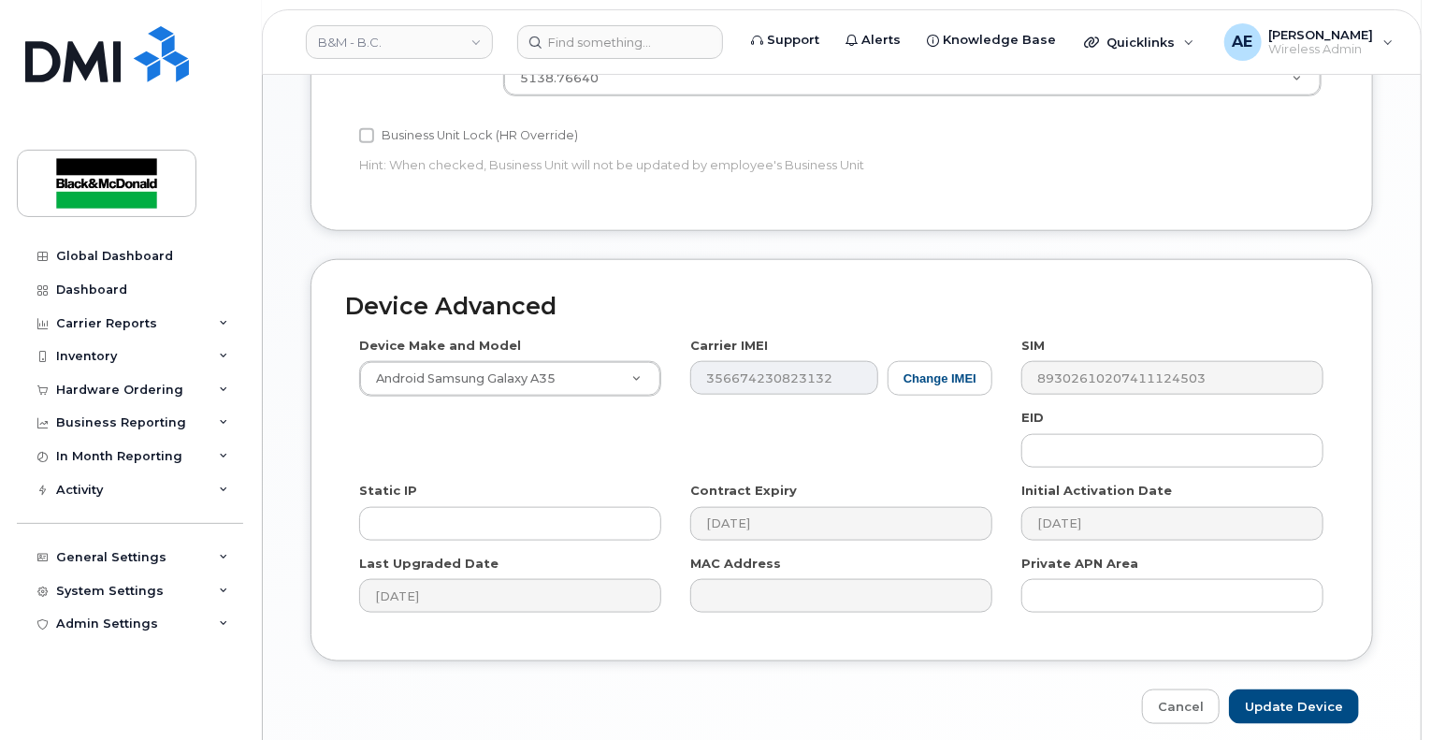
scroll to position [937, 0]
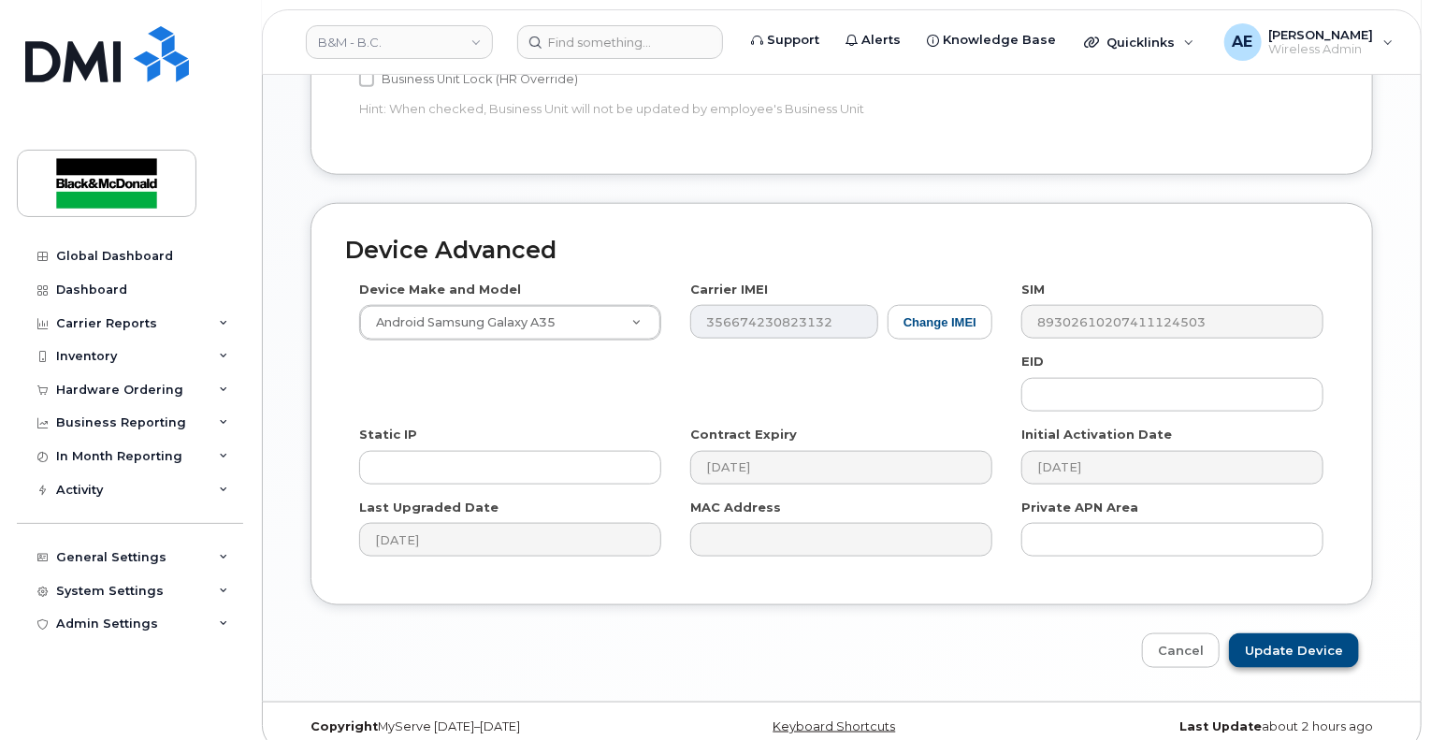
type input "[PERSON_NAME]"
click at [1325, 635] on input "Update Device" at bounding box center [1294, 650] width 130 height 35
type input "Saving..."
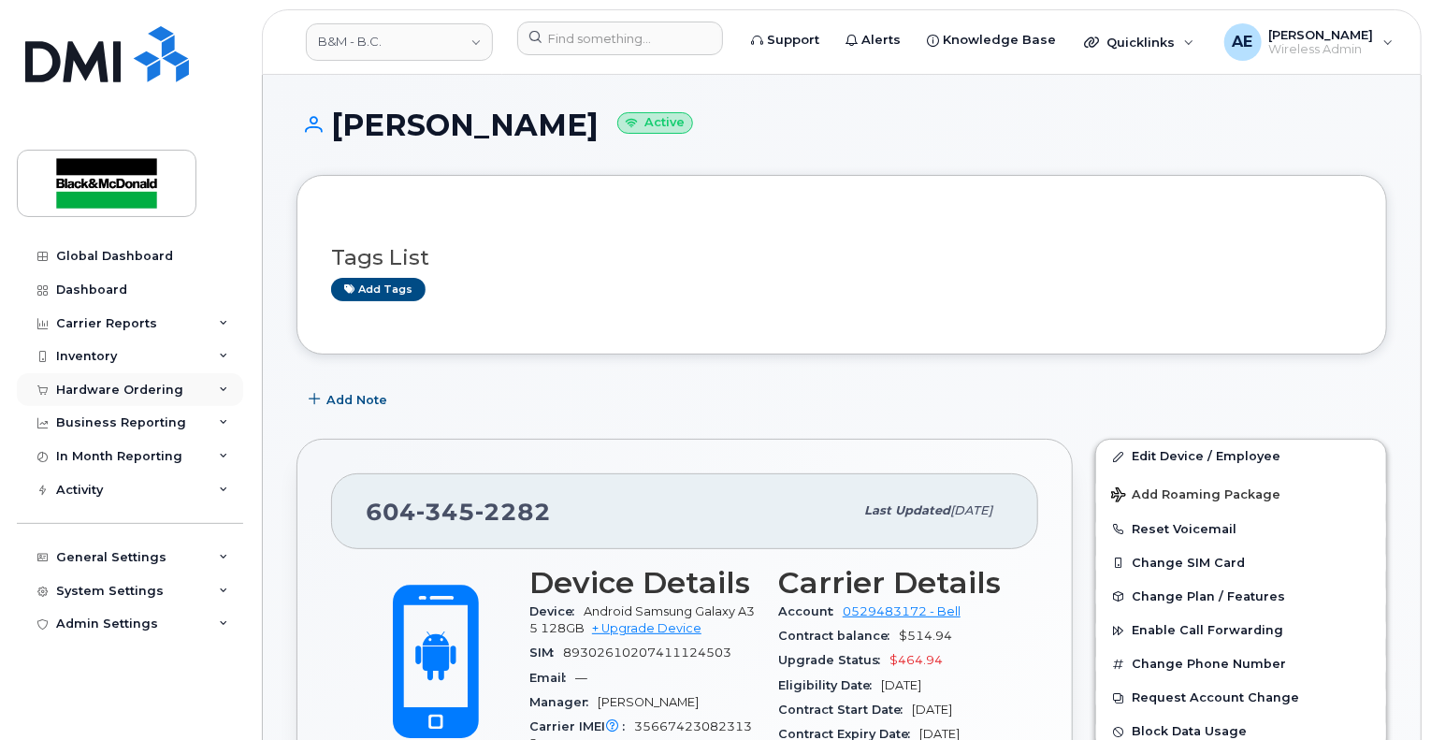
click at [194, 392] on div "Hardware Ordering" at bounding box center [130, 390] width 226 height 34
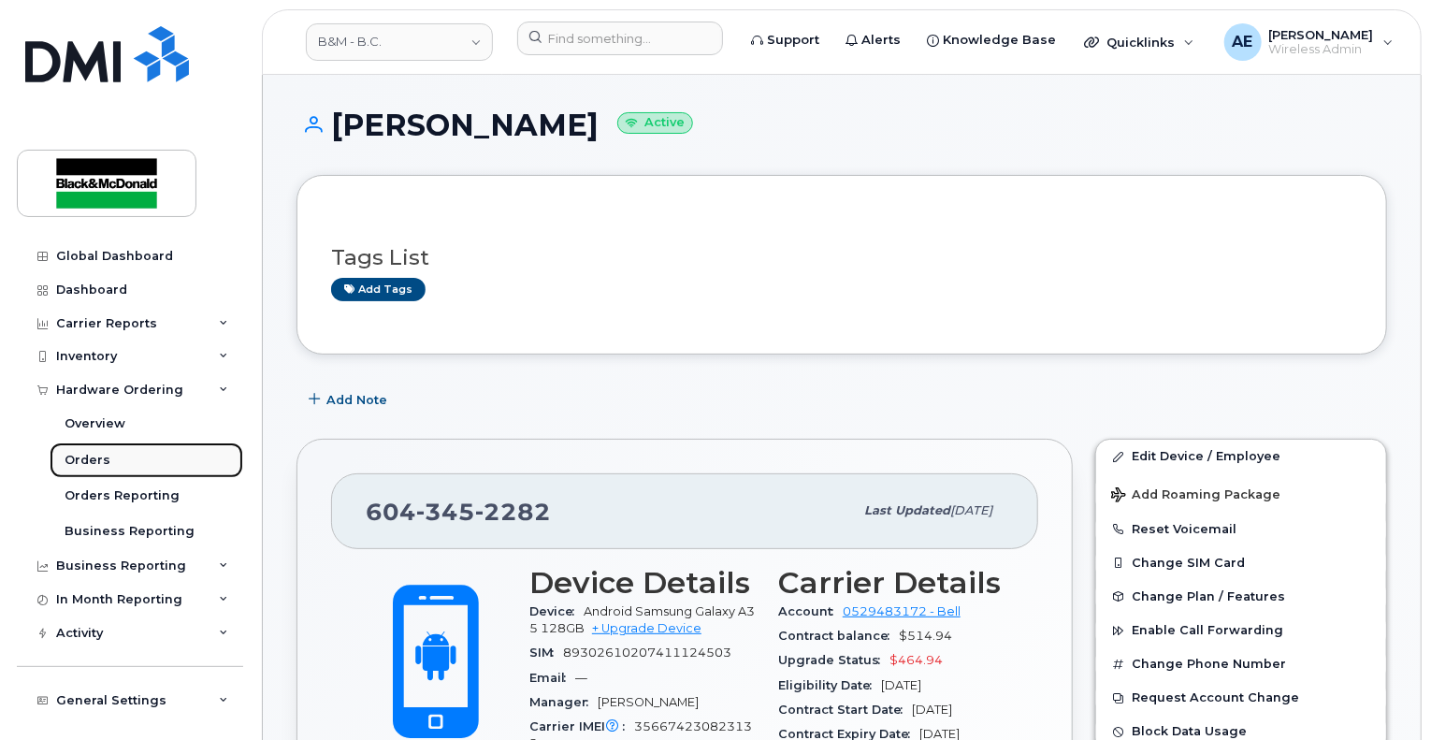
click at [151, 465] on link "Orders" at bounding box center [147, 460] width 194 height 36
